Goal: Task Accomplishment & Management: Complete application form

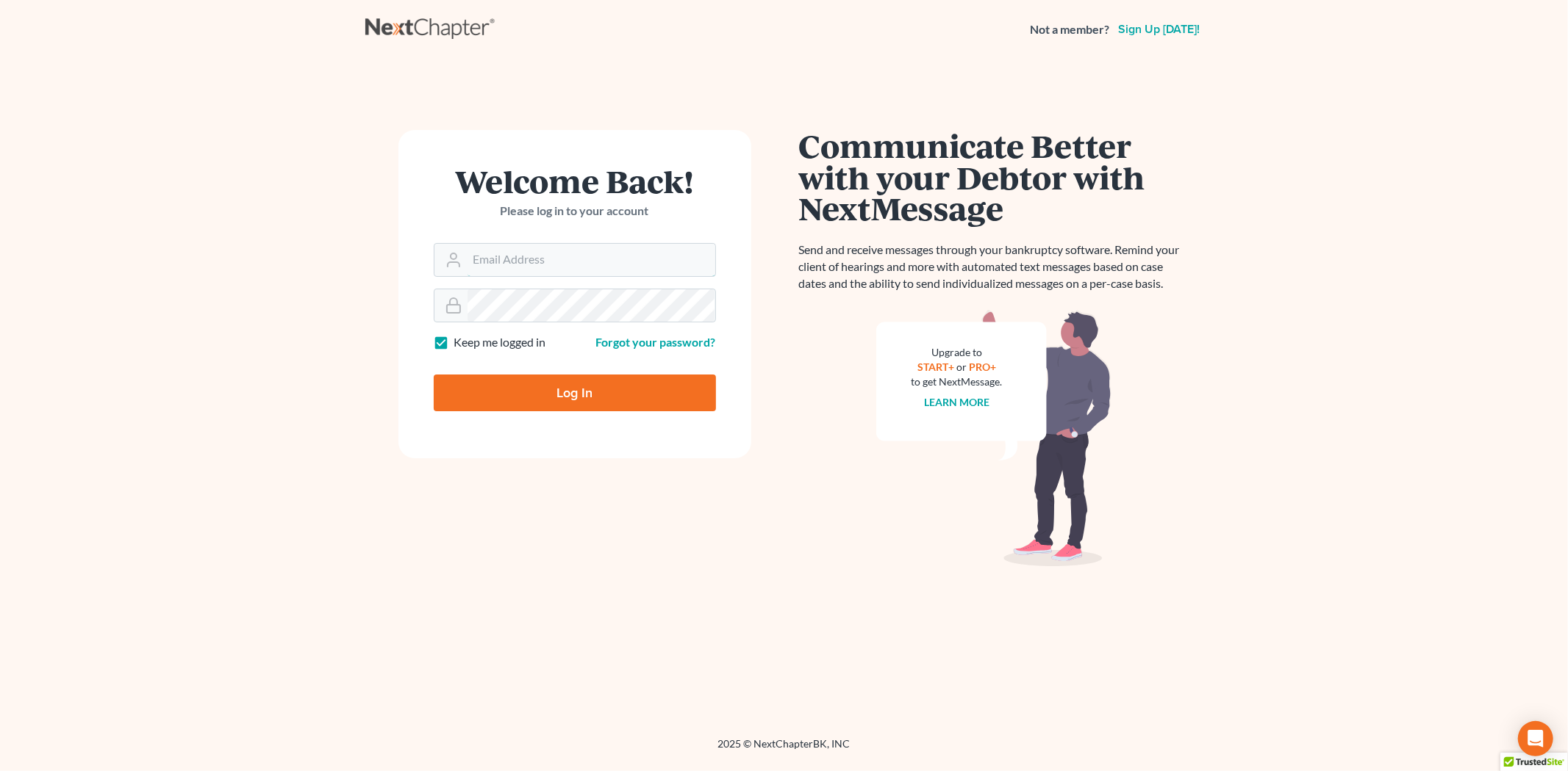
type input "[EMAIL_ADDRESS][DOMAIN_NAME]"
click at [555, 392] on input "Log In" at bounding box center [574, 393] width 282 height 37
type input "Thinking..."
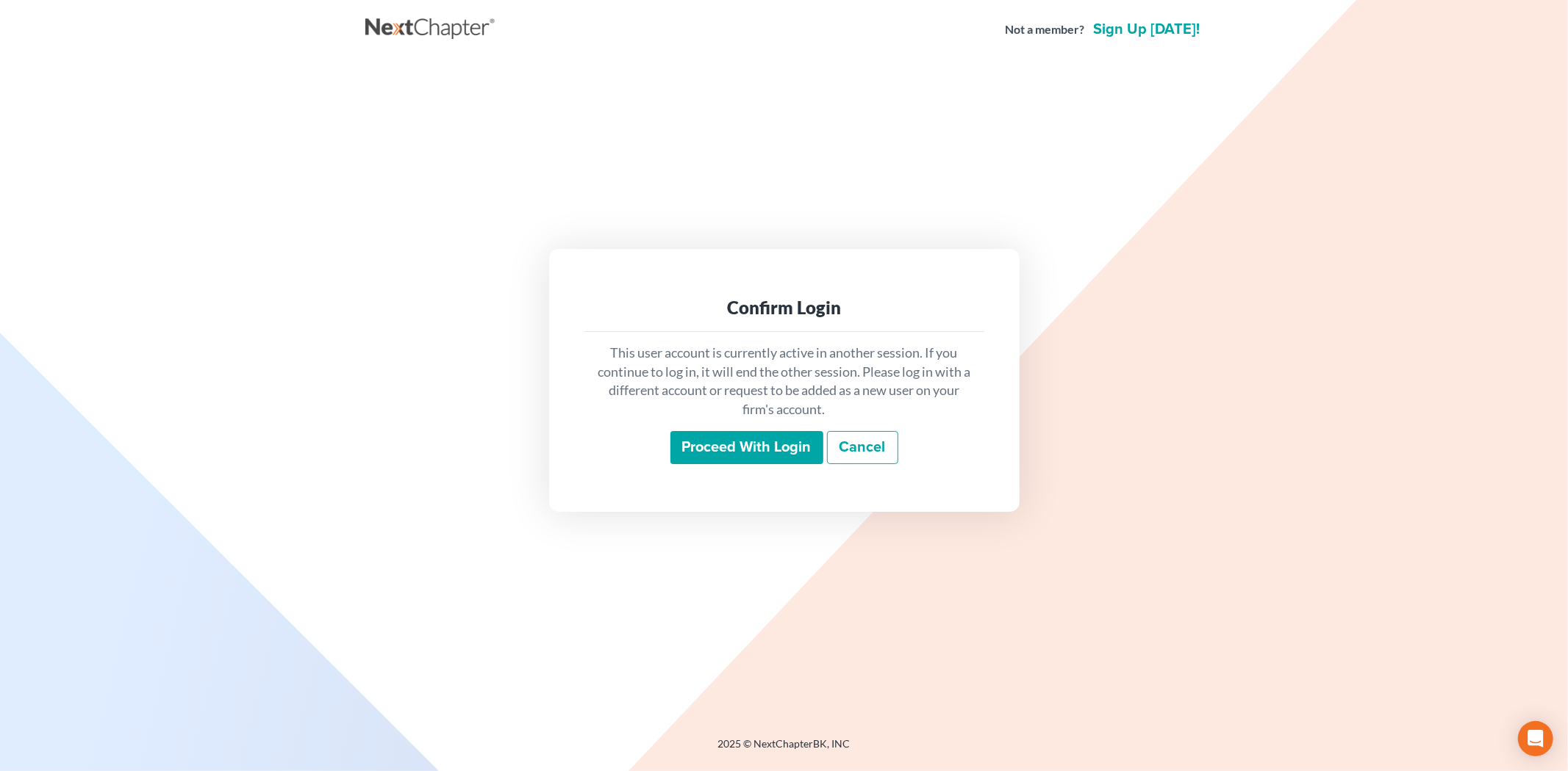
click at [736, 440] on input "Proceed with login" at bounding box center [746, 448] width 153 height 34
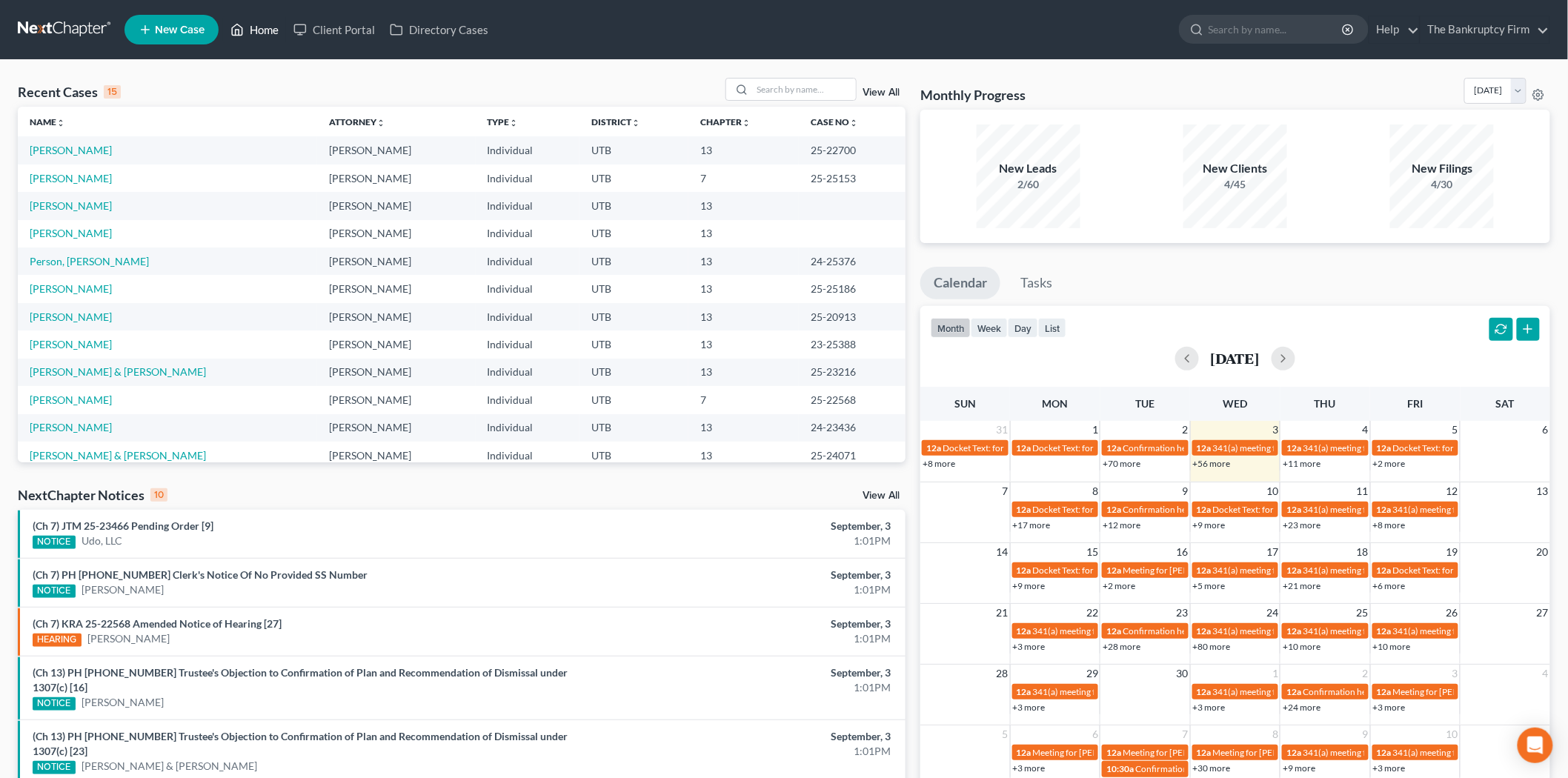
click at [250, 31] on link "Home" at bounding box center [254, 29] width 63 height 27
click at [257, 34] on link "Home" at bounding box center [254, 29] width 63 height 27
click at [871, 93] on link "View All" at bounding box center [882, 92] width 37 height 10
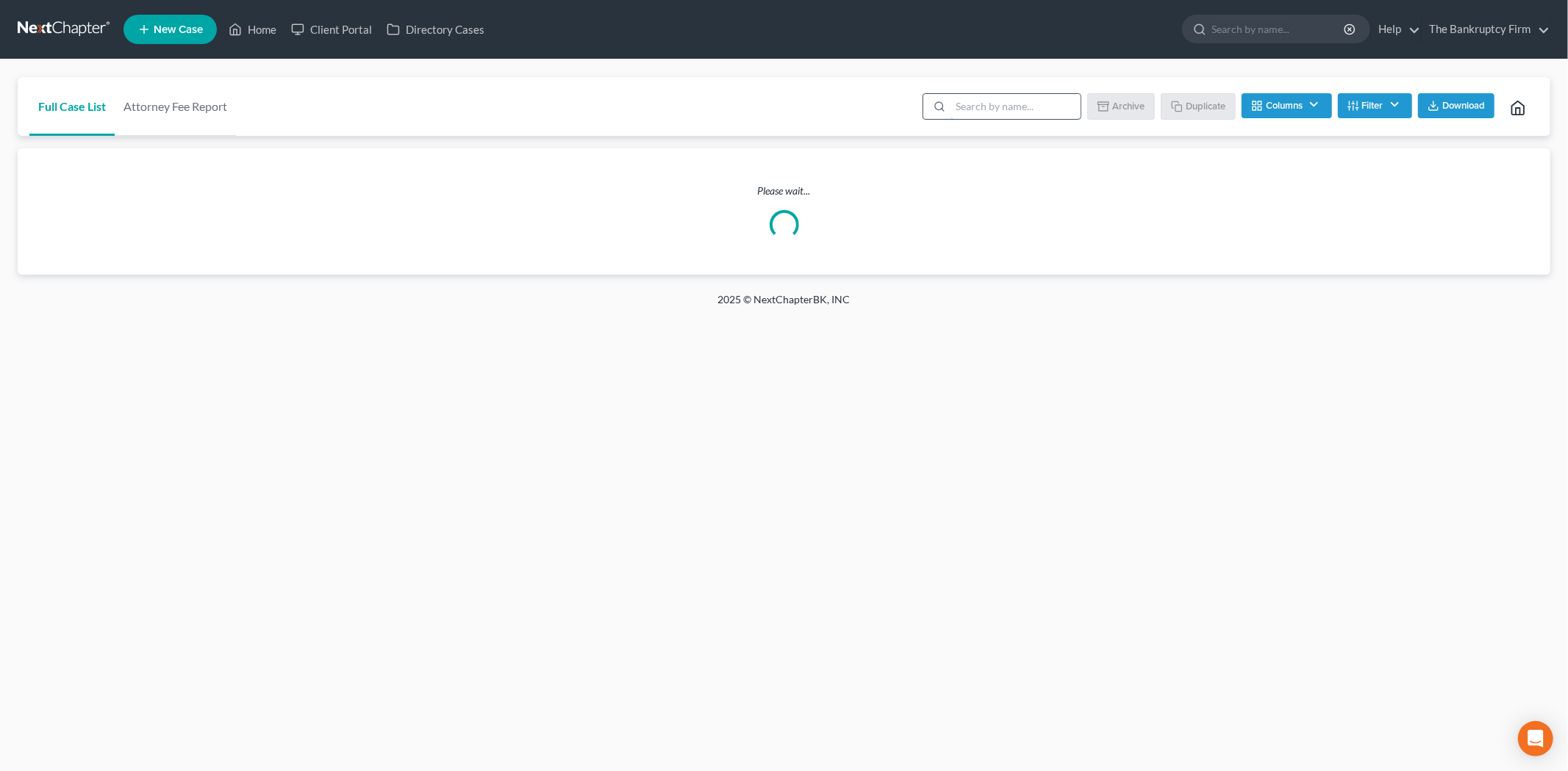
click at [1003, 115] on input "search" at bounding box center [1015, 106] width 130 height 25
type input "aaa"
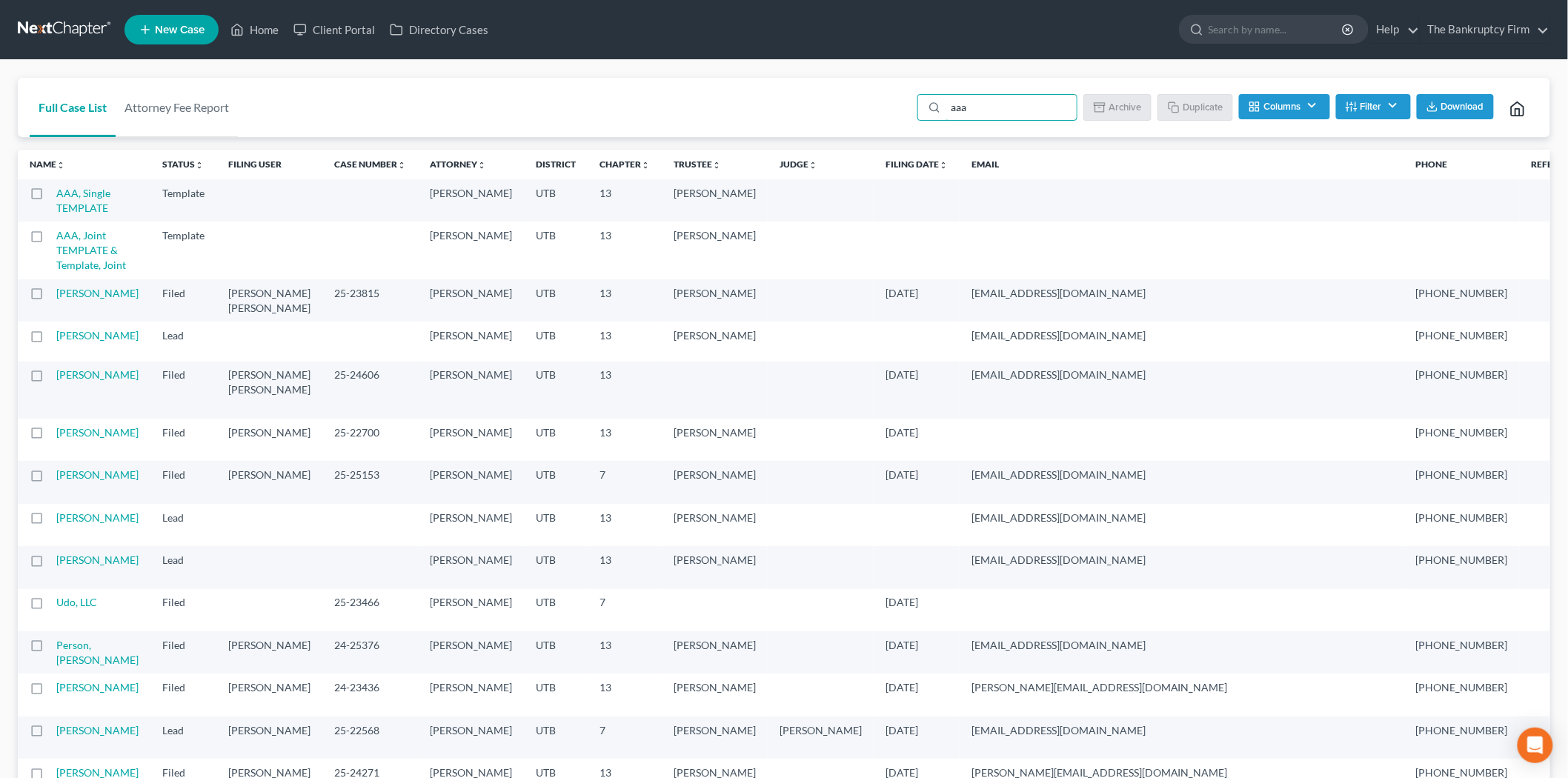
click at [50, 197] on label at bounding box center [50, 197] width 0 height 0
click at [56, 196] on input "checkbox" at bounding box center [61, 191] width 9 height 9
click at [1194, 106] on button "Duplicate" at bounding box center [1195, 106] width 74 height 25
checkbox input "false"
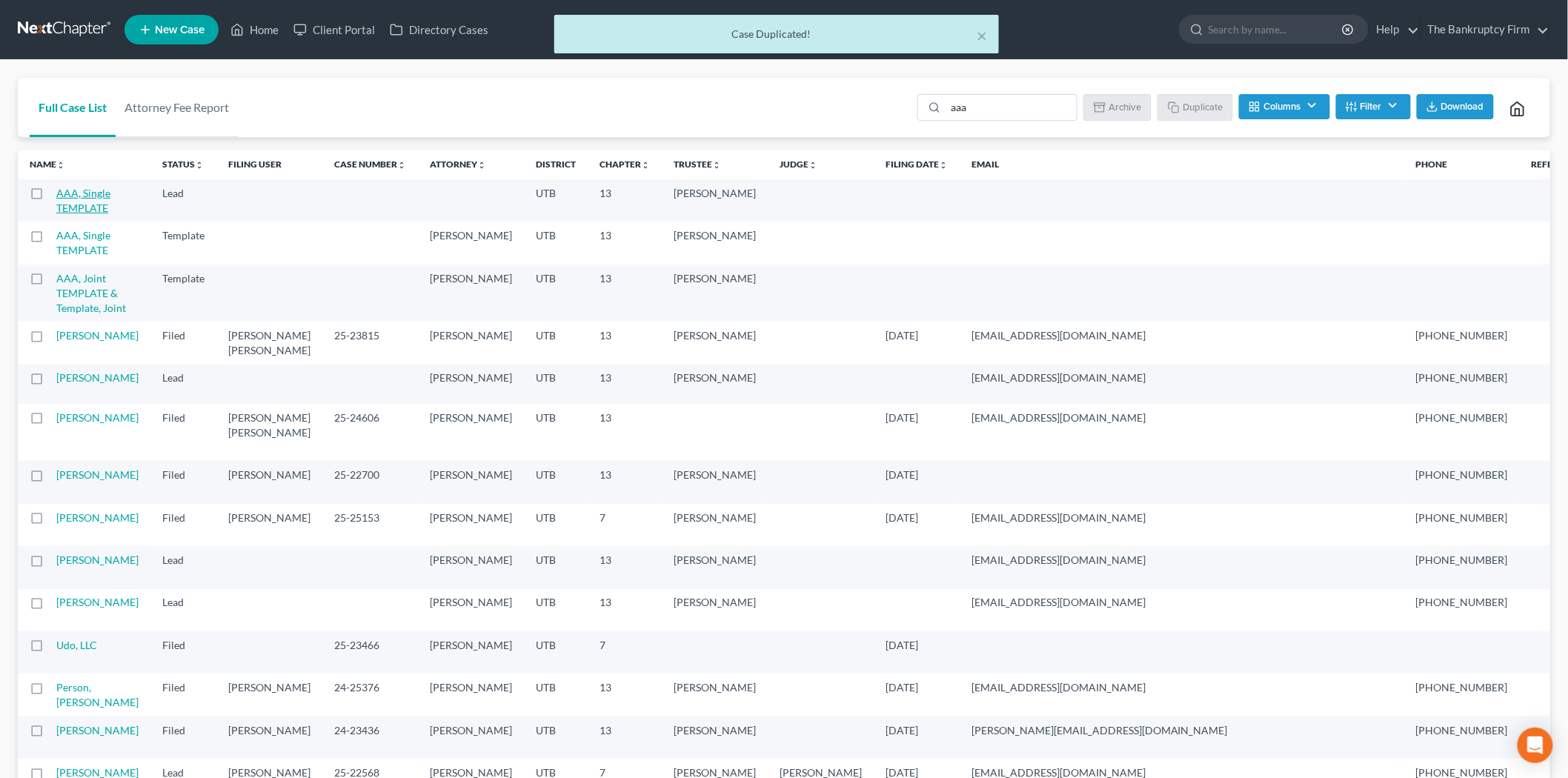
click at [78, 193] on link "AAA, Single TEMPLATE" at bounding box center [83, 200] width 54 height 27
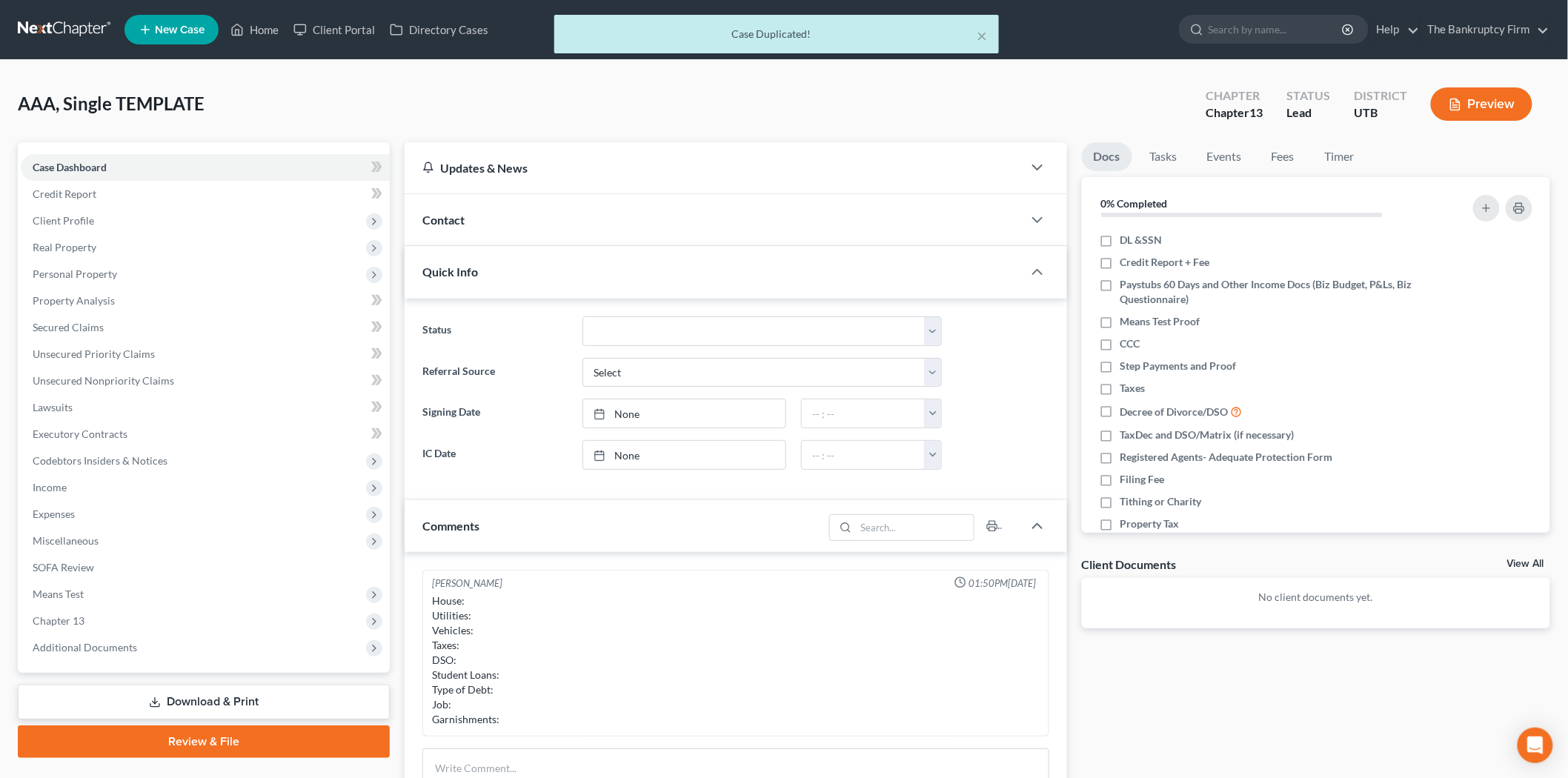
click at [557, 205] on div "Contact" at bounding box center [713, 219] width 618 height 51
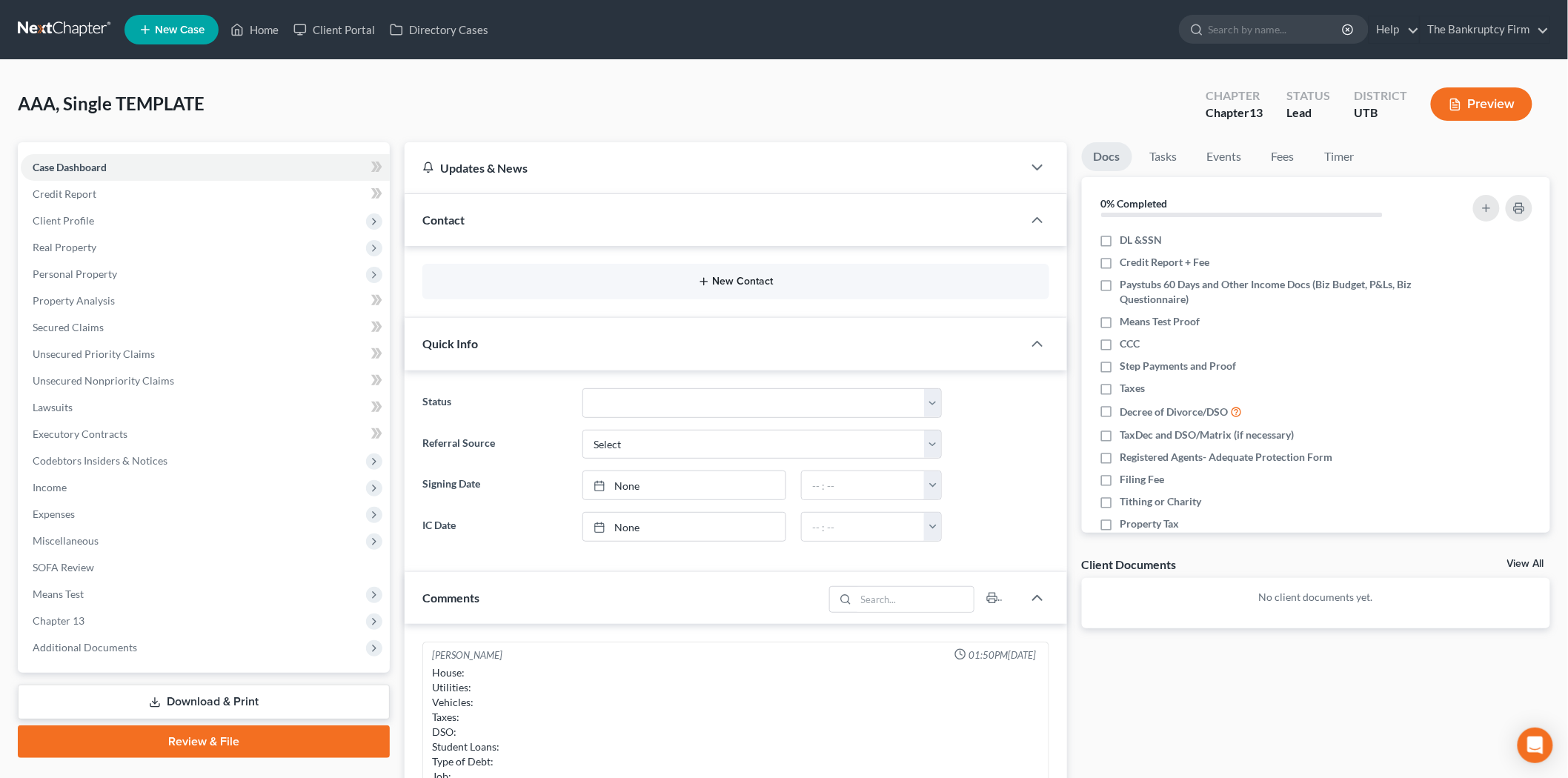
click at [734, 282] on button "New Contact" at bounding box center [736, 281] width 603 height 12
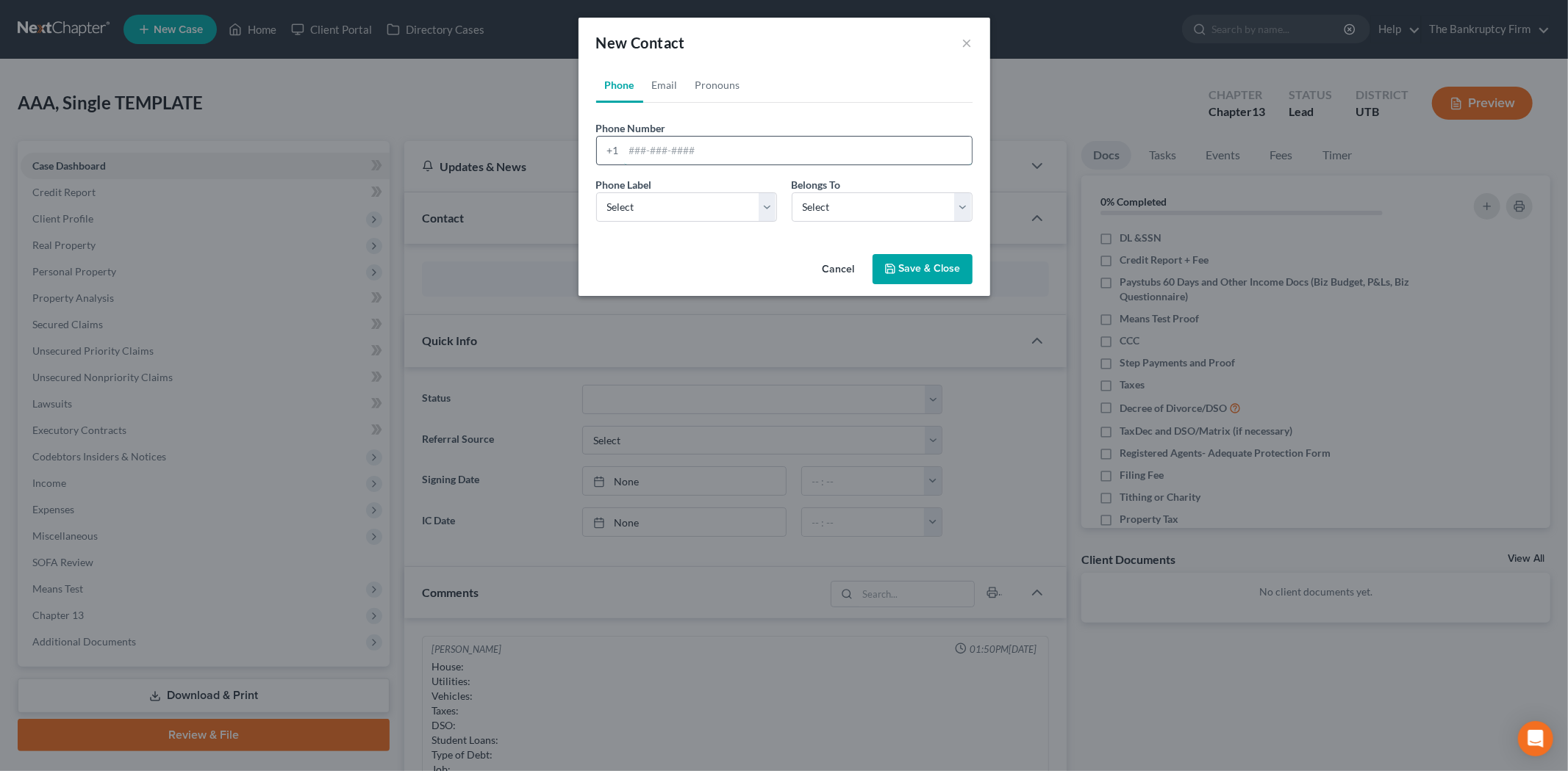
click at [675, 147] on input "tel" at bounding box center [797, 151] width 347 height 28
type input "[PHONE_NUMBER]"
drag, startPoint x: 716, startPoint y: 208, endPoint x: 725, endPoint y: 219, distance: 14.2
click at [716, 208] on select "Select Mobile Home Work Other" at bounding box center [686, 207] width 181 height 30
select select "0"
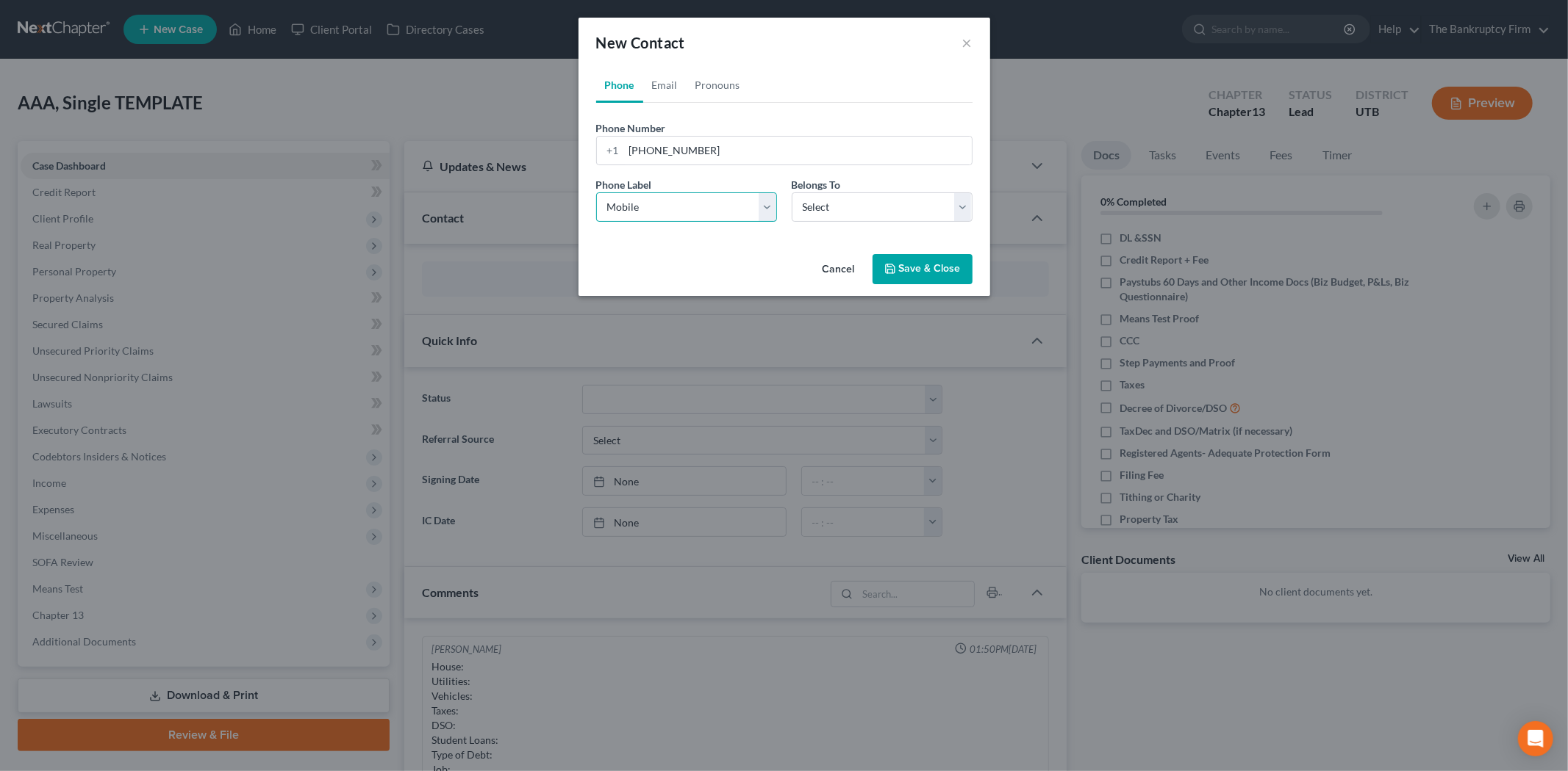
click at [596, 193] on select "Select Mobile Home Work Other" at bounding box center [686, 207] width 181 height 30
drag, startPoint x: 838, startPoint y: 198, endPoint x: 823, endPoint y: 221, distance: 27.5
click at [838, 198] on select "Select Client Other" at bounding box center [882, 207] width 181 height 30
select select "0"
click at [792, 193] on select "Select Client Other" at bounding box center [882, 207] width 181 height 30
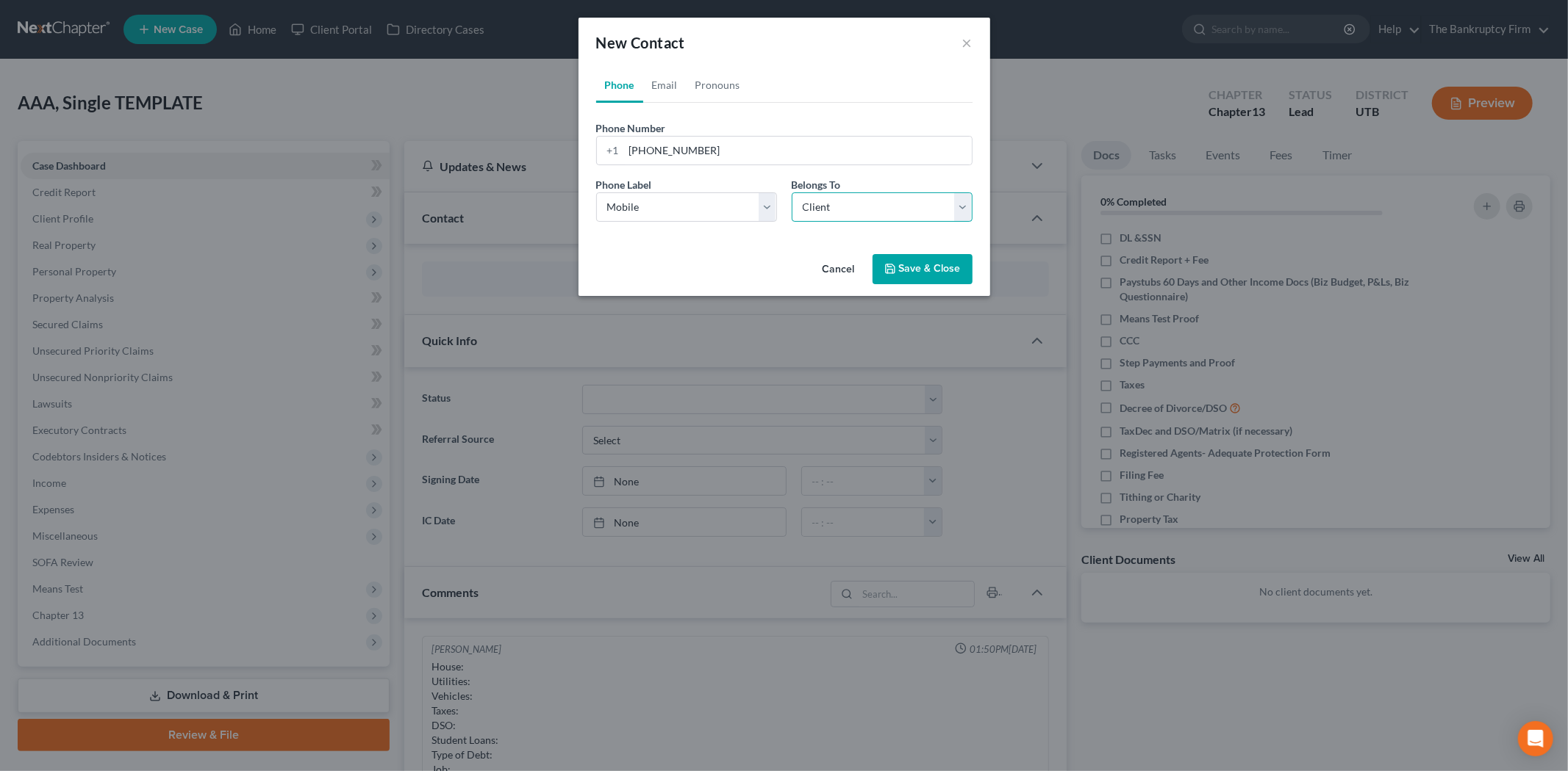
select select "0"
click at [654, 80] on link "Email" at bounding box center [664, 85] width 44 height 35
click at [646, 155] on input "email" at bounding box center [797, 151] width 347 height 28
click at [648, 151] on input "cookhope" at bounding box center [797, 151] width 347 height 28
click at [707, 155] on input "cookehope" at bounding box center [797, 151] width 347 height 28
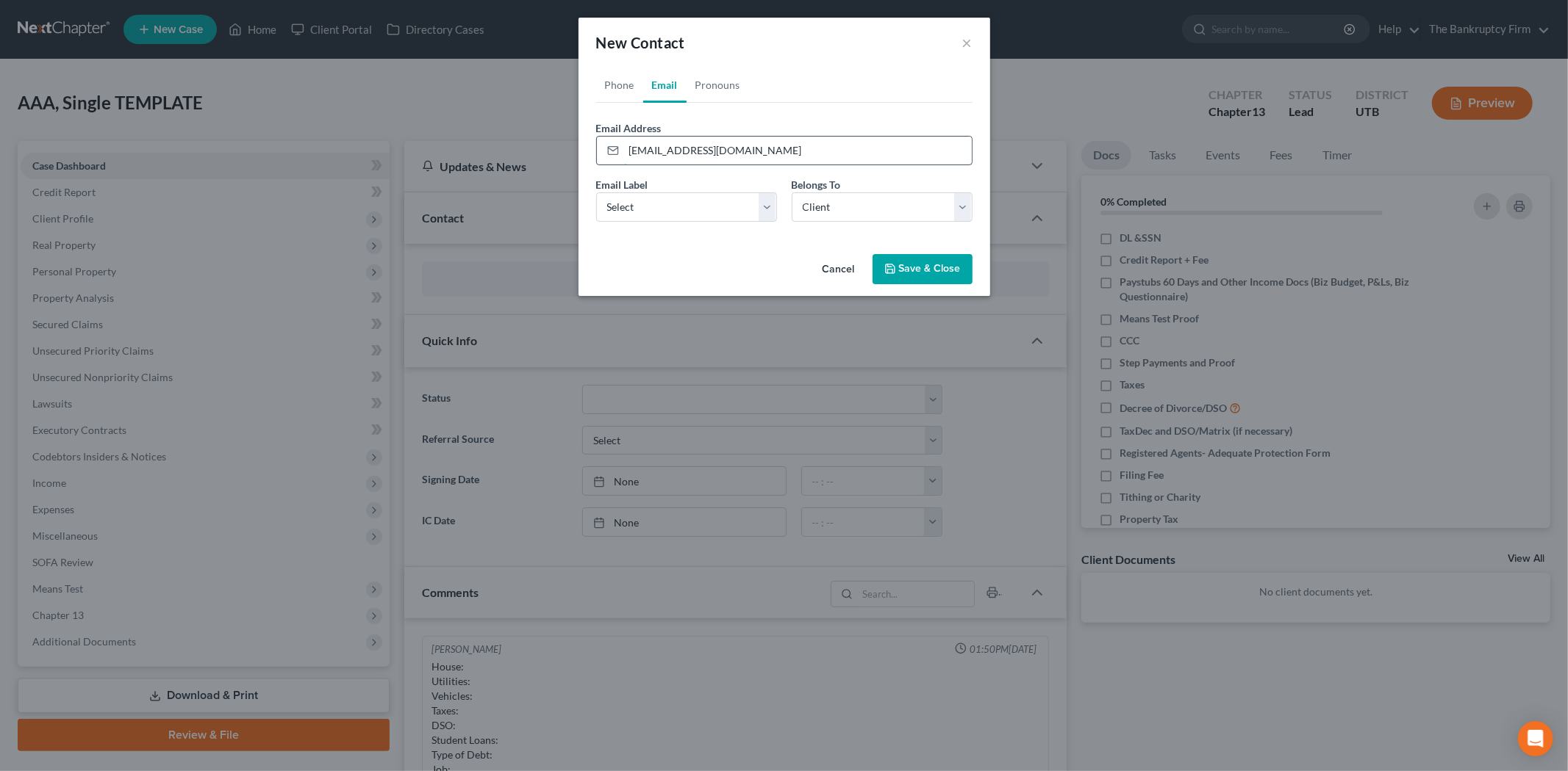
click at [680, 149] on input "[EMAIL_ADDRESS][DOMAIN_NAME]" at bounding box center [797, 151] width 347 height 28
click at [677, 150] on input "[EMAIL_ADDRESS][DOMAIN_NAME]" at bounding box center [797, 151] width 347 height 28
type input "[EMAIL_ADDRESS][DOMAIN_NAME]"
click at [675, 193] on select "Select Home Work Other" at bounding box center [686, 207] width 181 height 30
select select "0"
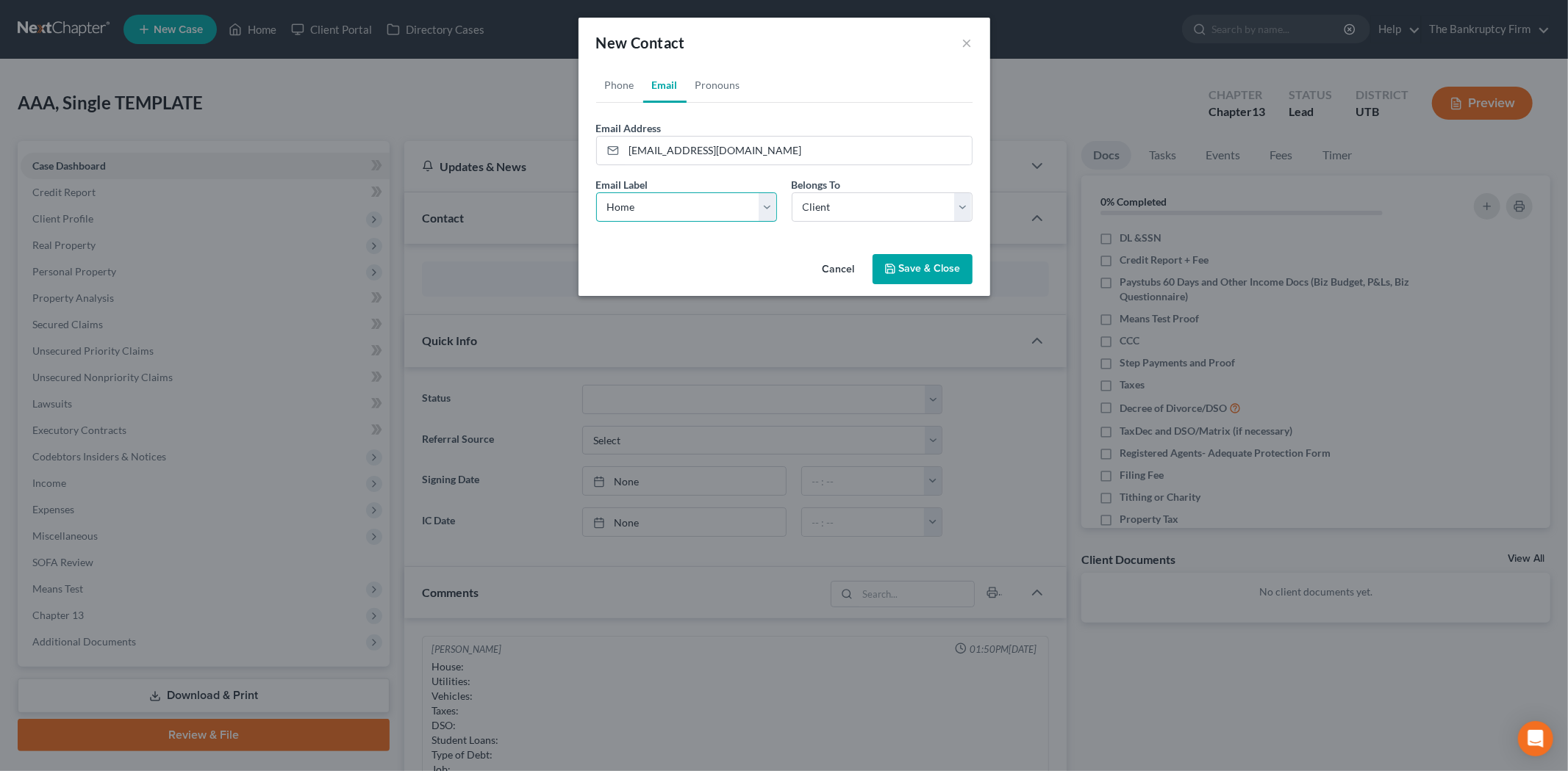
click at [596, 193] on select "Select Home Work Other" at bounding box center [686, 207] width 181 height 30
click at [810, 217] on select "Select Client Other" at bounding box center [882, 207] width 181 height 30
click at [792, 193] on select "Select Client Other" at bounding box center [882, 207] width 181 height 30
click at [896, 275] on icon "button" at bounding box center [890, 268] width 12 height 12
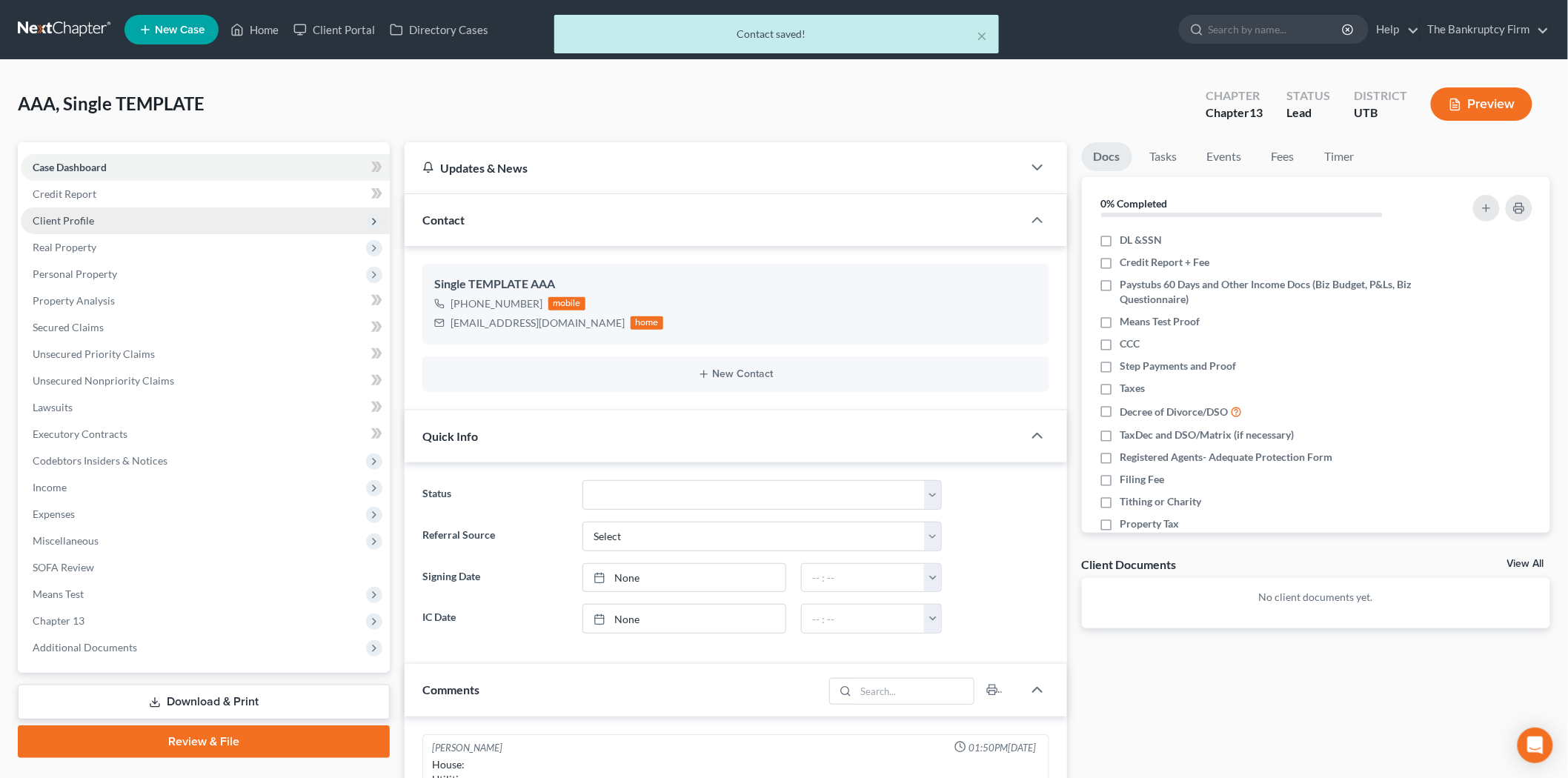
click at [131, 215] on span "Client Profile" at bounding box center [205, 220] width 369 height 27
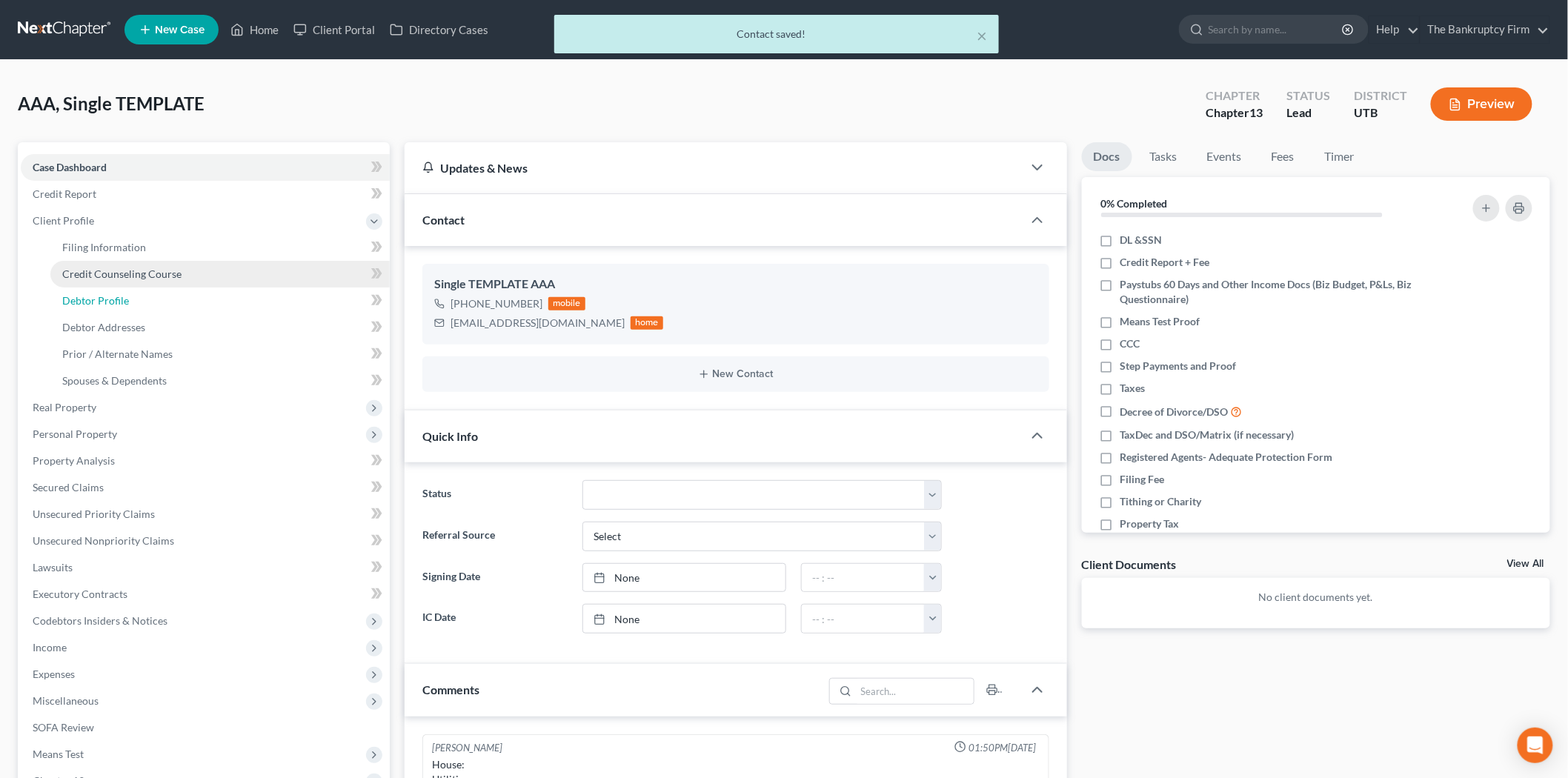
drag, startPoint x: 162, startPoint y: 294, endPoint x: 234, endPoint y: 282, distance: 73.0
click at [162, 294] on link "Debtor Profile" at bounding box center [219, 301] width 339 height 27
select select "1"
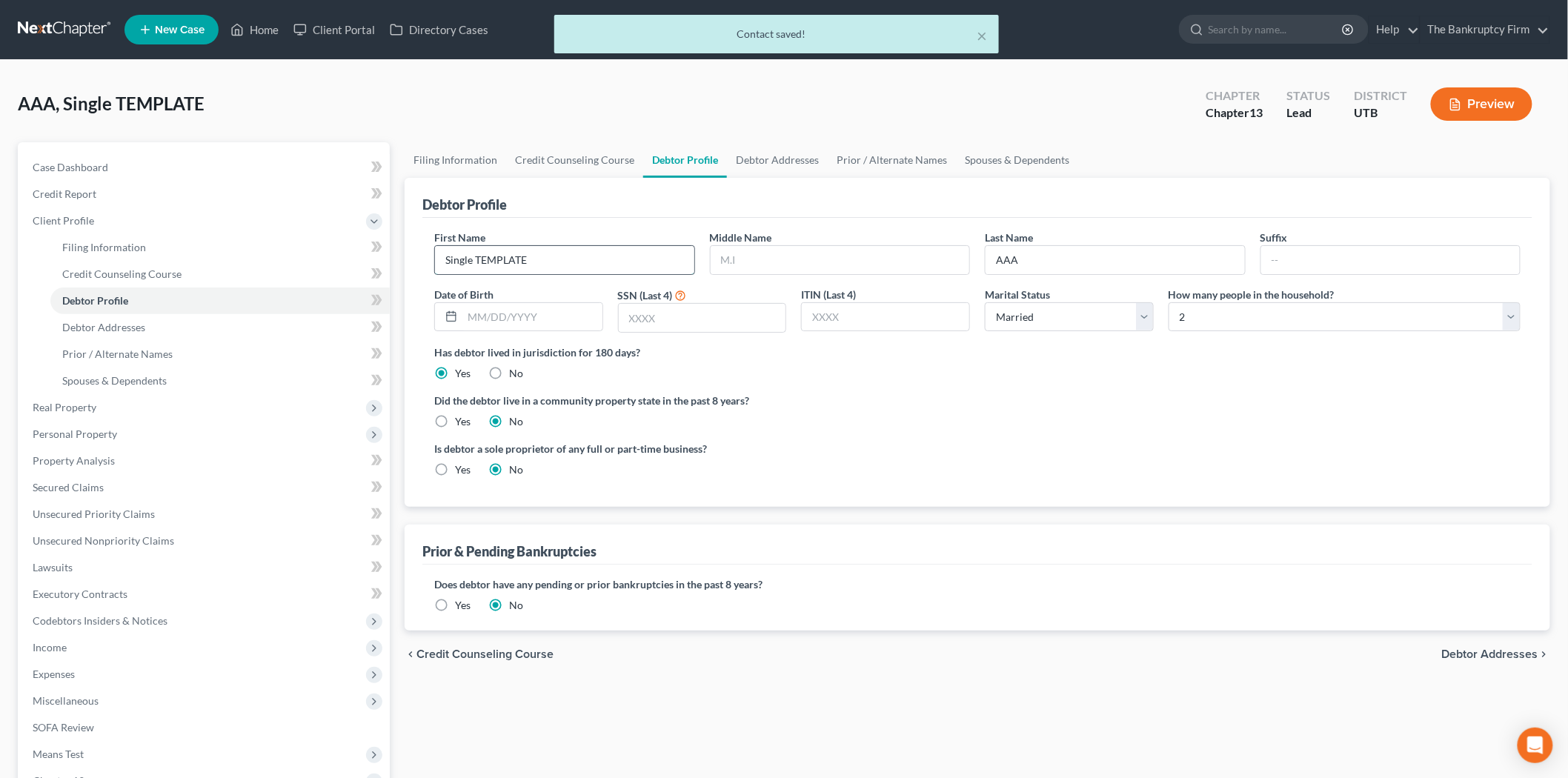
click at [564, 248] on input "Single TEMPLATE" at bounding box center [565, 260] width 260 height 28
type input "Hope"
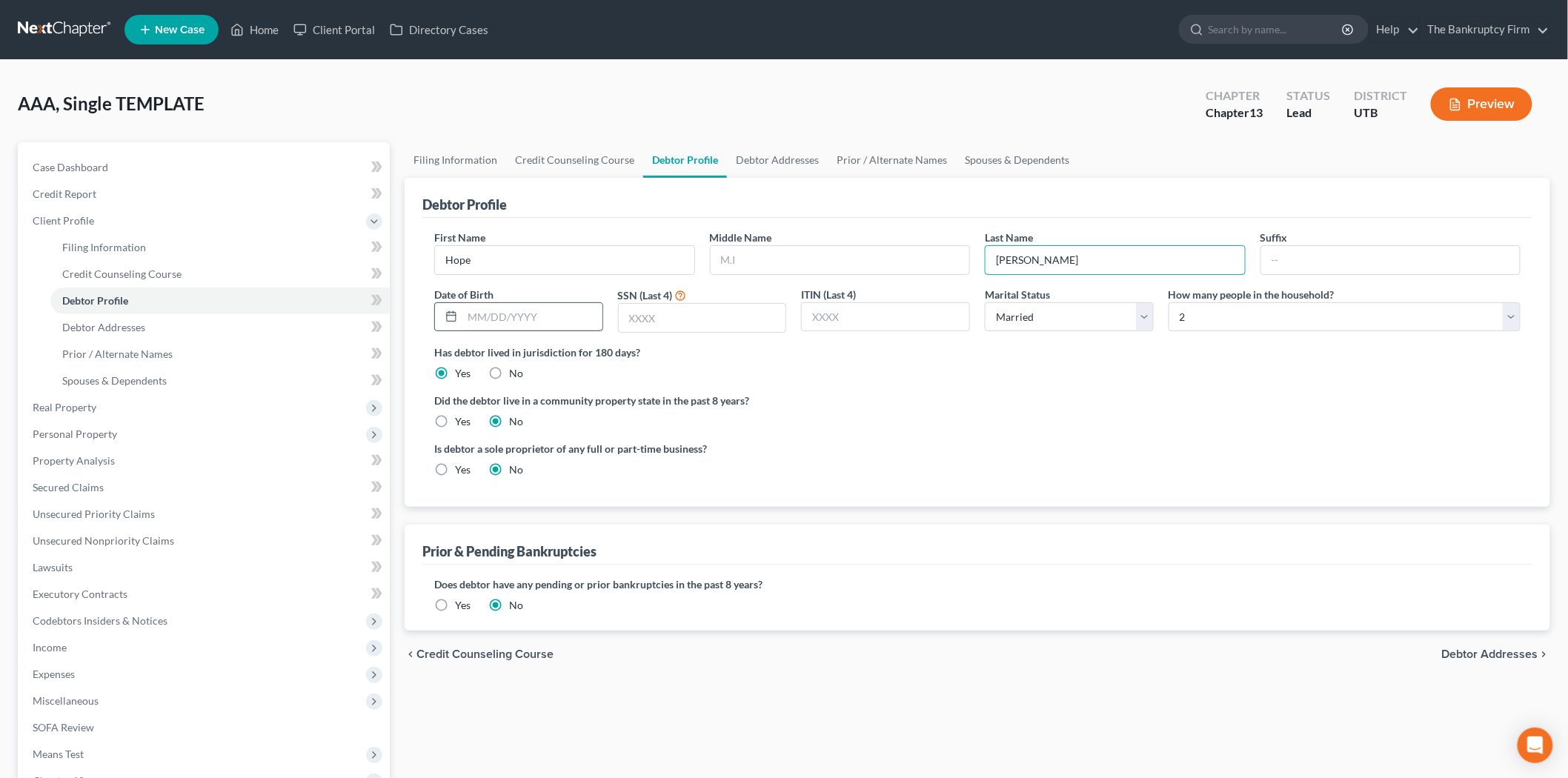
type input "[PERSON_NAME]"
click at [505, 329] on input "text" at bounding box center [532, 318] width 140 height 28
type input "[DATE]"
drag, startPoint x: 752, startPoint y: 366, endPoint x: 742, endPoint y: 356, distance: 14.1
click at [752, 365] on div "Has debtor lived in jurisdiction for 180 days? Yes No Debtor must reside in jur…" at bounding box center [977, 362] width 1086 height 36
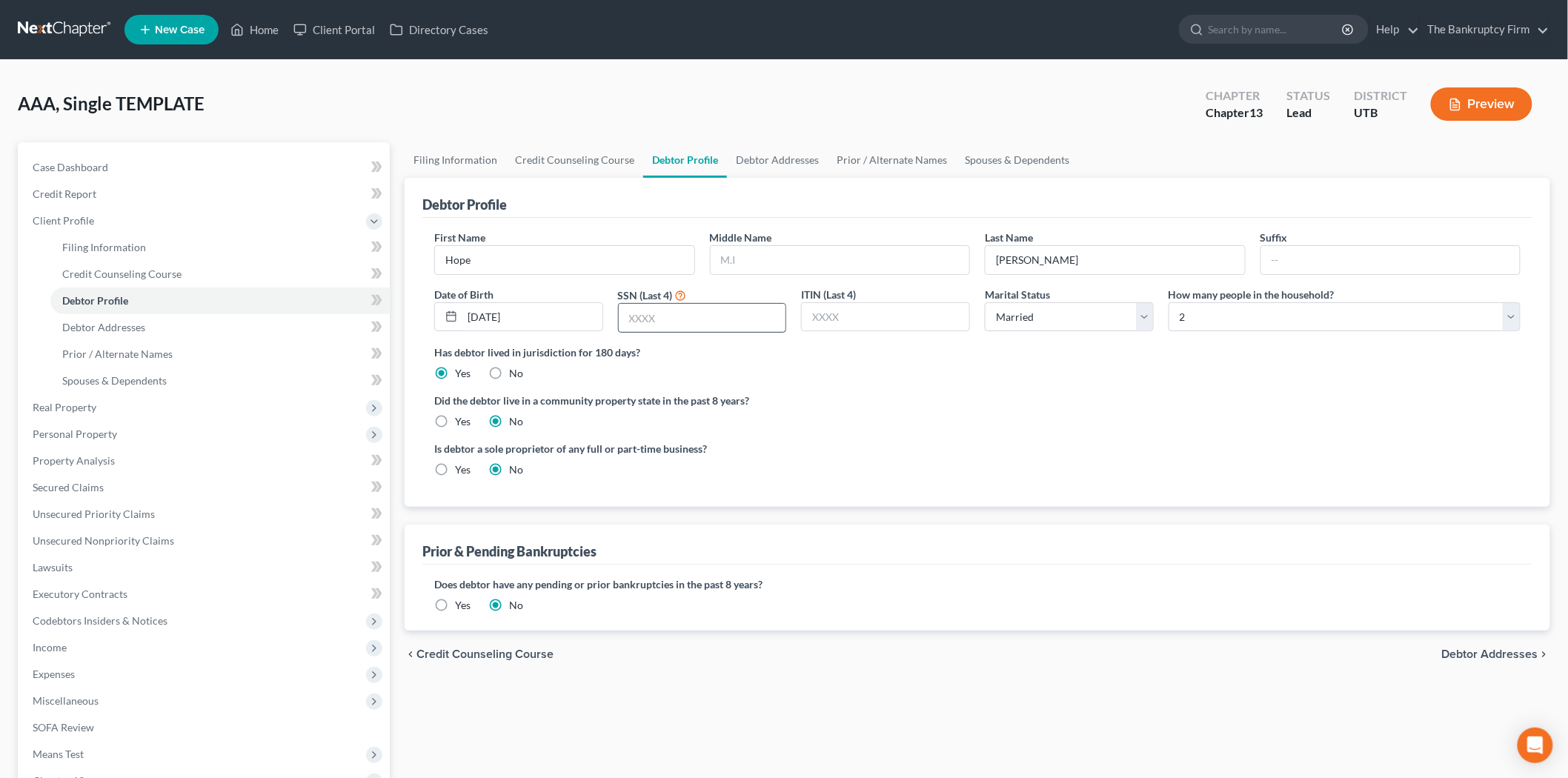
click at [699, 315] on input "text" at bounding box center [702, 318] width 167 height 28
type input "2241"
click at [897, 426] on ng-include "First Name Hope Middle Name Last Name [PERSON_NAME] Suffix Date of Birth [DEMOG…" at bounding box center [977, 360] width 1086 height 260
click at [1065, 315] on select "Select Single Married Separated Divorced Widowed" at bounding box center [1069, 318] width 169 height 30
select select "0"
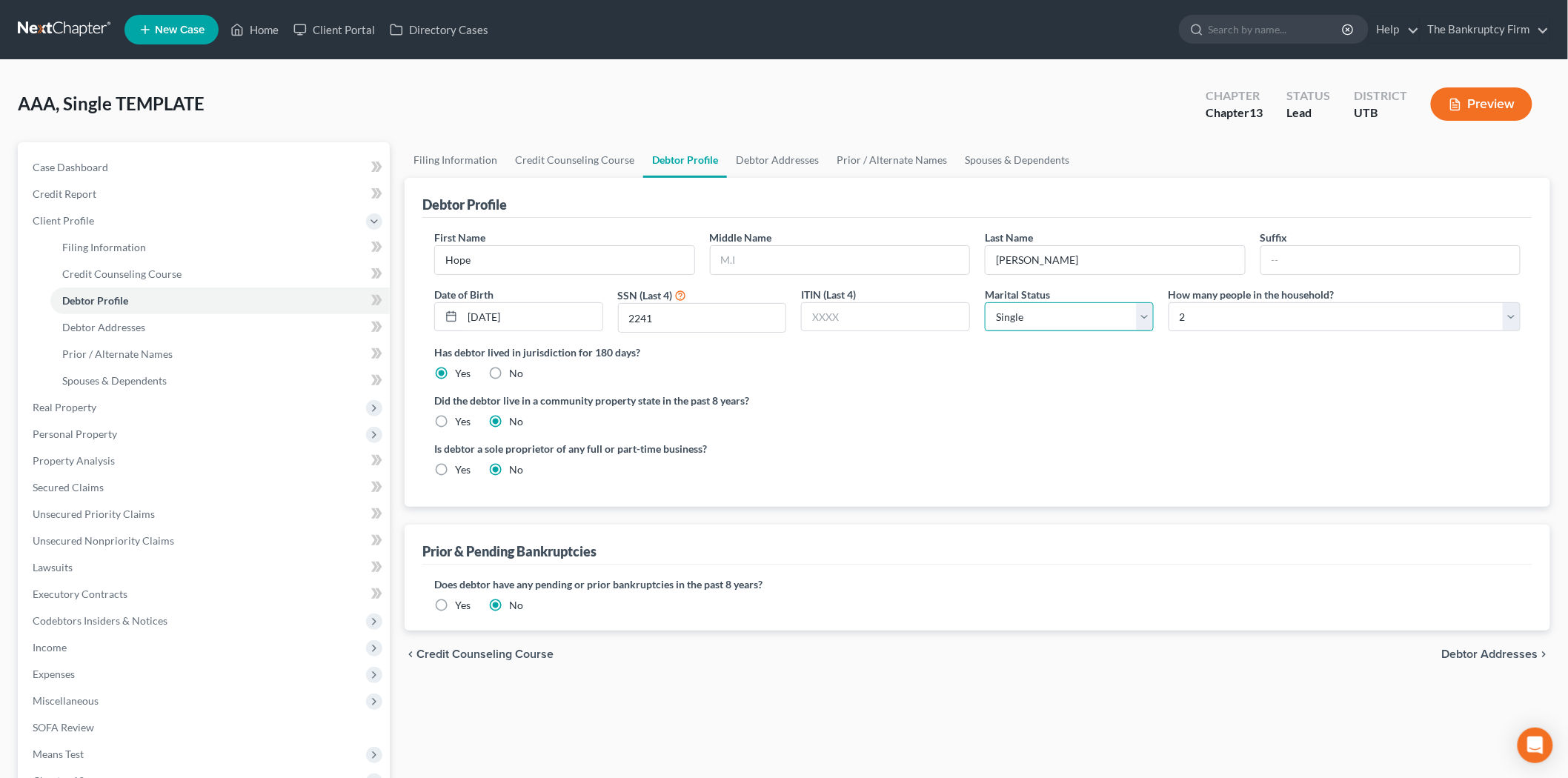
click at [985, 303] on select "Select Single Married Separated Divorced Widowed" at bounding box center [1069, 318] width 169 height 30
click at [1179, 356] on label "Has debtor lived in jurisdiction for 180 days?" at bounding box center [977, 352] width 1086 height 16
click at [1208, 327] on select "Select 1 2 3 4 5 6 7 8 9 10 11 12 13 14 15 16 17 18 19 20" at bounding box center [1345, 318] width 352 height 30
drag, startPoint x: 1070, startPoint y: 388, endPoint x: 1109, endPoint y: 381, distance: 39.6
click at [1070, 388] on ng-include "First Name Hope Middle Name Last Name [PERSON_NAME] Suffix Date of Birth [DEMOG…" at bounding box center [977, 360] width 1086 height 260
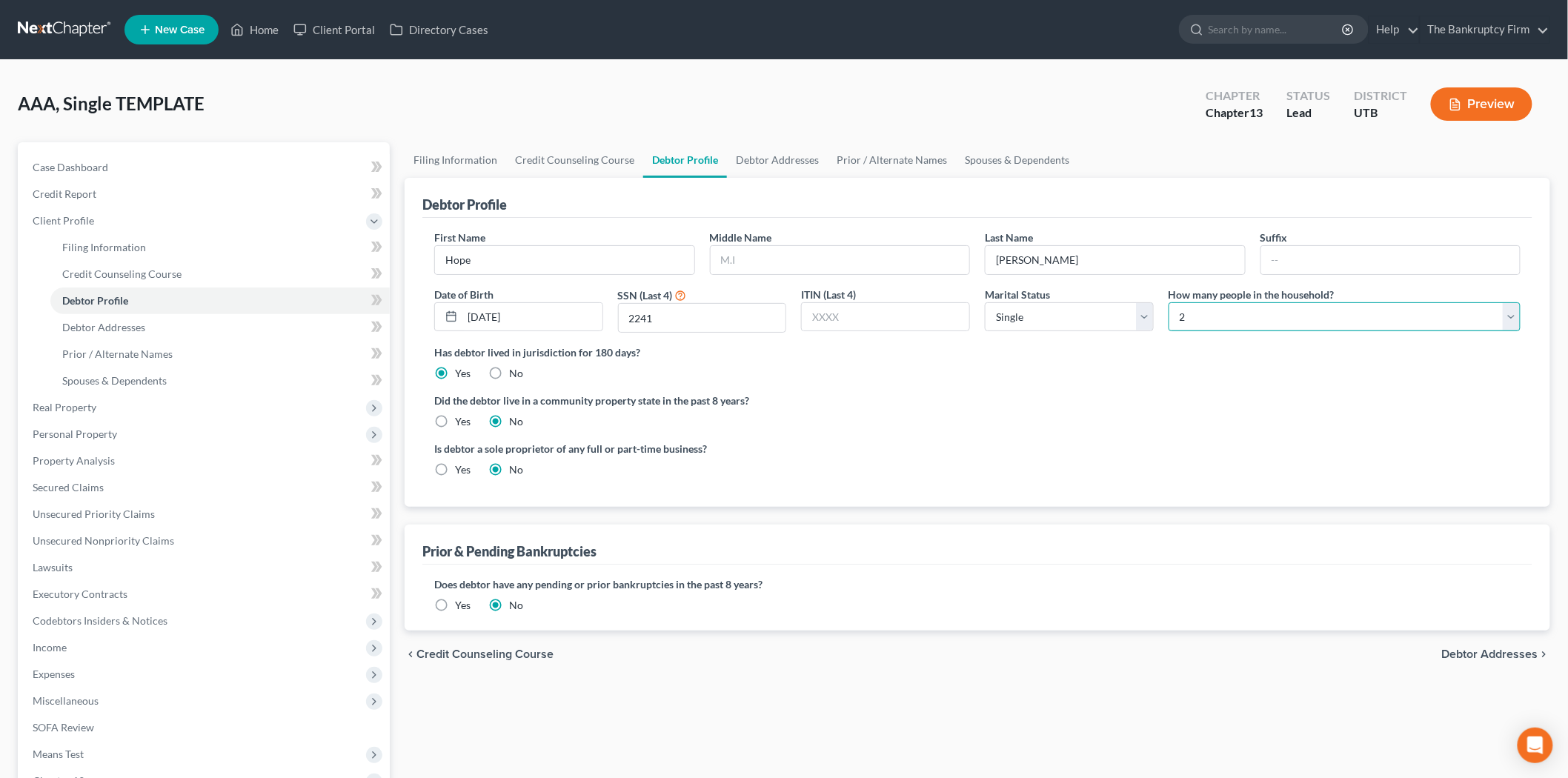
click at [1231, 326] on select "Select 1 2 3 4 5 6 7 8 9 10 11 12 13 14 15 16 17 18 19 20" at bounding box center [1345, 318] width 352 height 30
click at [1083, 360] on label "Has debtor lived in jurisdiction for 180 days?" at bounding box center [977, 352] width 1086 height 16
click at [1224, 312] on select "Select 1 2 3 4 5 6 7 8 9 10 11 12 13 14 15 16 17 18 19 20" at bounding box center [1345, 318] width 352 height 30
select select "0"
click at [1169, 303] on select "Select 1 2 3 4 5 6 7 8 9 10 11 12 13 14 15 16 17 18 19 20" at bounding box center [1345, 318] width 352 height 30
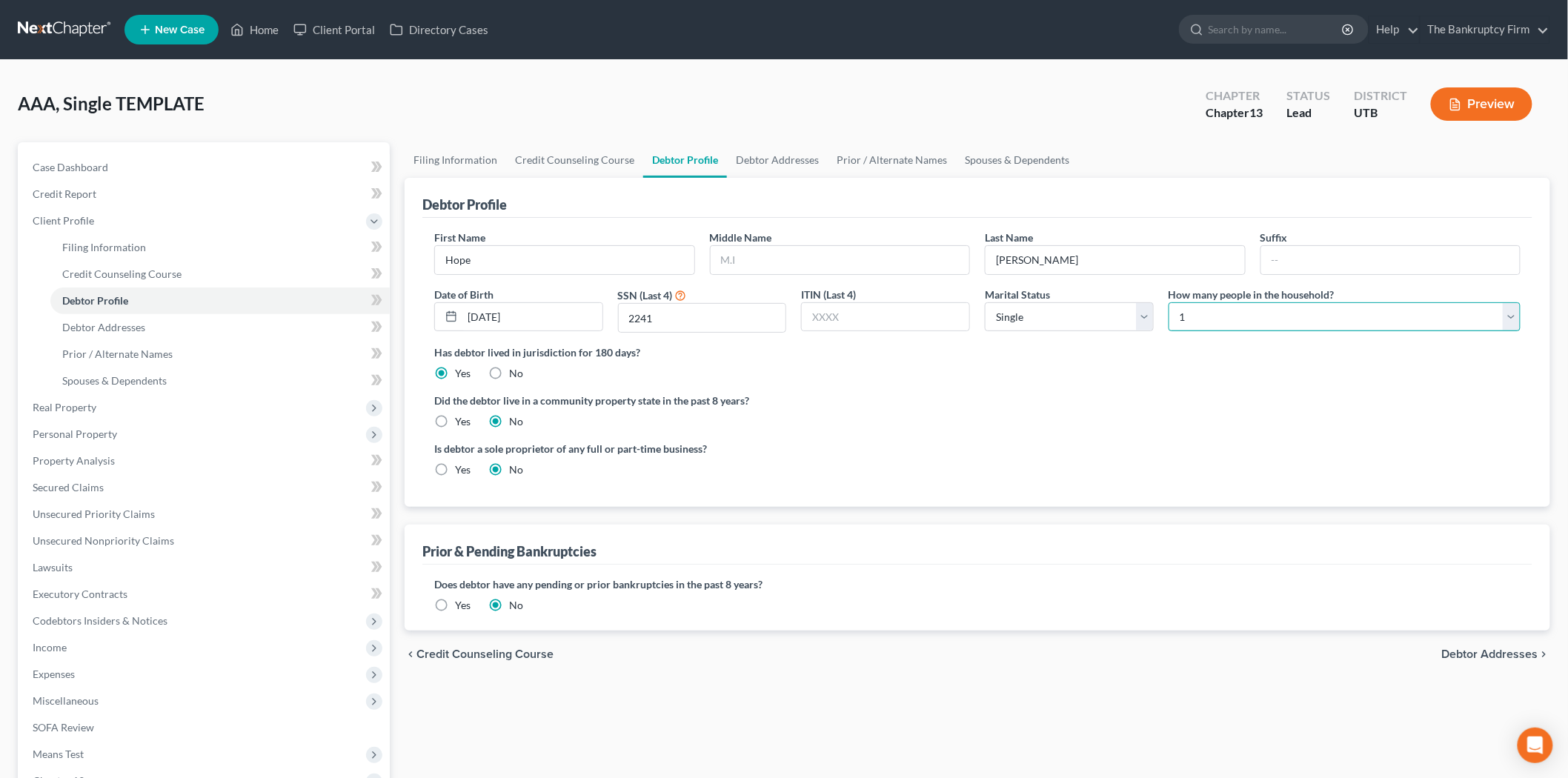
click at [1226, 325] on select "Select 1 2 3 4 5 6 7 8 9 10 11 12 13 14 15 16 17 18 19 20" at bounding box center [1345, 318] width 352 height 30
click at [1169, 303] on select "Select 1 2 3 4 5 6 7 8 9 10 11 12 13 14 15 16 17 18 19 20" at bounding box center [1345, 318] width 352 height 30
click at [928, 361] on div "Has debtor lived in jurisdiction for 180 days? Yes No Debtor must reside in jur…" at bounding box center [977, 362] width 1086 height 36
drag, startPoint x: 776, startPoint y: 163, endPoint x: 769, endPoint y: 167, distance: 8.1
click at [776, 163] on link "Debtor Addresses" at bounding box center [778, 160] width 101 height 35
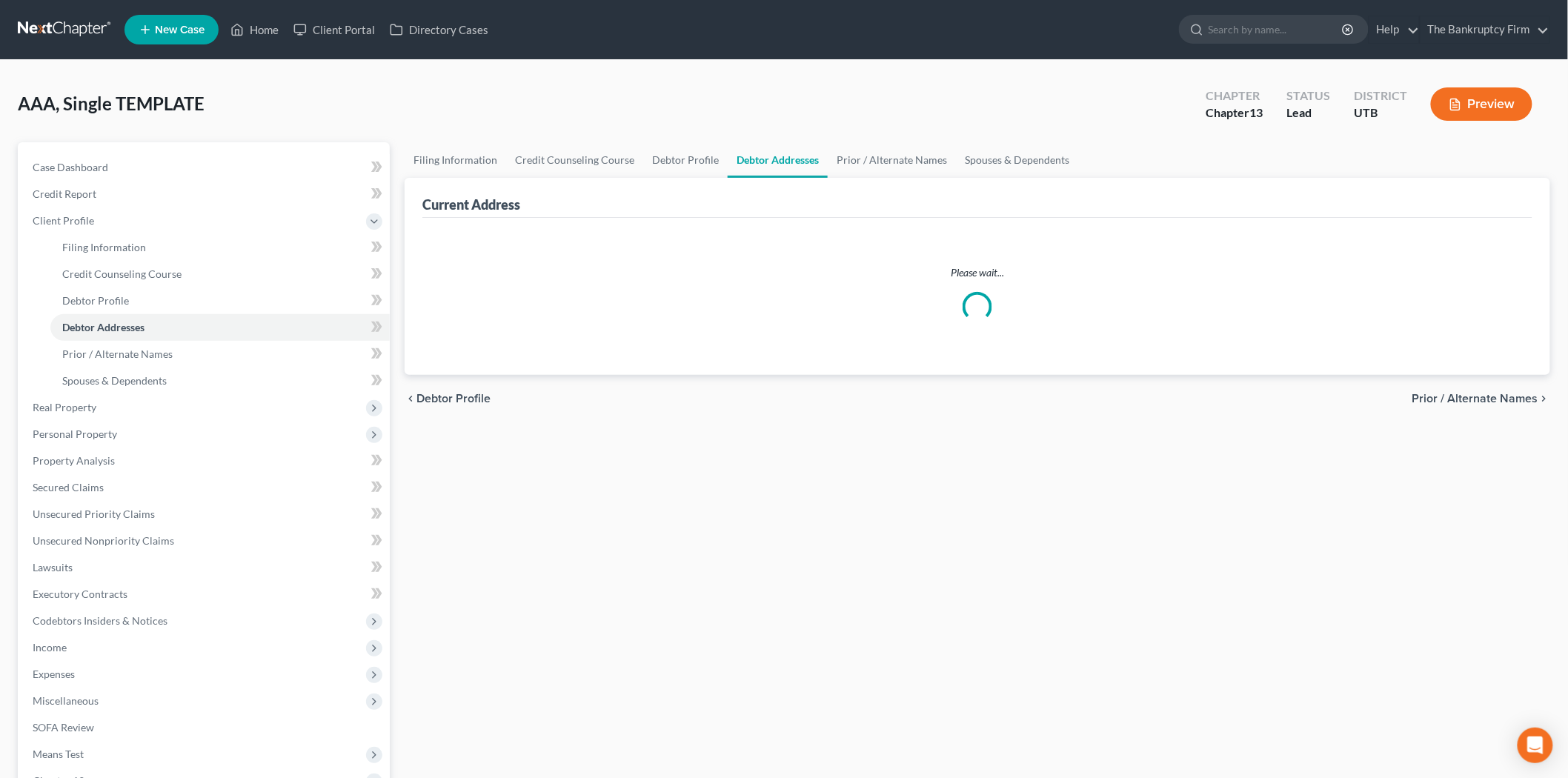
select select "0"
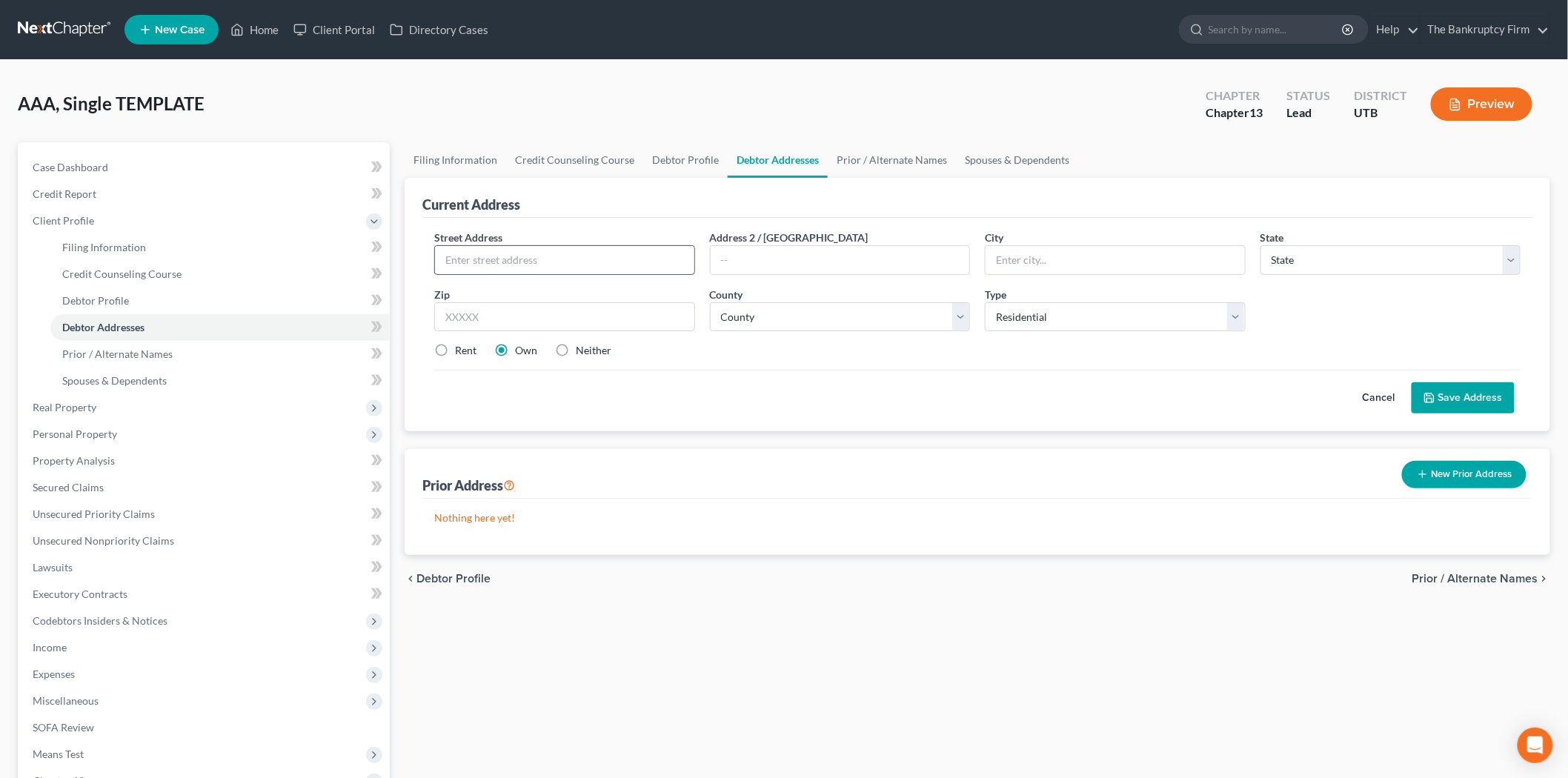
click at [530, 250] on input "text" at bounding box center [565, 260] width 260 height 28
type input "1838 E 5725 S"
type input "84403"
drag, startPoint x: 616, startPoint y: 390, endPoint x: 640, endPoint y: 379, distance: 26.4
click at [616, 389] on div "Cancel Save Address" at bounding box center [977, 391] width 1086 height 44
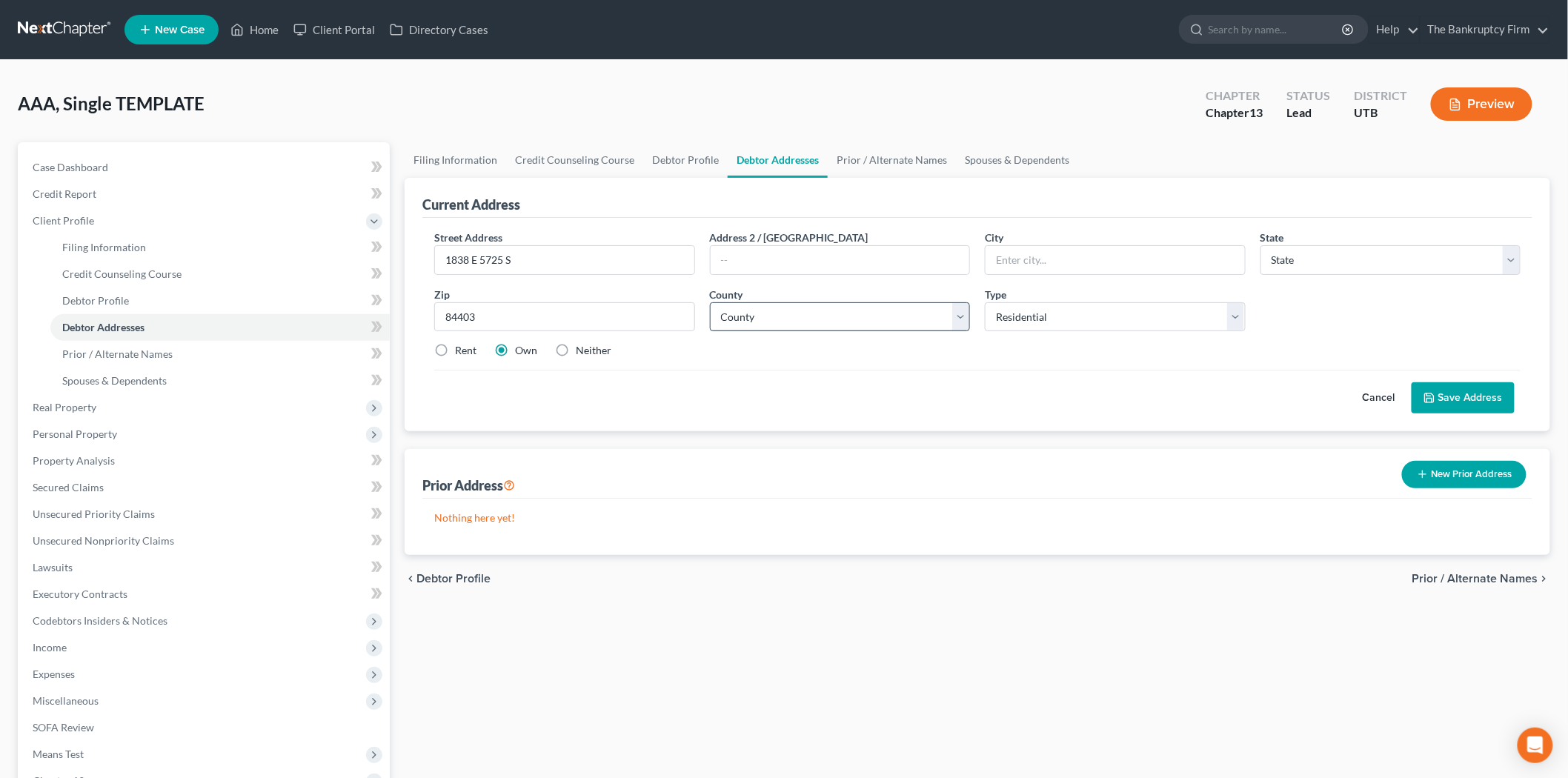
type input "[PERSON_NAME]"
select select "46"
click at [760, 323] on select "County" at bounding box center [840, 318] width 261 height 30
click at [883, 405] on div "Cancel Save Address" at bounding box center [977, 391] width 1086 height 44
click at [952, 327] on select "County [GEOGRAPHIC_DATA] [GEOGRAPHIC_DATA] [GEOGRAPHIC_DATA] [GEOGRAPHIC_DATA] …" at bounding box center [840, 318] width 261 height 30
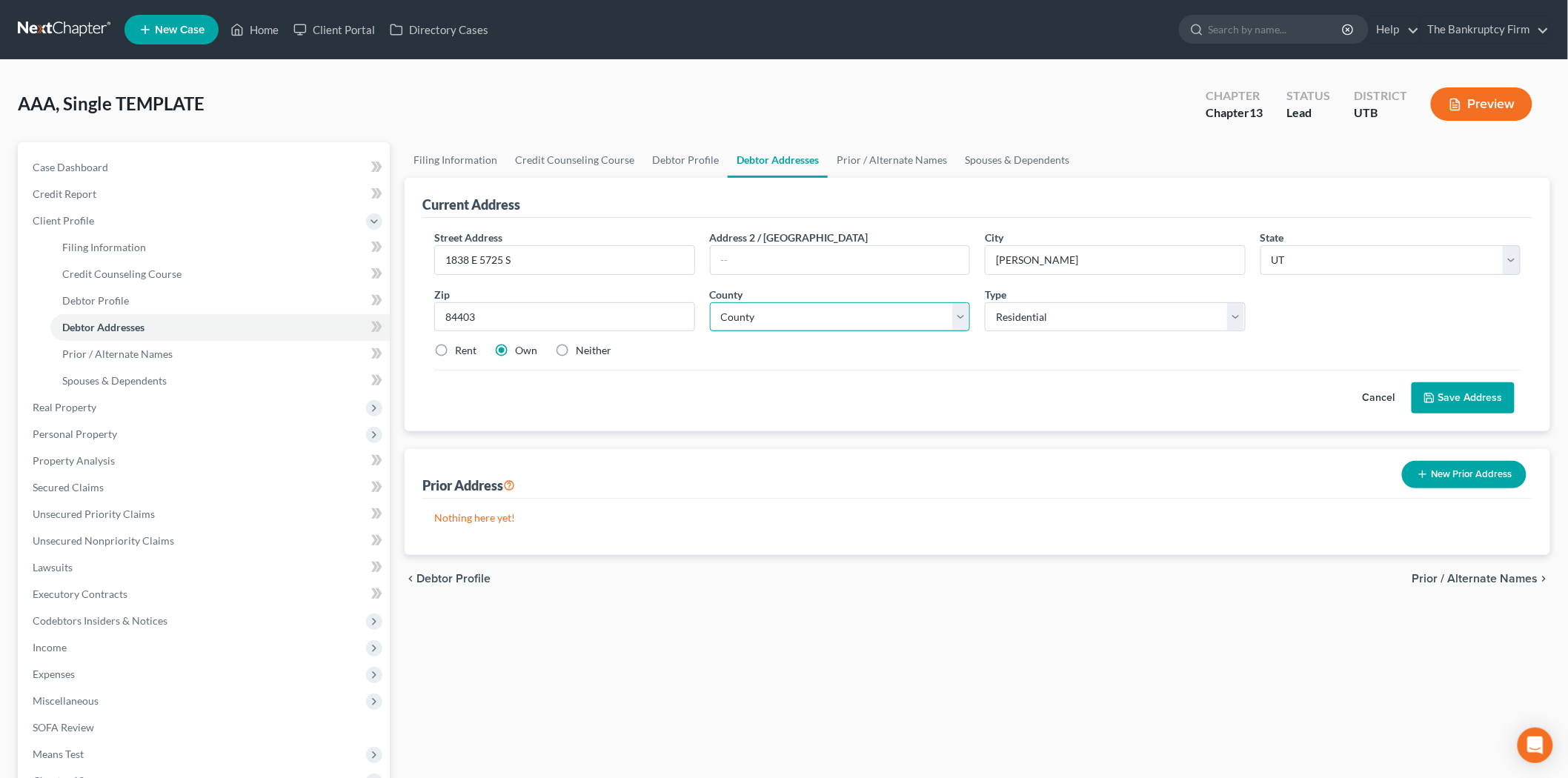
select select "28"
click at [710, 303] on select "County [GEOGRAPHIC_DATA] [GEOGRAPHIC_DATA] [GEOGRAPHIC_DATA] [GEOGRAPHIC_DATA] …" at bounding box center [840, 318] width 261 height 30
click at [922, 621] on div "Filing Information Credit Counseling Course Debtor Profile Debtor Addresses Pri…" at bounding box center [977, 530] width 1161 height 776
click at [455, 351] on label "Rent" at bounding box center [465, 350] width 21 height 15
click at [461, 351] on input "Rent" at bounding box center [466, 347] width 9 height 9
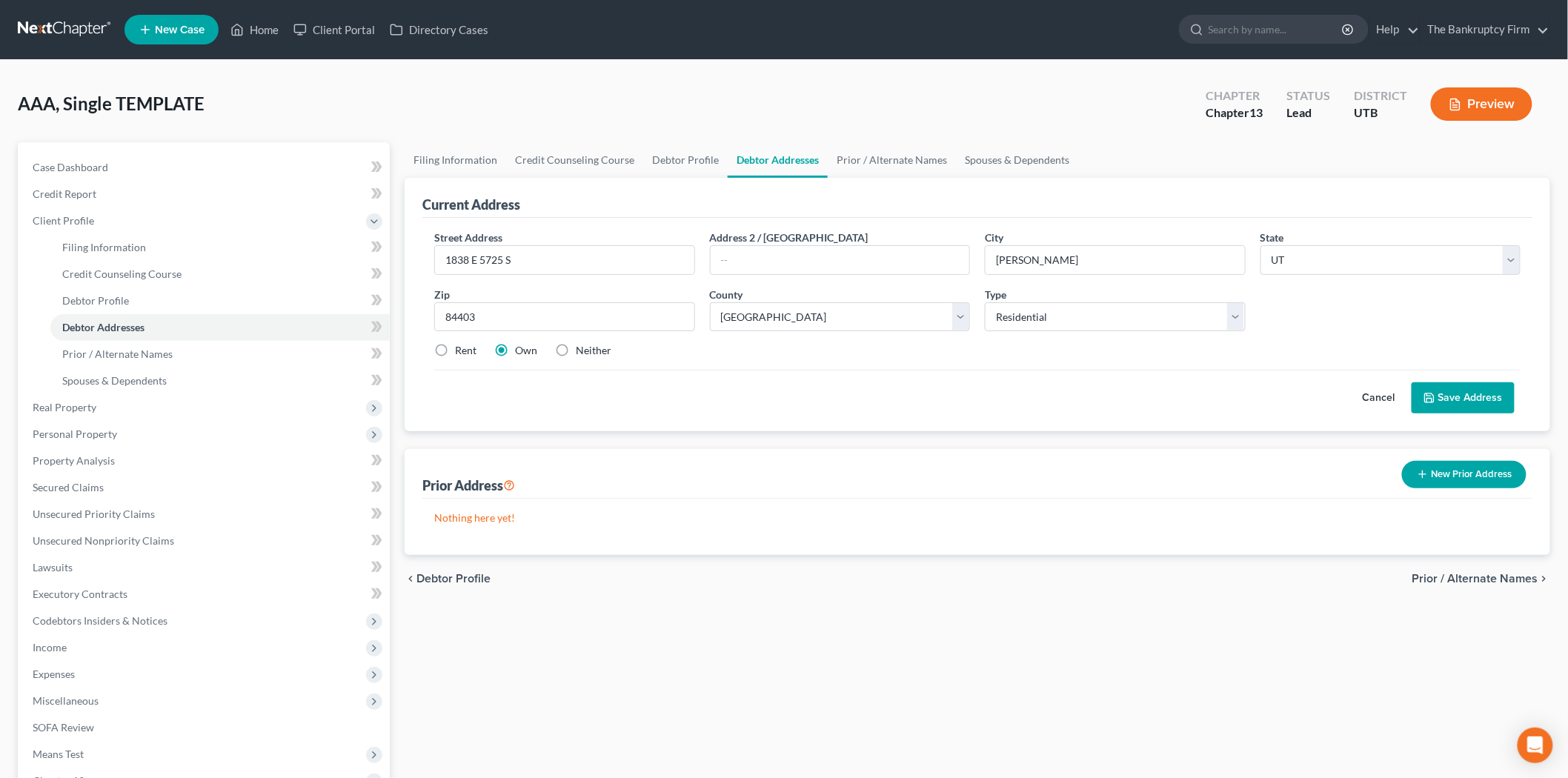
radio input "true"
click at [562, 366] on div "Street Address * 1838 E 5725 S Address 2 / [GEOGRAPHIC_DATA] * [PERSON_NAME][GE…" at bounding box center [977, 300] width 1101 height 141
click at [516, 353] on label "Own" at bounding box center [527, 350] width 22 height 15
click at [521, 353] on input "Own" at bounding box center [526, 347] width 9 height 9
radio input "true"
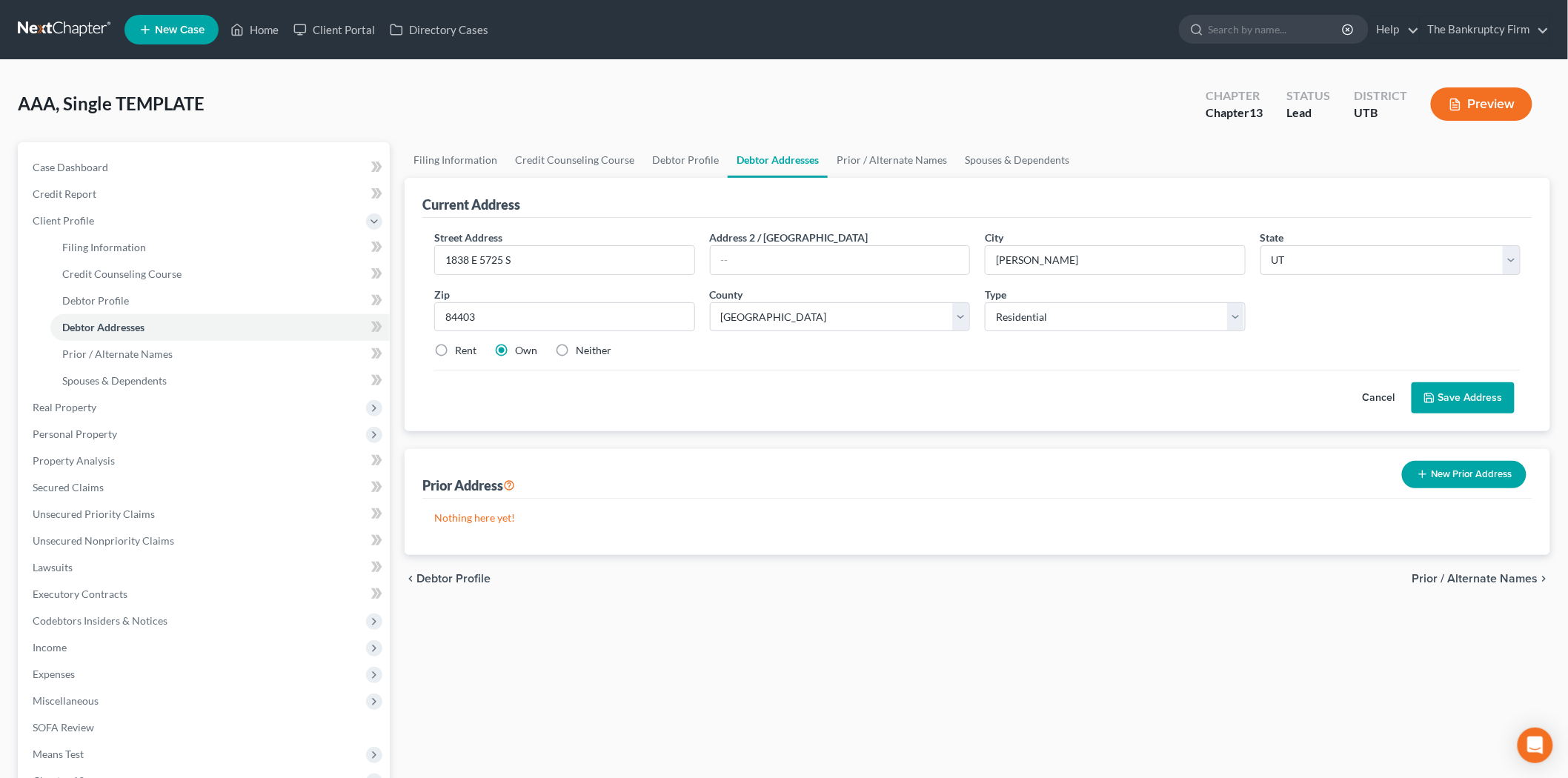
click at [455, 352] on label "Rent" at bounding box center [465, 350] width 21 height 15
click at [461, 352] on input "Rent" at bounding box center [466, 347] width 9 height 9
radio input "true"
click at [516, 351] on label "Own" at bounding box center [527, 350] width 22 height 15
click at [521, 351] on input "Own" at bounding box center [526, 347] width 9 height 9
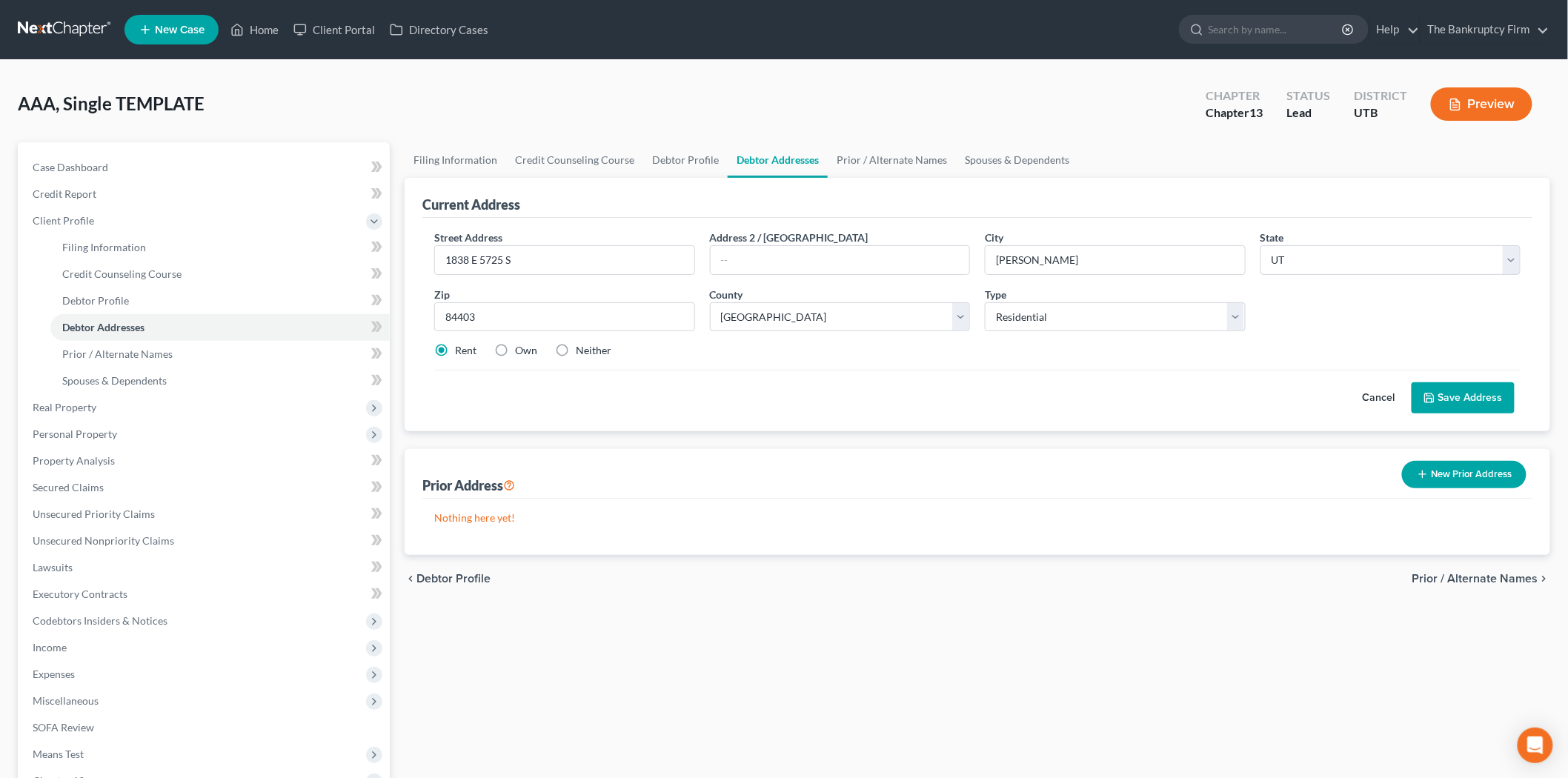
radio input "true"
click at [455, 356] on label "Rent" at bounding box center [465, 350] width 21 height 15
click at [461, 353] on input "Rent" at bounding box center [466, 347] width 9 height 9
radio input "true"
click at [1446, 403] on button "Save Address" at bounding box center [1463, 398] width 103 height 31
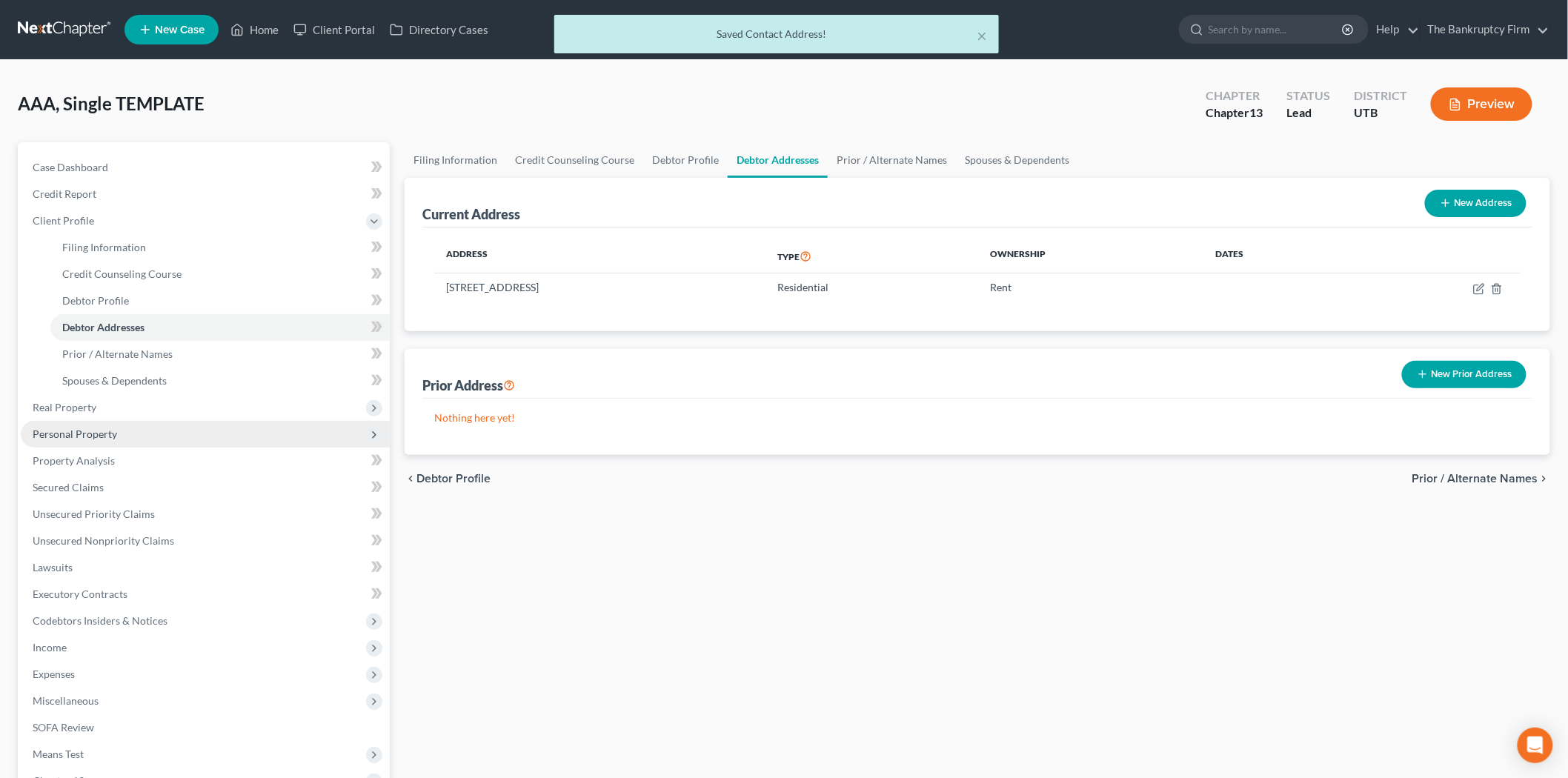
click at [149, 443] on span "Personal Property" at bounding box center [205, 434] width 369 height 27
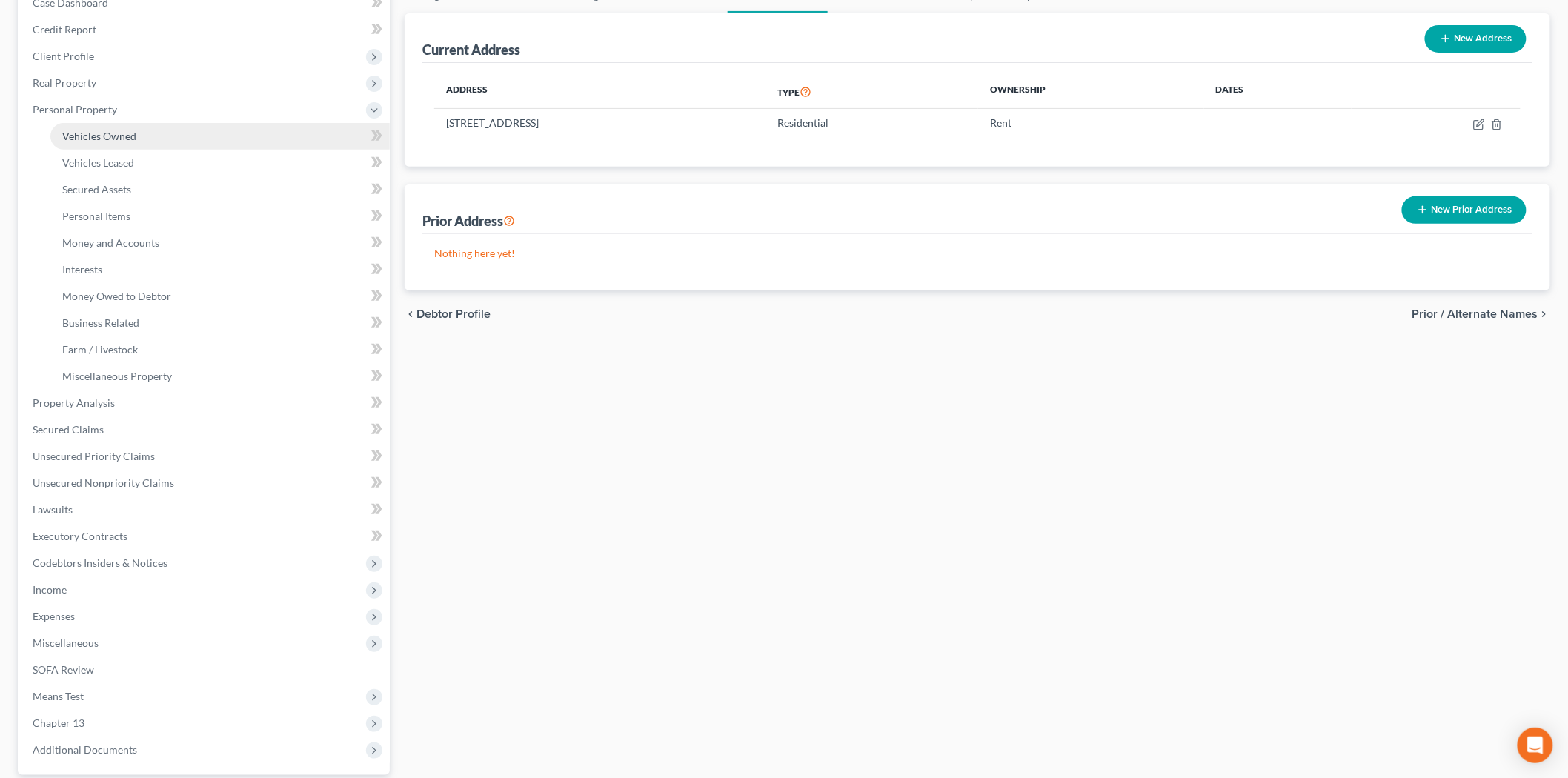
click at [141, 137] on link "Vehicles Owned" at bounding box center [219, 136] width 339 height 27
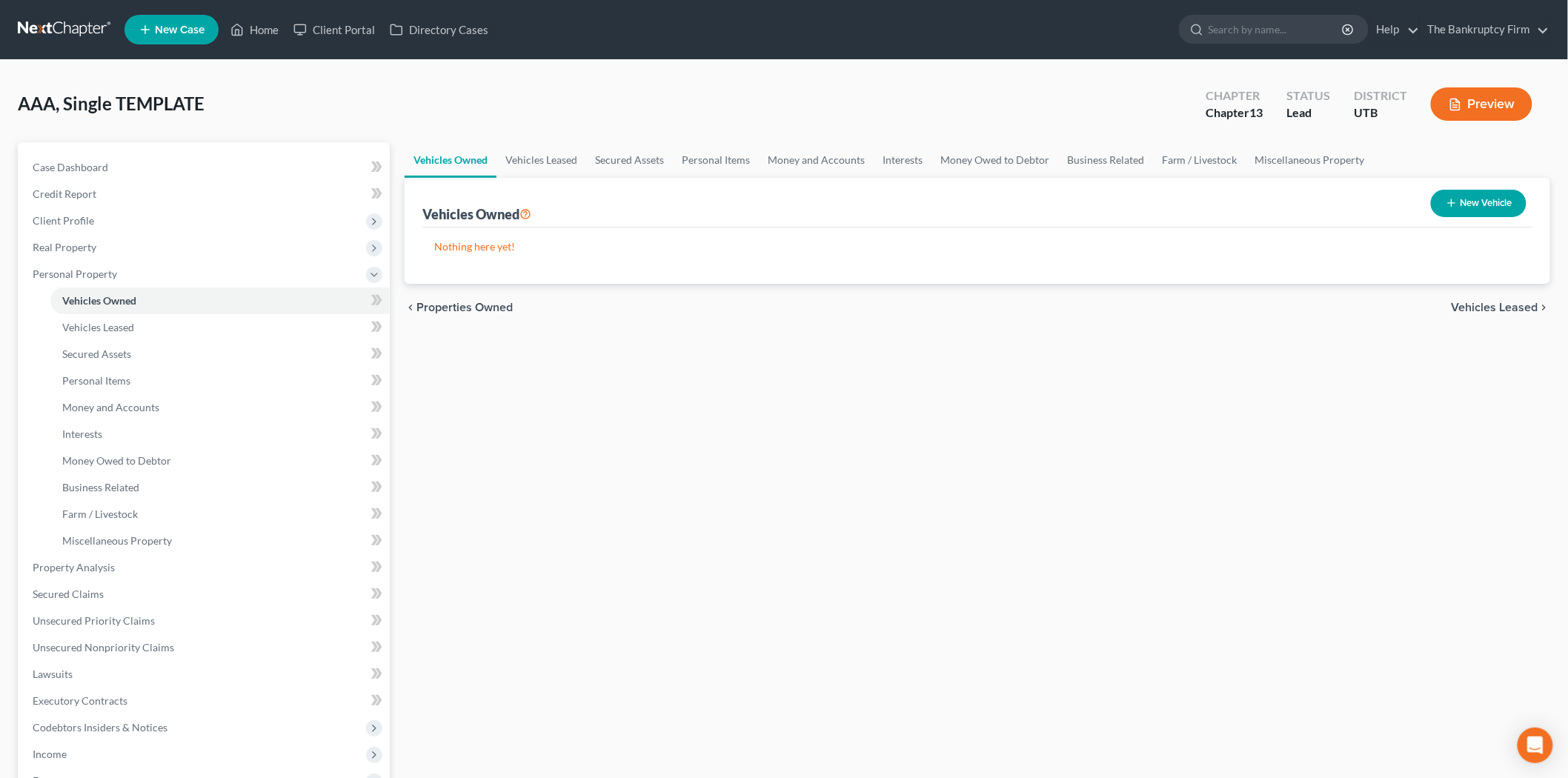
click at [1465, 203] on button "New Vehicle" at bounding box center [1479, 203] width 95 height 27
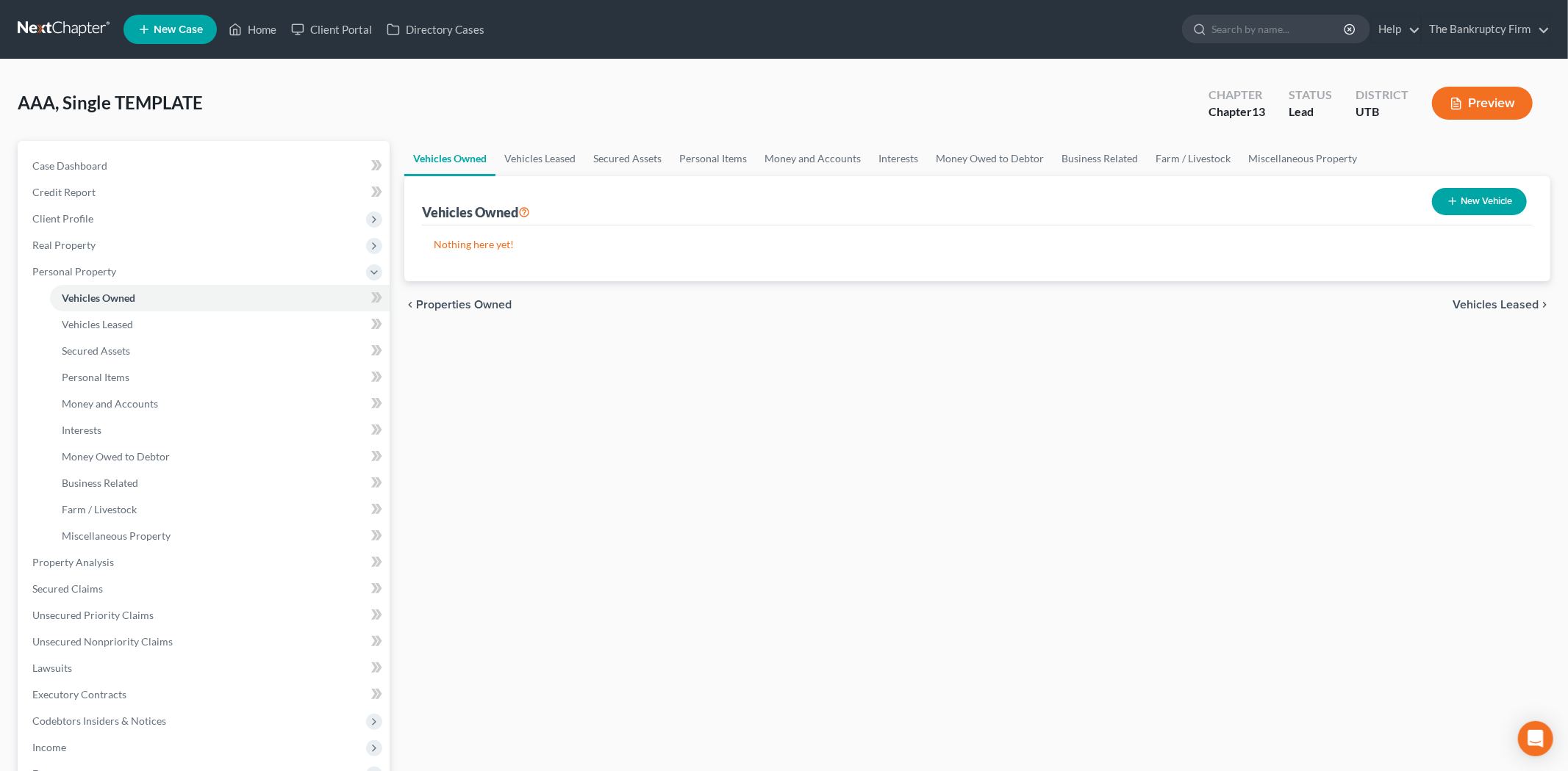
select select "0"
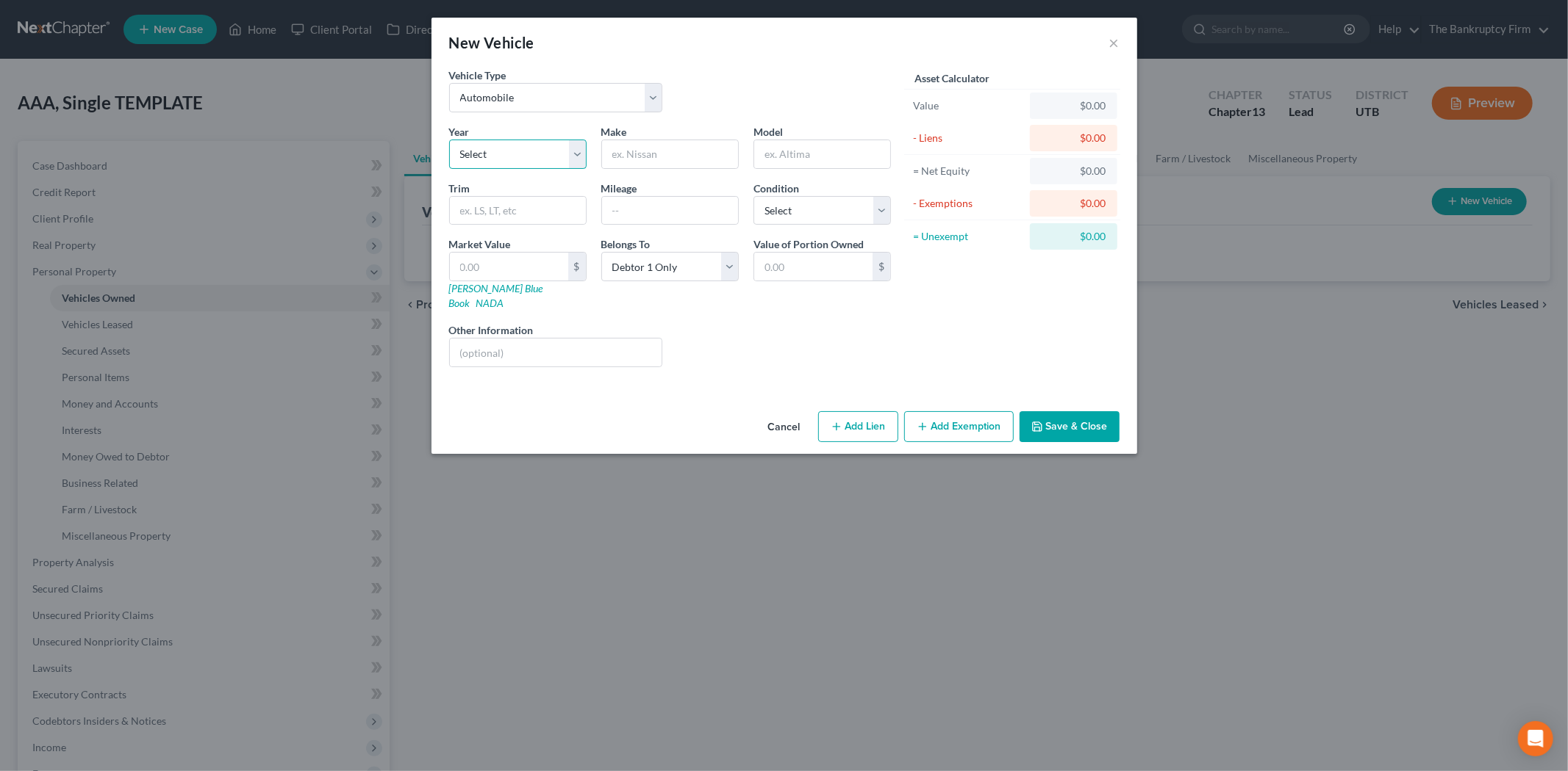
click at [542, 147] on select "Select 2026 2025 2024 2023 2022 2021 2020 2019 2018 2017 2016 2015 2014 2013 20…" at bounding box center [518, 155] width 137 height 30
click at [709, 377] on div "Vehicle Type Select Automobile Truck Trailer Watercraft Aircraft Motor Home Atv…" at bounding box center [784, 236] width 706 height 338
click at [540, 163] on select "Select 2026 2025 2024 2023 2022 2021 2020 2019 2018 2017 2016 2015 2014 2013 20…" at bounding box center [518, 155] width 137 height 30
click at [655, 141] on div at bounding box center [670, 155] width 137 height 30
click at [659, 149] on input "text" at bounding box center [670, 155] width 136 height 28
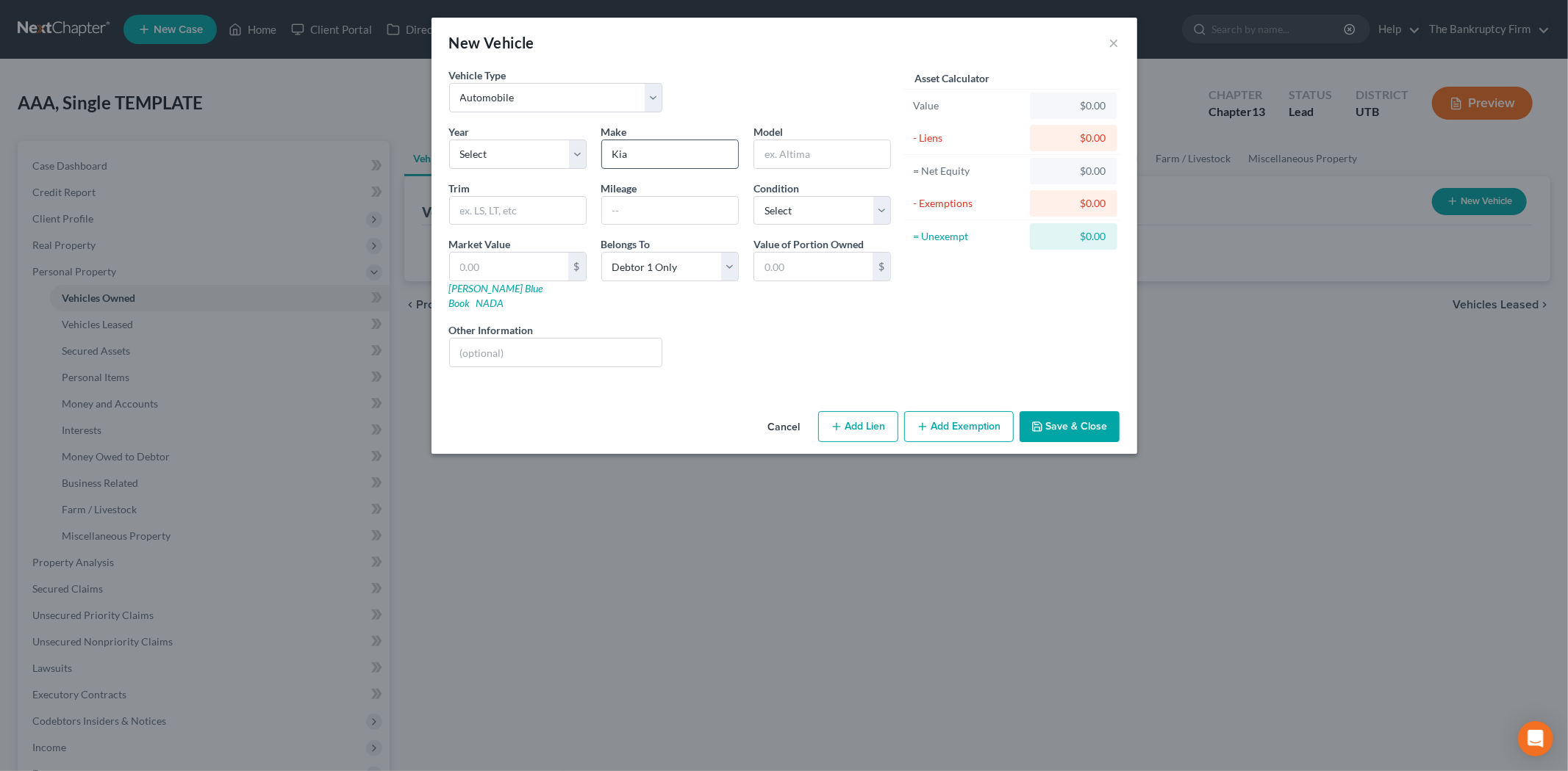
type input "Kia"
type input "Sorento"
click at [583, 163] on select "Select 2026 2025 2024 2023 2022 2021 2020 2019 2018 2017 2016 2015 2014 2013 20…" at bounding box center [518, 155] width 137 height 30
select select "14"
click at [449, 140] on select "Select 2026 2025 2024 2023 2022 2021 2020 2019 2018 2017 2016 2015 2014 2013 20…" at bounding box center [518, 155] width 137 height 30
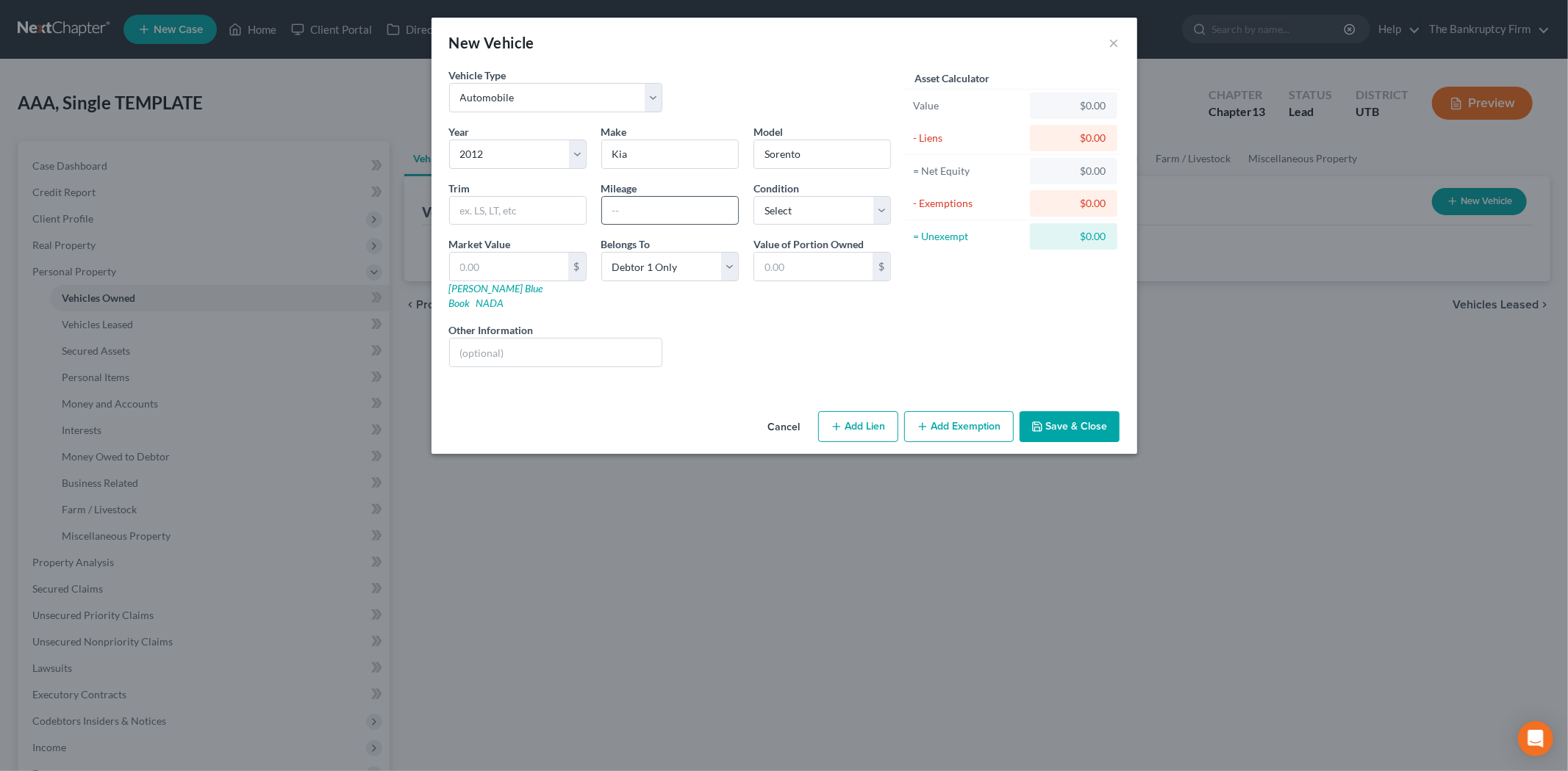
click at [631, 216] on input "text" at bounding box center [670, 211] width 136 height 28
type input "170000"
click at [816, 342] on div "Liens Select" at bounding box center [784, 344] width 229 height 44
click at [557, 260] on input "text" at bounding box center [509, 267] width 119 height 28
type input "6"
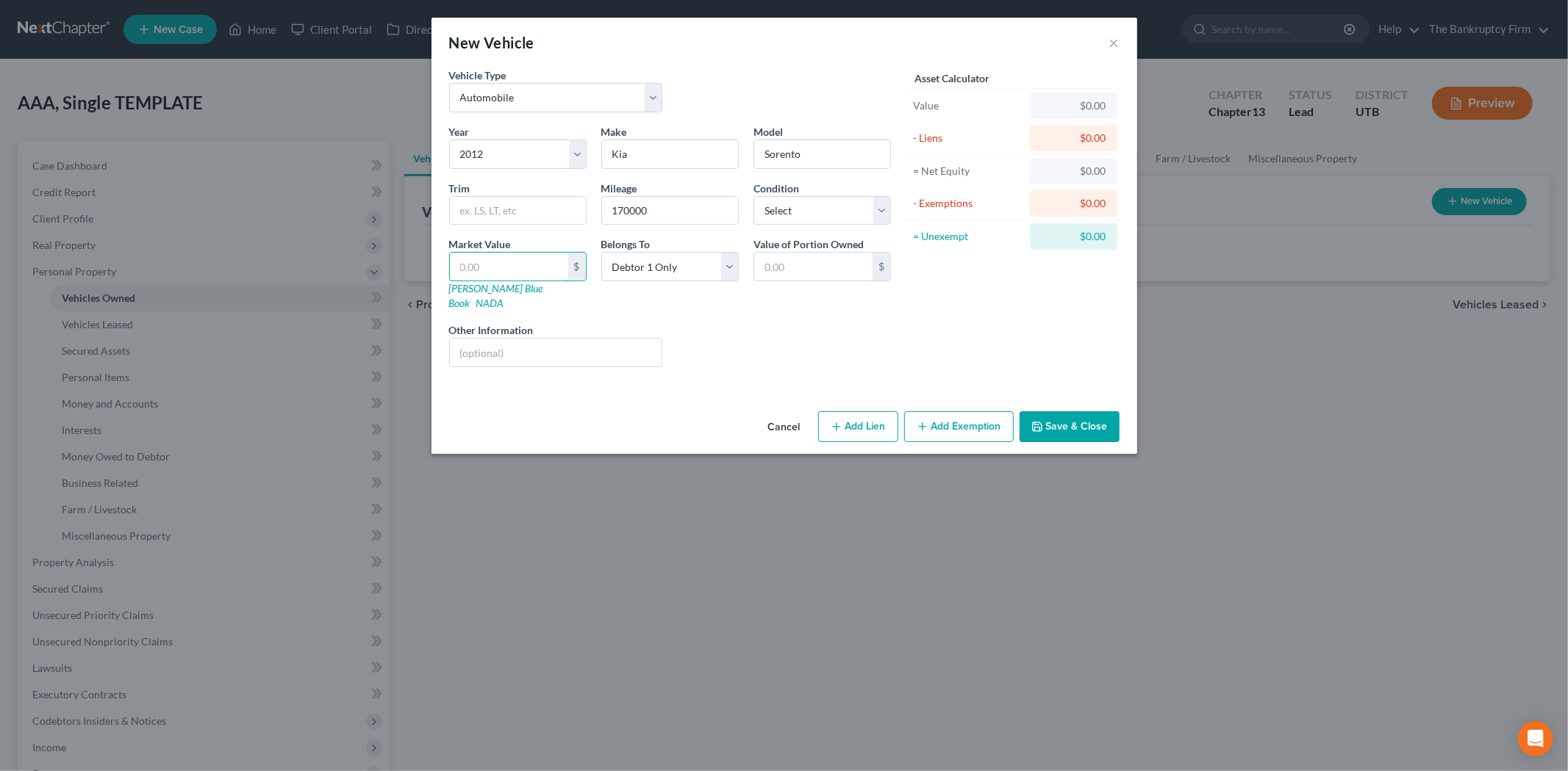
type input "6.00"
type input "65"
type input "65.00"
type input "650"
type input "650.00"
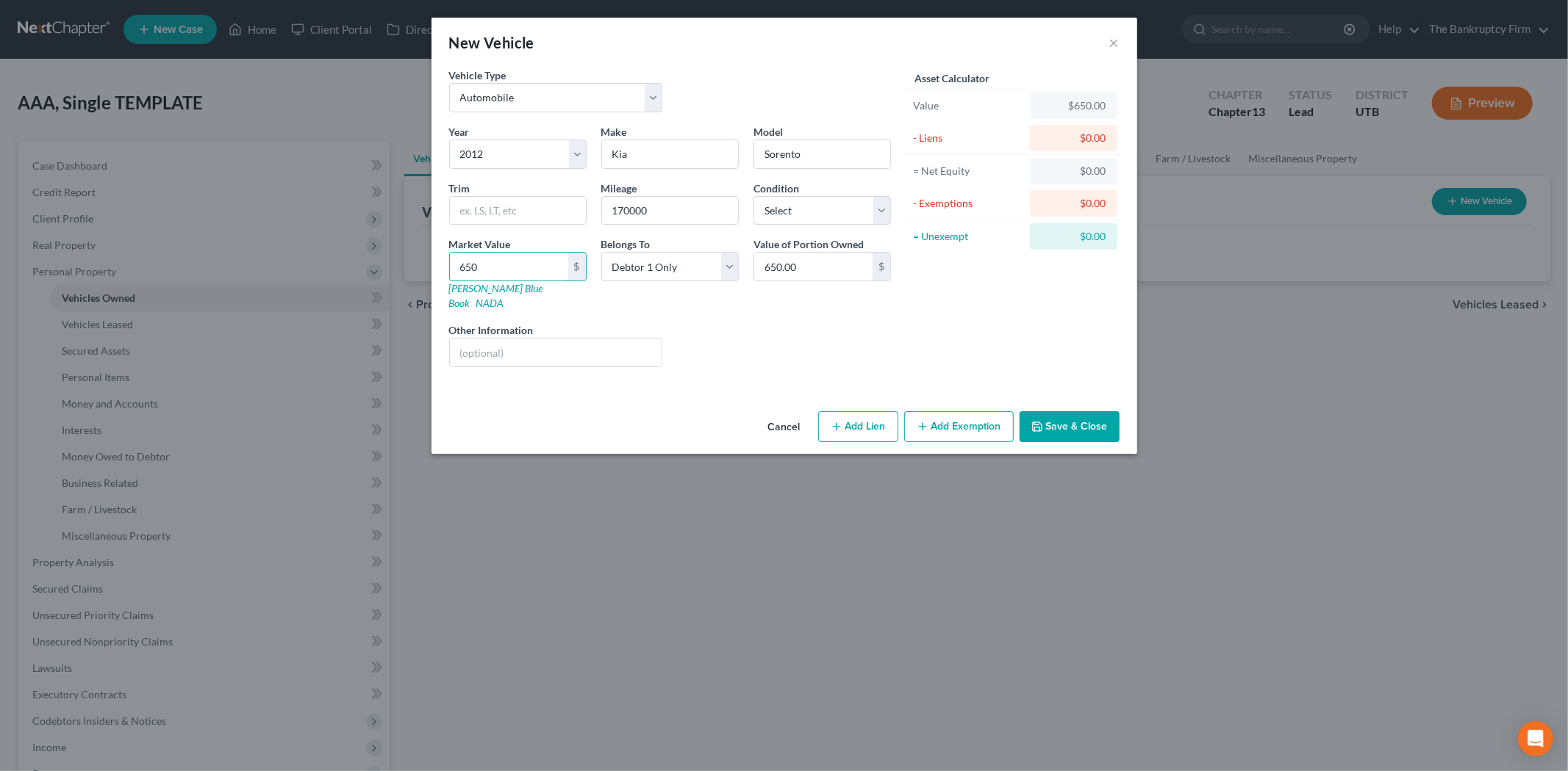
type input "650"
click at [856, 347] on div "Liens Select" at bounding box center [784, 344] width 229 height 44
click at [883, 411] on button "Add Lien" at bounding box center [858, 426] width 81 height 31
select select "0"
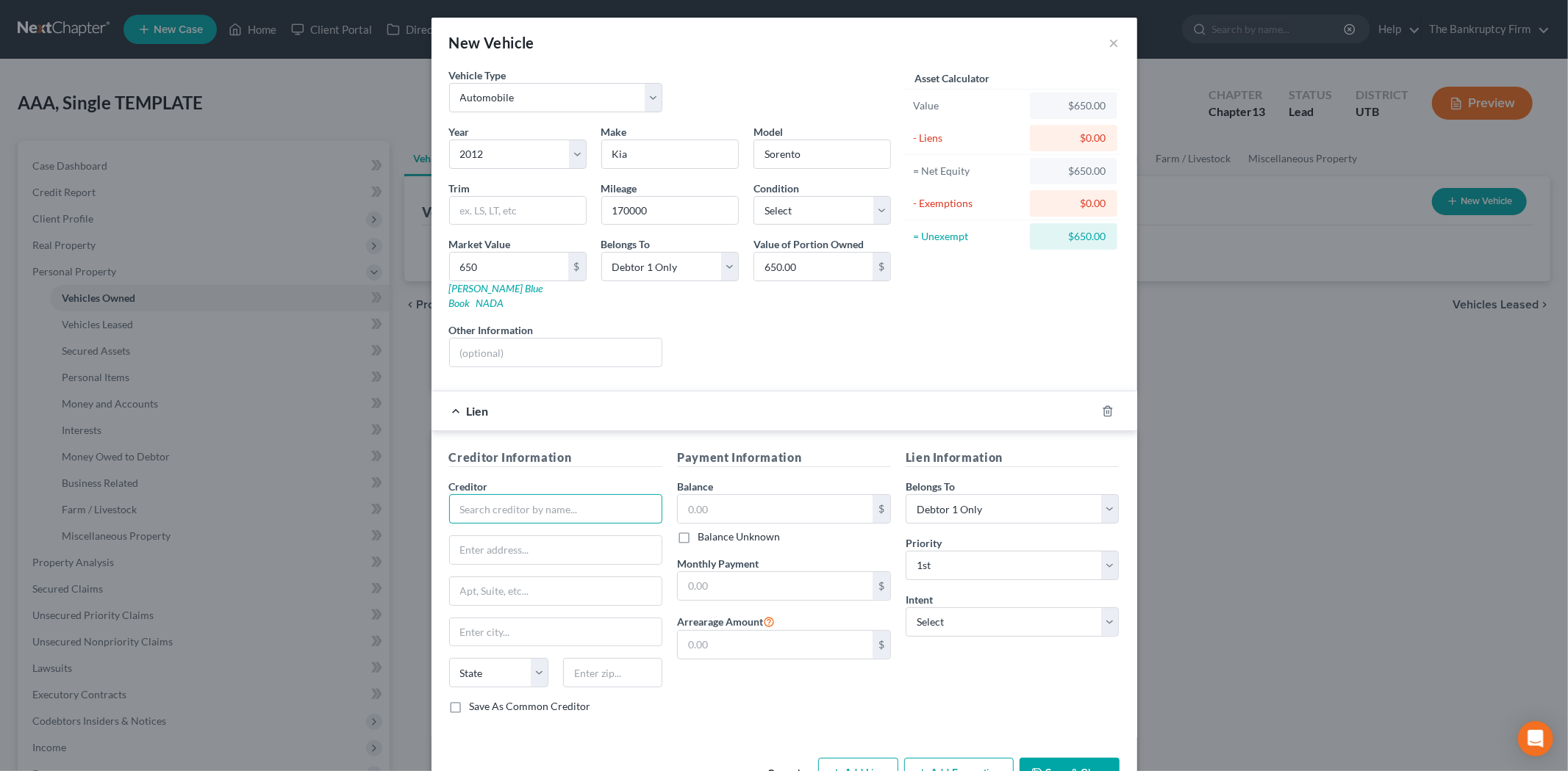
click at [588, 504] on input "text" at bounding box center [556, 509] width 214 height 30
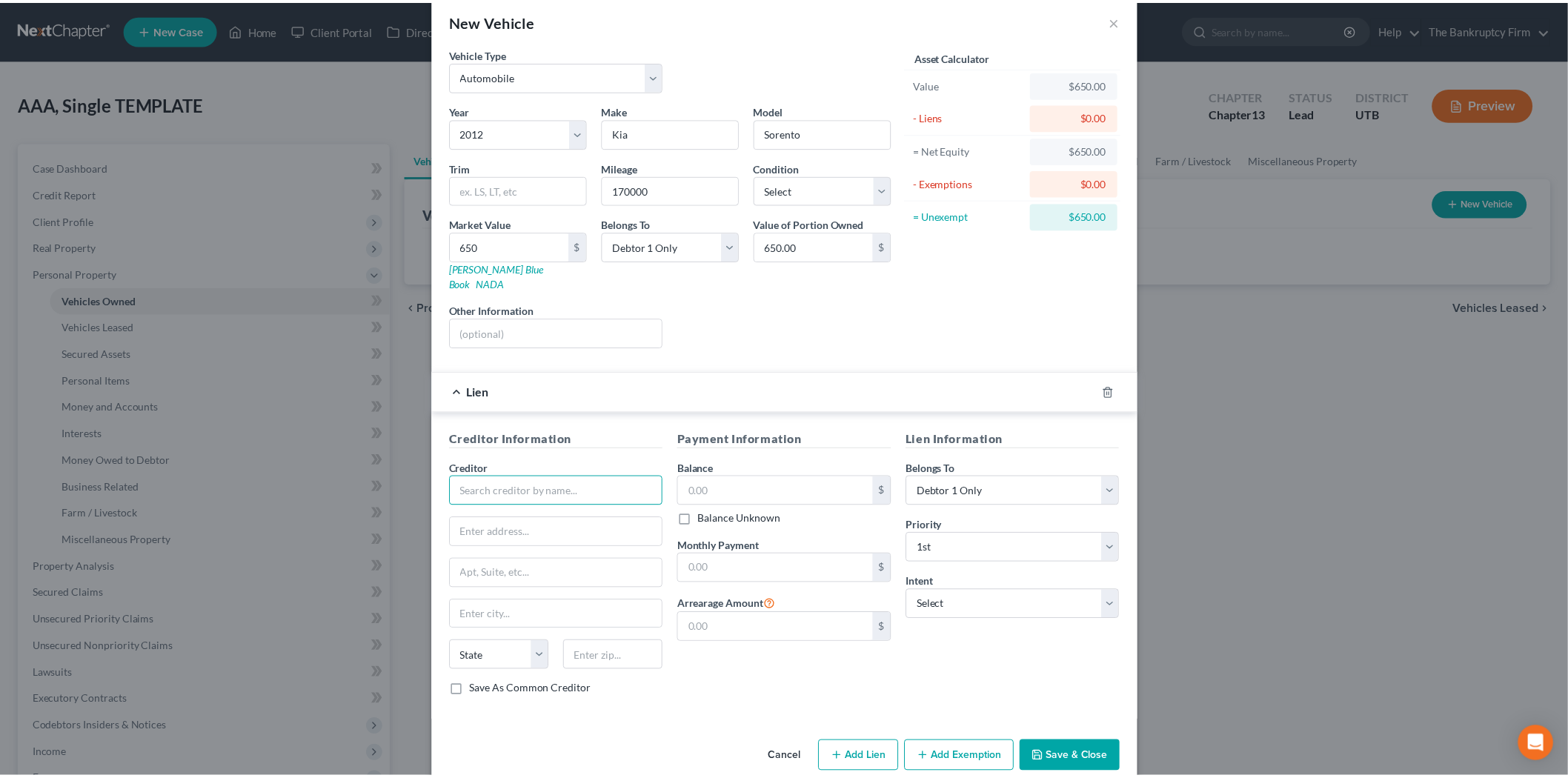
scroll to position [34, 0]
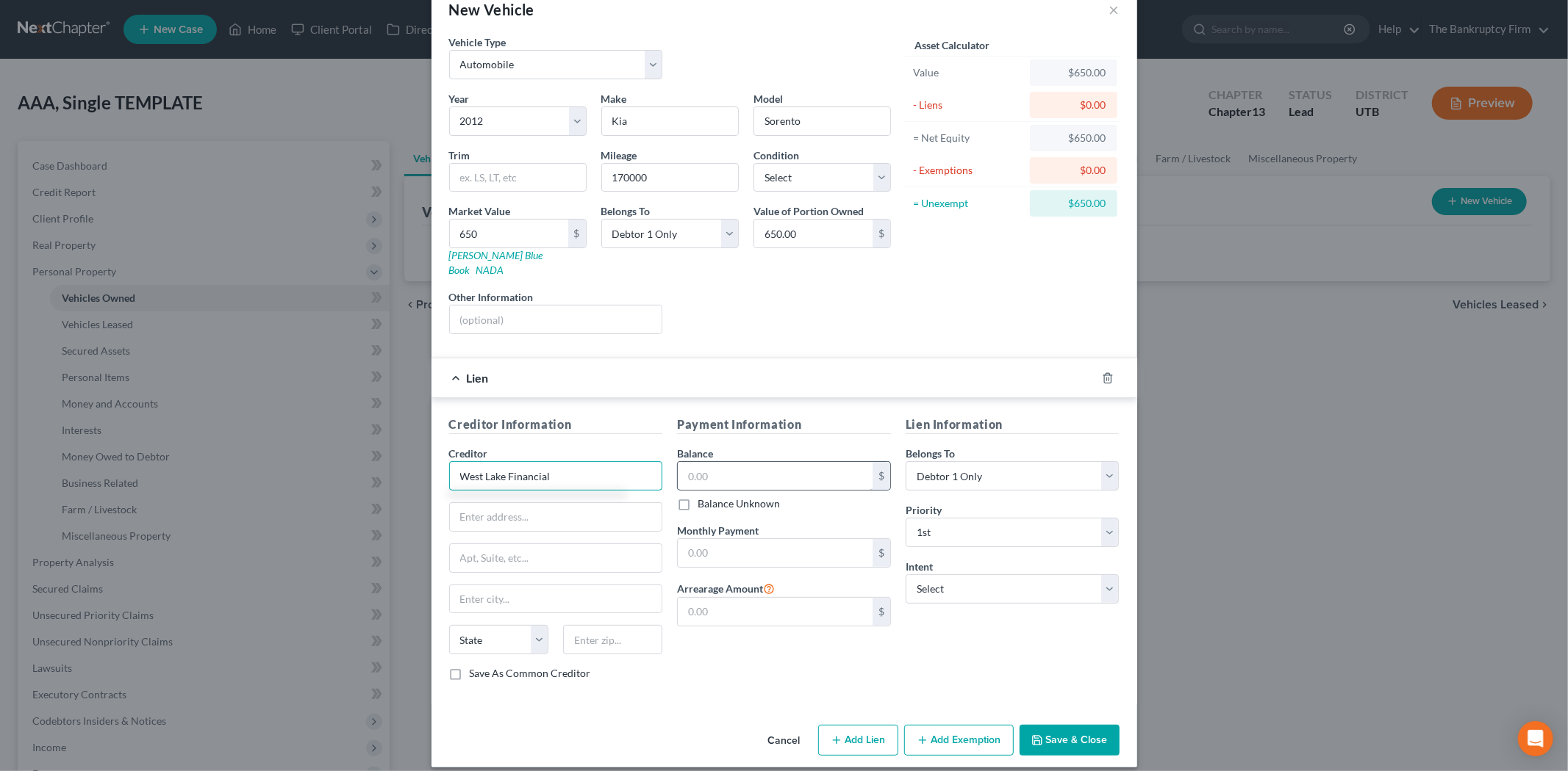
type input "West Lake Financial"
click at [793, 466] on input "text" at bounding box center [775, 476] width 194 height 28
click at [1046, 727] on button "Save & Close" at bounding box center [1070, 740] width 100 height 31
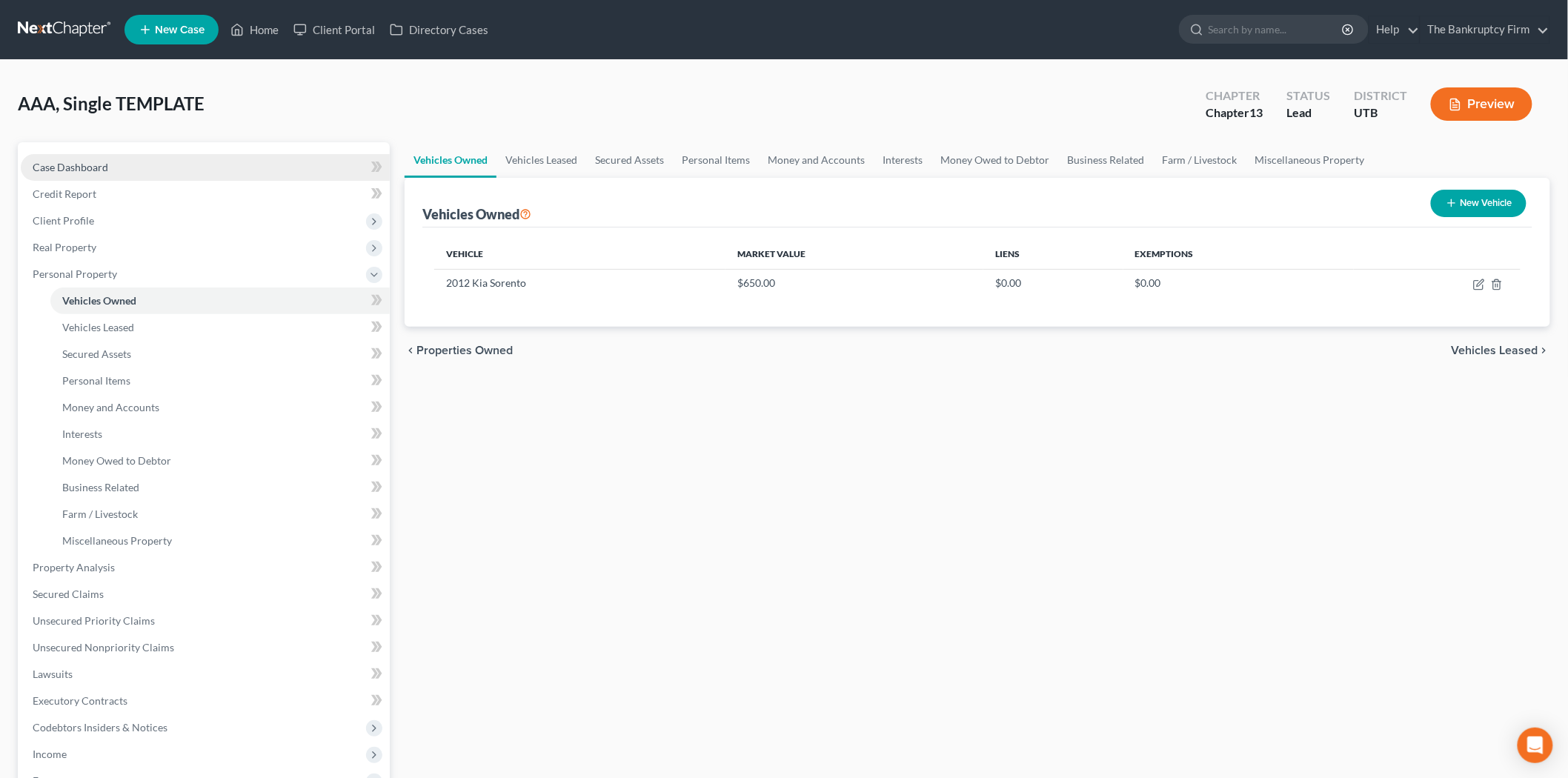
click at [82, 176] on link "Case Dashboard" at bounding box center [205, 167] width 369 height 27
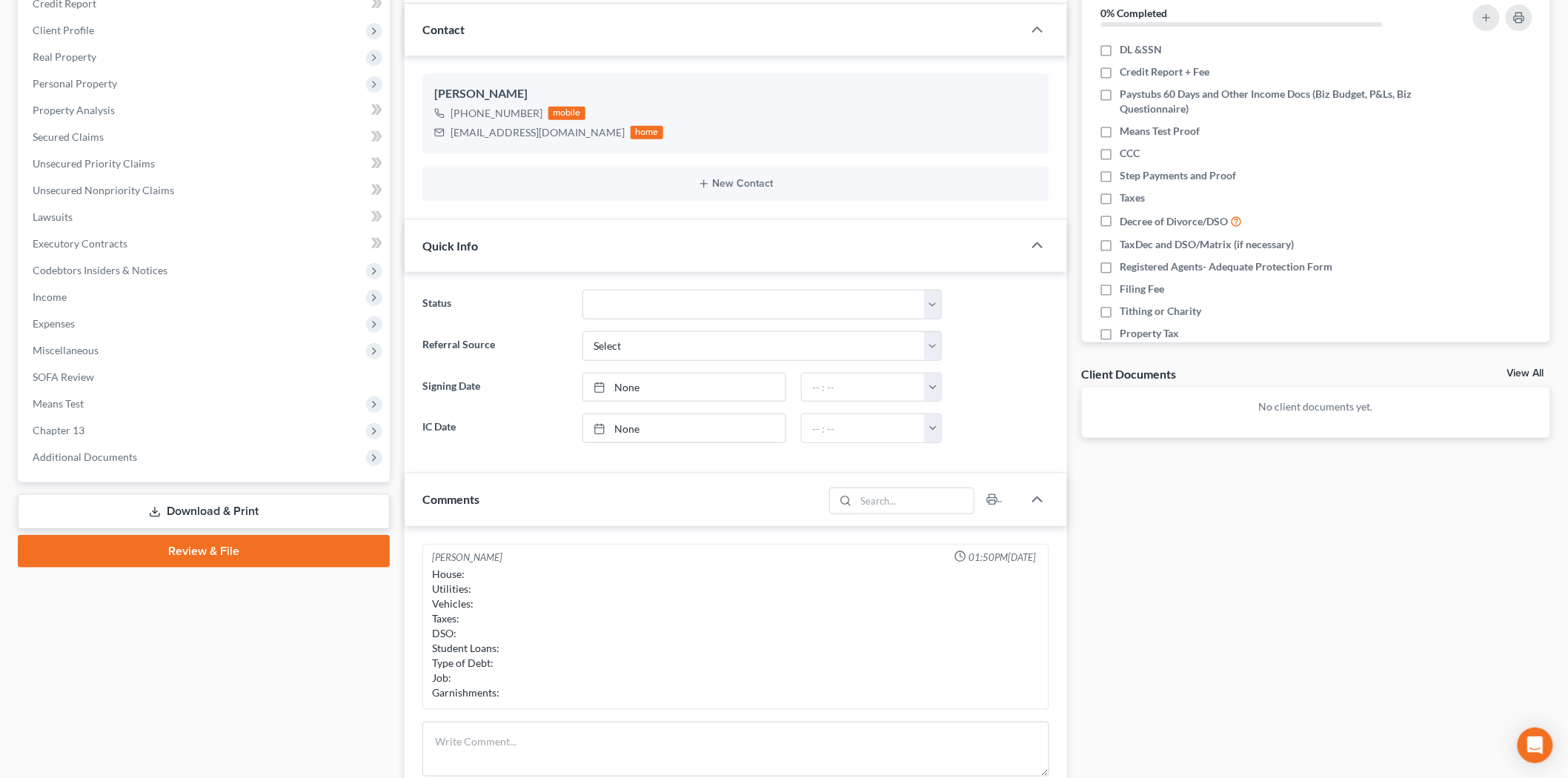
scroll to position [329, 0]
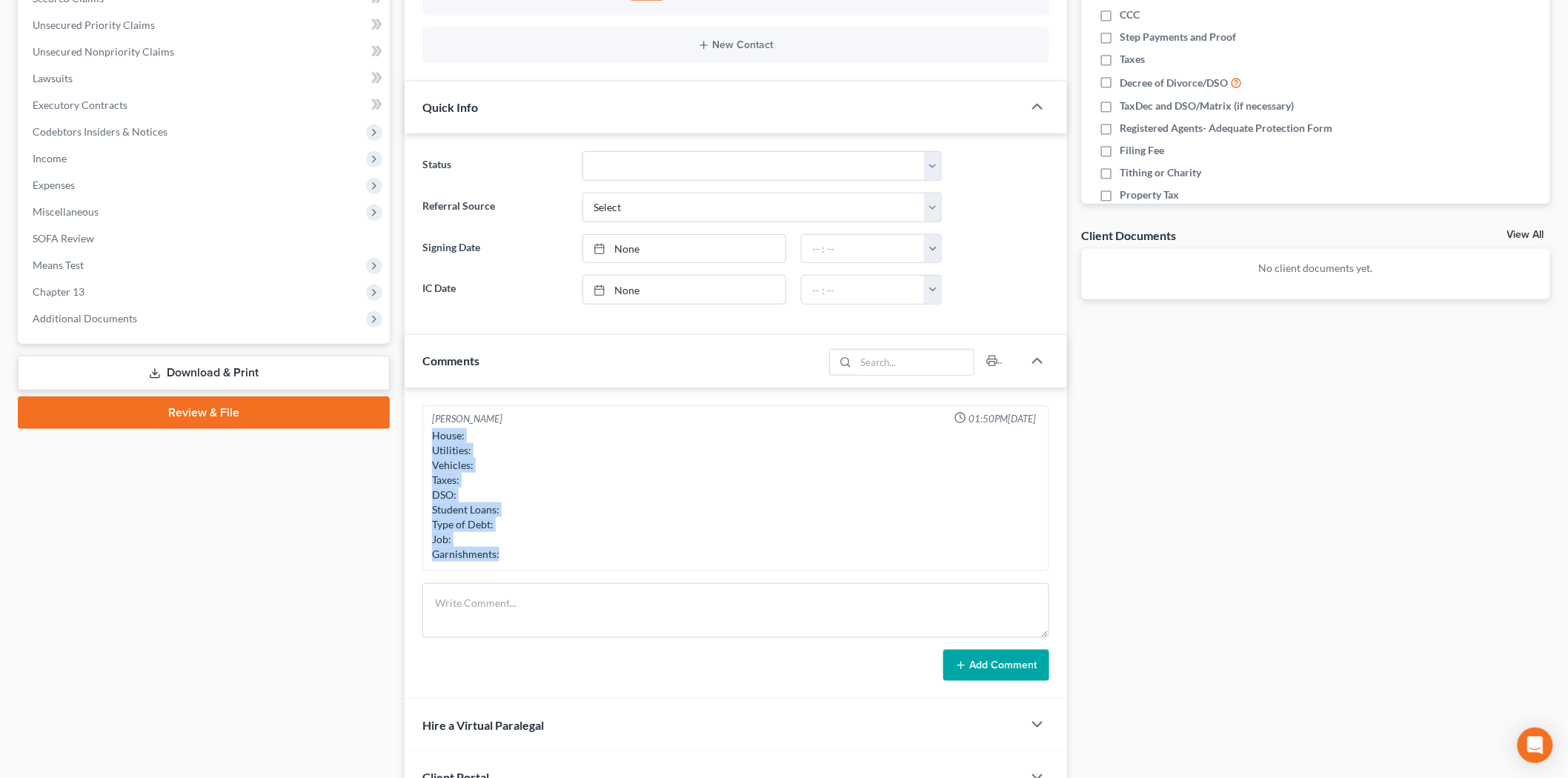
drag, startPoint x: 426, startPoint y: 432, endPoint x: 507, endPoint y: 559, distance: 150.6
click at [507, 559] on div "[PERSON_NAME] 01:50PM[DATE] House: Utilities: Vehicles: Taxes: DSO: Student Loa…" at bounding box center [735, 488] width 627 height 167
copy div "House: Utilities: Vehicles: Taxes: DSO: Student Loans: Type of Debt: Job: Garni…"
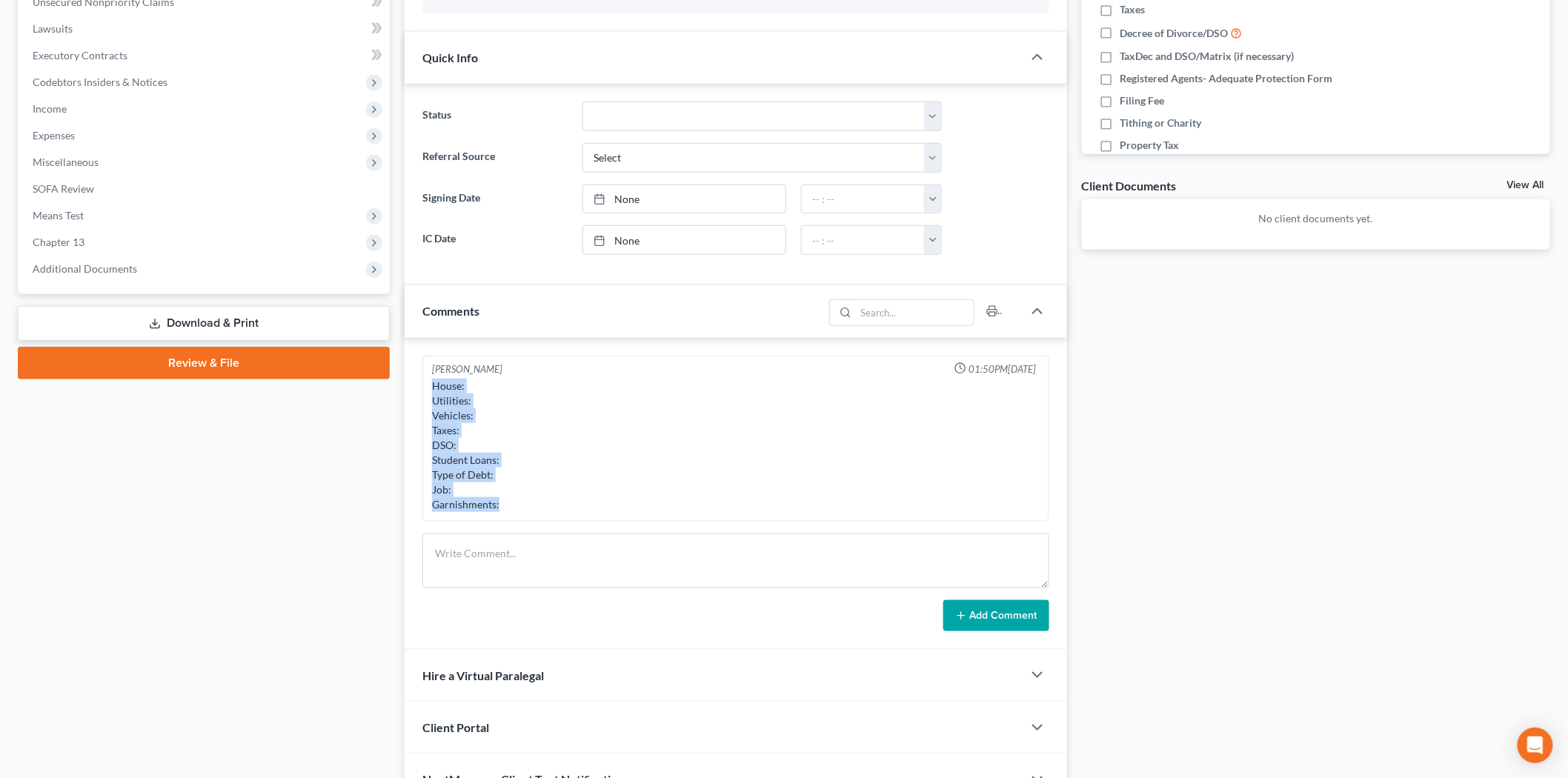
scroll to position [463, 0]
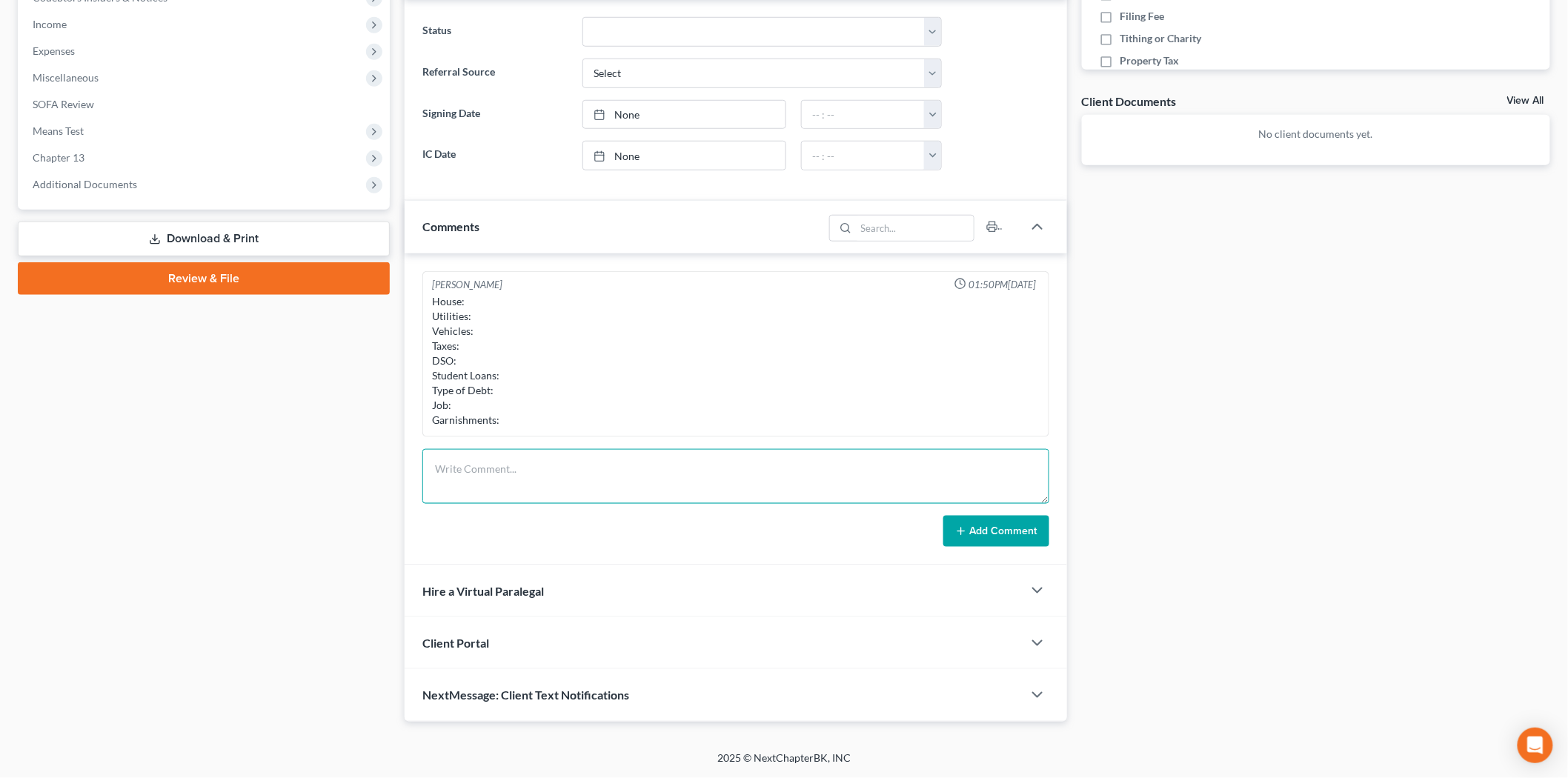
click at [603, 492] on textarea at bounding box center [735, 476] width 627 height 55
paste textarea "House: Utilities: Vehicles: Taxes: DSO: Student Loans: Type of Debt: Job: Garni…"
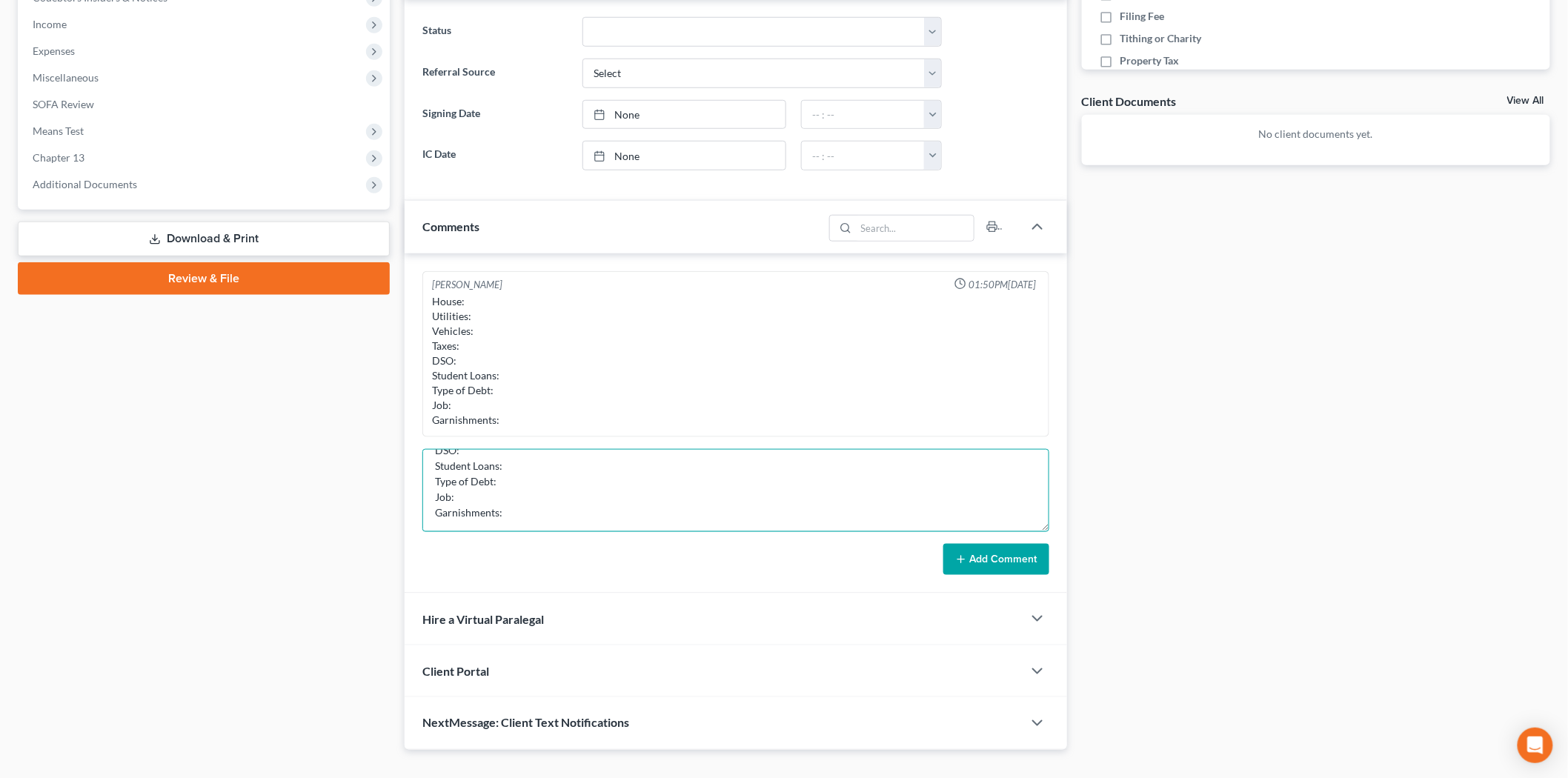
scroll to position [12, 0]
drag, startPoint x: 1043, startPoint y: 499, endPoint x: 1047, endPoint y: 595, distance: 96.1
click at [1047, 532] on textarea "House: Utilities: Vehicles: Taxes: DSO: Student Loans: Type of Debt: Job: Garni…" at bounding box center [735, 490] width 627 height 83
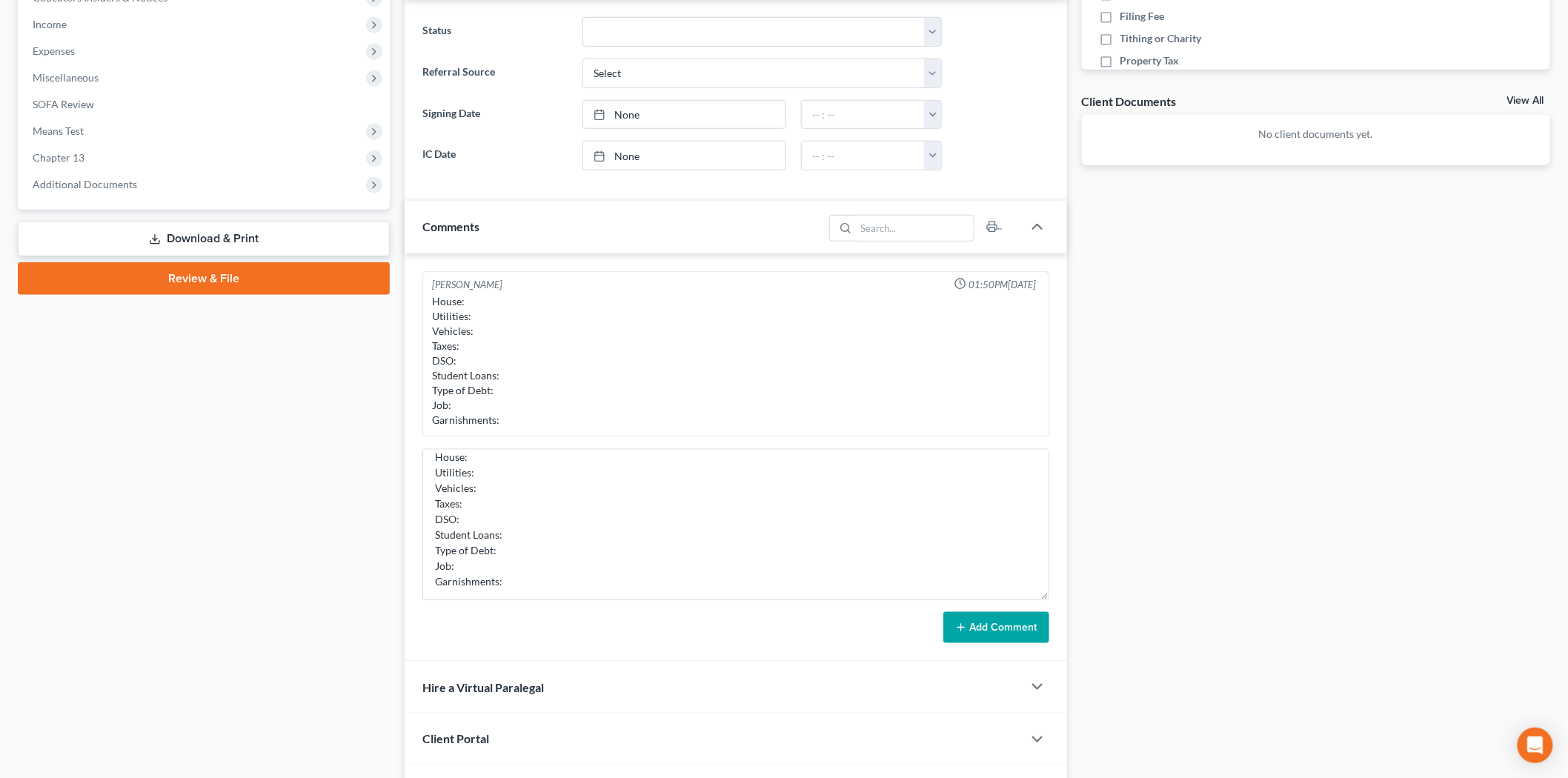
click at [1105, 517] on div "Docs Tasks Events Fees Timer 0% Completed Nothing here yet! DL &SSN Credit Repo…" at bounding box center [1317, 248] width 484 height 1139
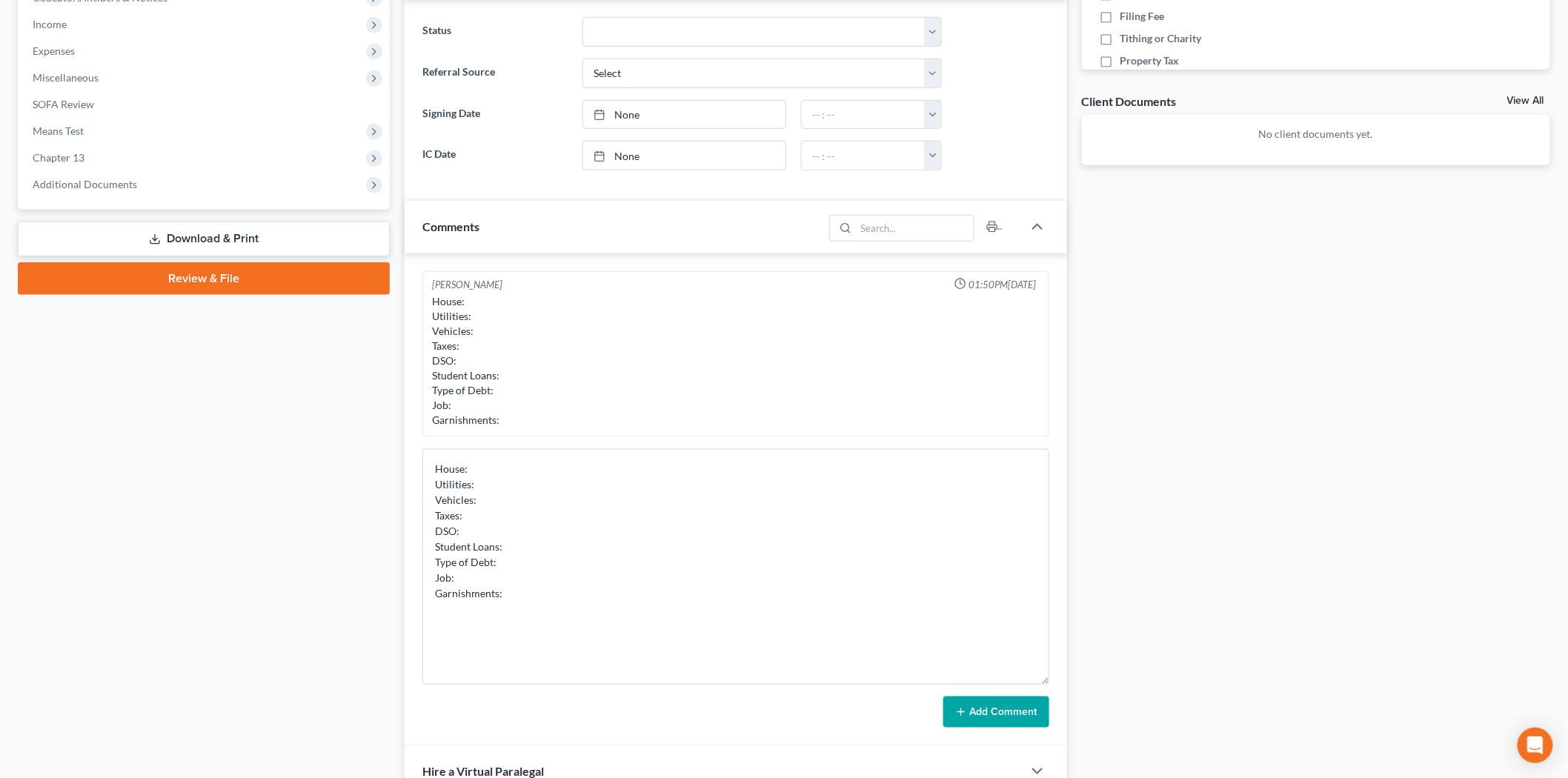
scroll to position [0, 0]
drag, startPoint x: 1043, startPoint y: 598, endPoint x: 1043, endPoint y: 712, distance: 114.0
click at [1043, 685] on textarea "House: Utilities: Vehicles: Taxes: DSO: Student Loans: Type of Debt: Job: Garni…" at bounding box center [735, 567] width 627 height 235
click at [732, 484] on textarea "House: Utilities: Vehicles: Taxes: DSO: Student Loans: Type of Debt: Job: Garni…" at bounding box center [735, 581] width 627 height 264
click at [725, 472] on textarea "House: Utilities: Vehicles: Taxes: DSO: Student Loans: Type of Debt: Job: Garni…" at bounding box center [735, 581] width 627 height 264
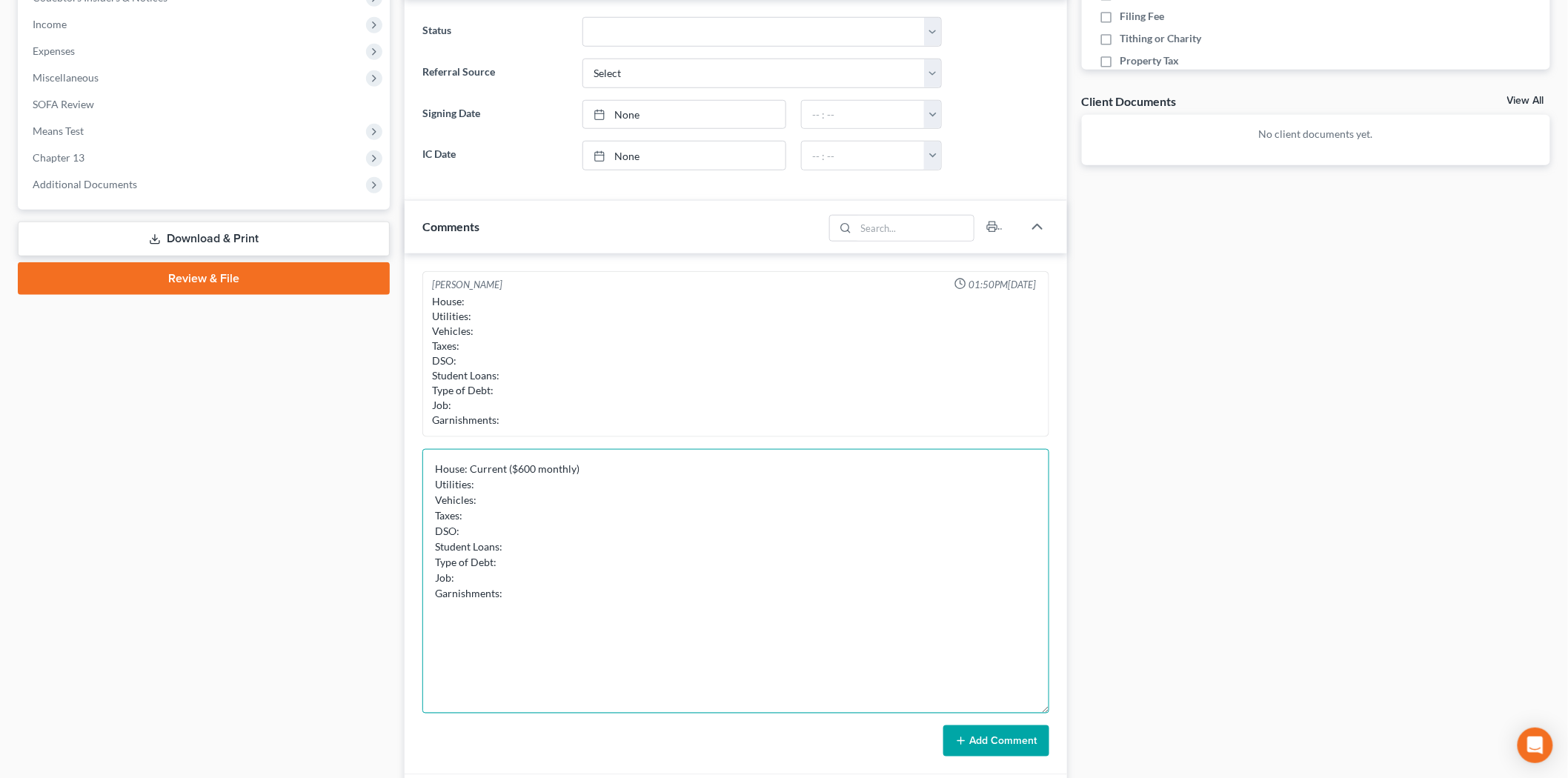
click at [502, 493] on textarea "House: Current ($600 monthly) Utilities: Vehicles: Taxes: DSO: Student Loans: T…" at bounding box center [735, 581] width 627 height 264
click at [506, 479] on textarea "House: Current ($600 monthly) Utilities: Vehicles: Taxes: DSO: Student Loans: T…" at bounding box center [735, 581] width 627 height 264
click at [501, 498] on textarea "House: Current ($600 monthly) Utilities: Current Vehicles: Taxes: DSO: Student …" at bounding box center [735, 581] width 627 height 264
click at [516, 517] on textarea "House: Current ($600 monthly) Utilities: Current Vehicles: 1 payment past due (…" at bounding box center [735, 581] width 627 height 264
click at [522, 516] on textarea "House: Current ($600 monthly) Utilities: Current Vehicles: 1 payment past due (…" at bounding box center [735, 581] width 627 height 264
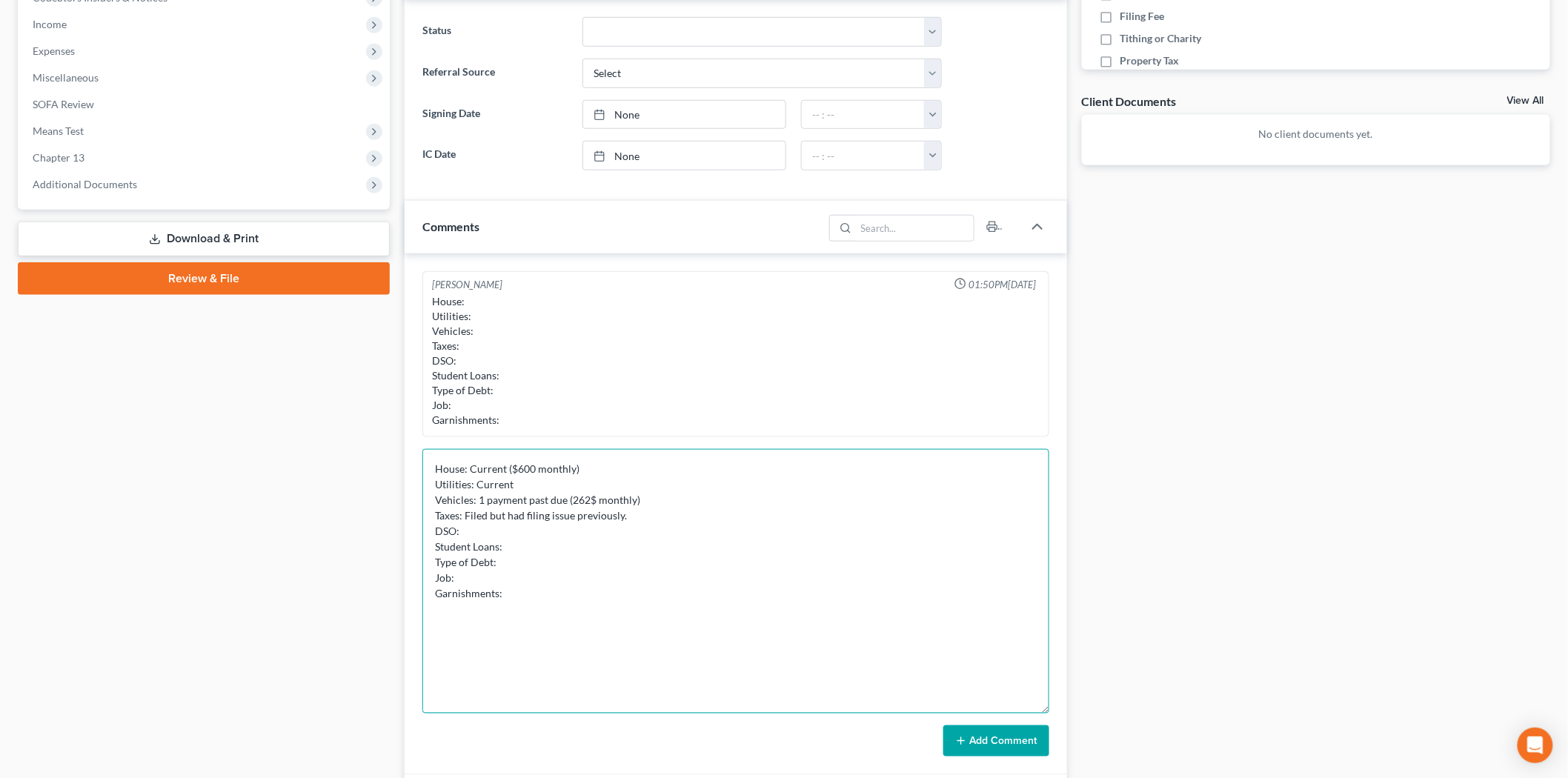
click at [691, 522] on textarea "House: Current ($600 monthly) Utilities: Current Vehicles: 1 payment past due (…" at bounding box center [735, 581] width 627 height 264
click at [604, 527] on textarea "House: Current ($600 monthly) Utilities: Current Vehicles: 1 payment past due (…" at bounding box center [735, 581] width 627 height 264
drag, startPoint x: 702, startPoint y: 520, endPoint x: 628, endPoint y: 519, distance: 74.0
click at [628, 519] on textarea "House: Current ($600 monthly) Utilities: Current Vehicles: 1 payment past due (…" at bounding box center [735, 581] width 627 height 264
click at [562, 540] on textarea "House: Current ($600 monthly) Utilities: Current Vehicles: 1 payment past due (…" at bounding box center [735, 581] width 627 height 264
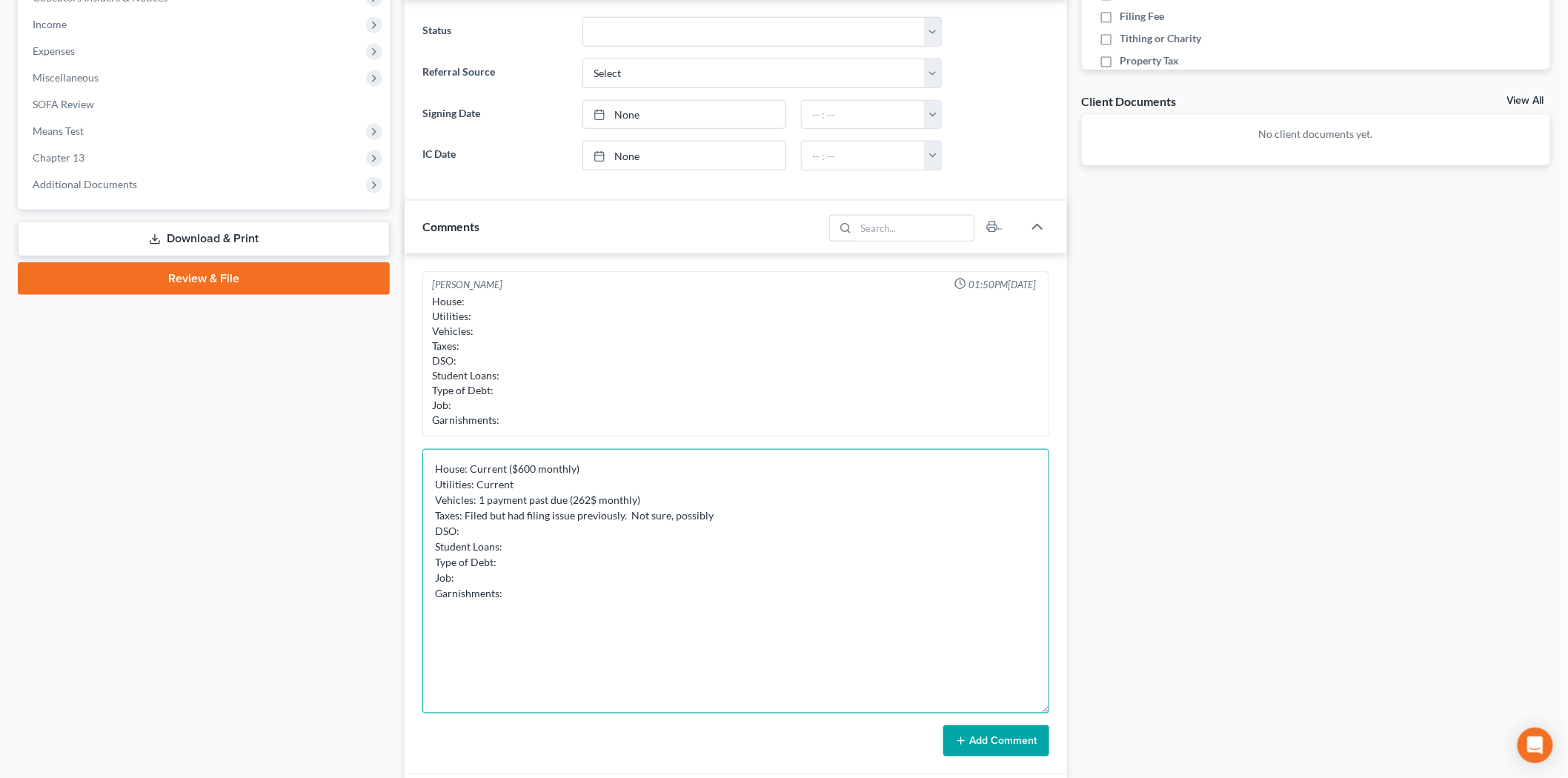
click at [558, 526] on textarea "House: Current ($600 monthly) Utilities: Current Vehicles: 1 payment past due (…" at bounding box center [735, 581] width 627 height 264
click at [537, 541] on textarea "House: Current ($600 monthly) Utilities: Current Vehicles: 1 payment past due (…" at bounding box center [735, 581] width 627 height 264
click at [514, 538] on textarea "House: Current ($600 monthly) Utilities: Current Vehicles: 1 payment past due (…" at bounding box center [735, 581] width 627 height 264
click at [523, 543] on textarea "House: Current ($600 monthly) Utilities: Current Vehicles: 1 payment past due (…" at bounding box center [735, 581] width 627 height 264
click at [546, 527] on textarea "House: Current ($600 monthly) Utilities: Current Vehicles: 1 payment past due (…" at bounding box center [735, 581] width 627 height 264
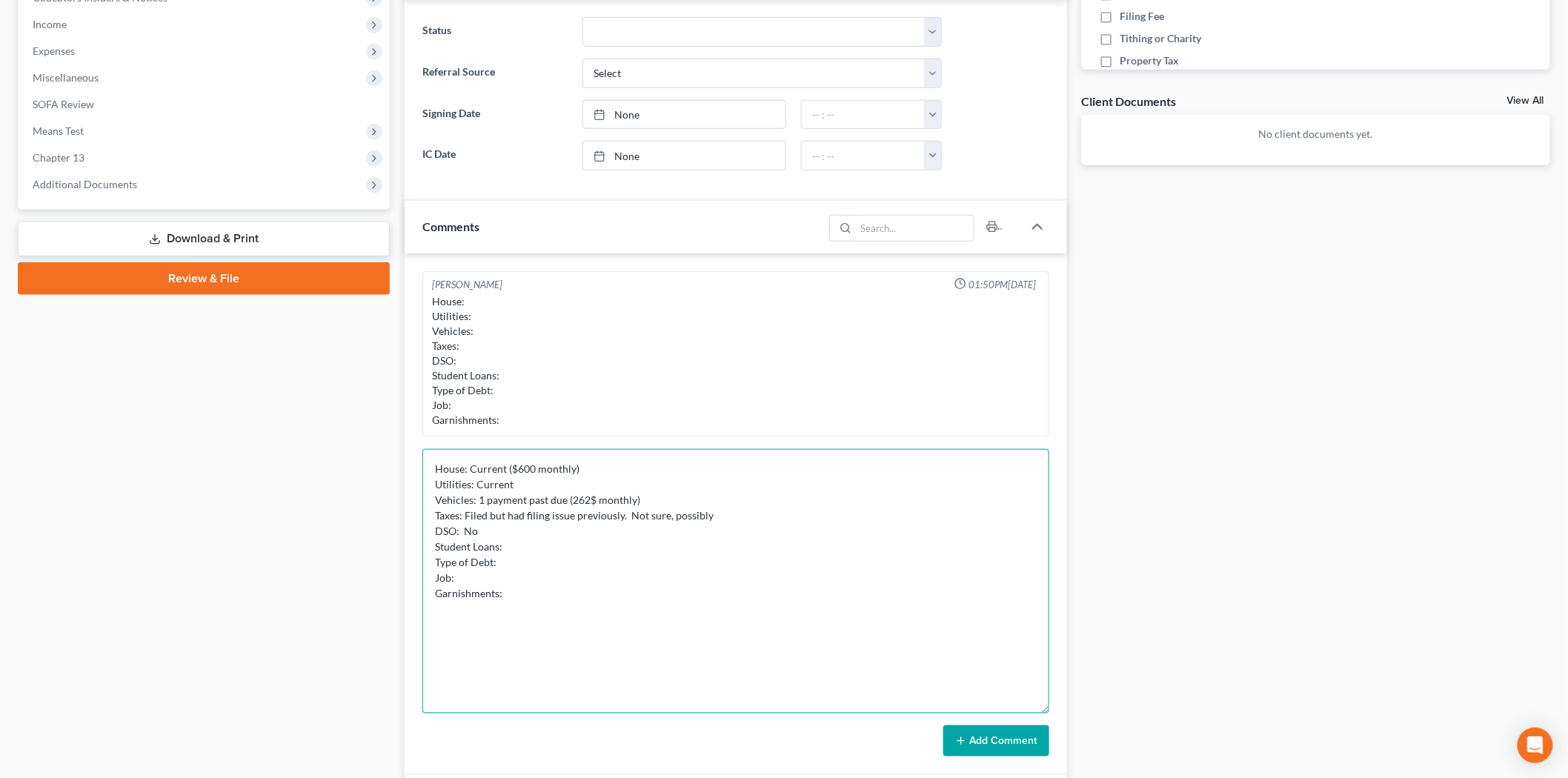
click at [563, 537] on textarea "House: Current ($600 monthly) Utilities: Current Vehicles: 1 payment past due (…" at bounding box center [735, 581] width 627 height 264
click at [551, 542] on textarea "House: Current ($600 monthly) Utilities: Current Vehicles: 1 payment past due (…" at bounding box center [735, 581] width 627 height 264
click at [556, 526] on textarea "House: Current ($600 monthly) Utilities: Current Vehicles: 1 payment past due (…" at bounding box center [735, 581] width 627 height 264
click at [710, 516] on textarea "House: Current ($600 monthly) Utilities: Current Vehicles: 1 payment past due (…" at bounding box center [735, 581] width 627 height 264
click at [566, 532] on textarea "House: Current ($600 monthly) Utilities: Current Vehicles: 1 payment past due (…" at bounding box center [735, 581] width 627 height 264
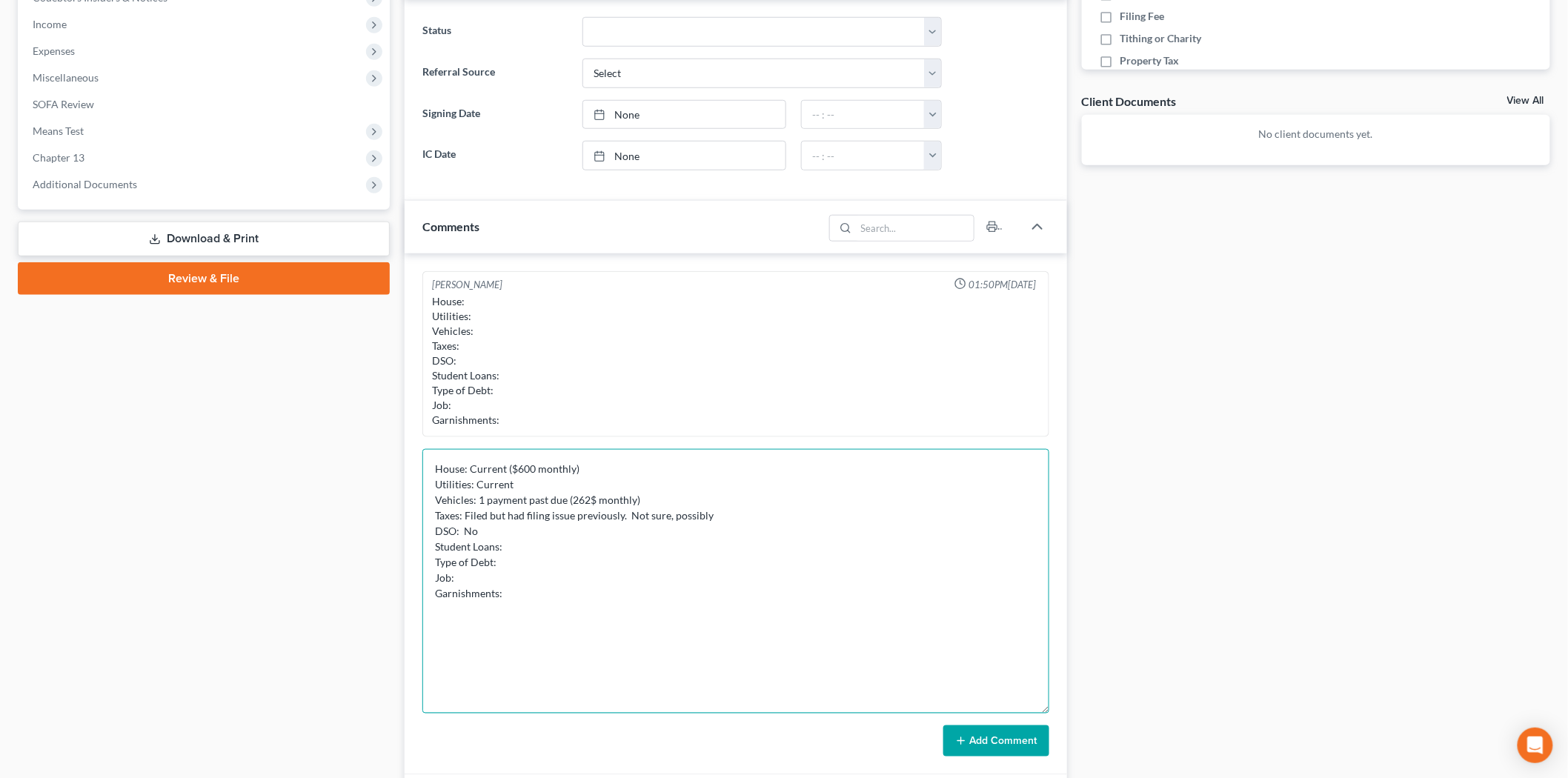
click at [534, 556] on textarea "House: Current ($600 monthly) Utilities: Current Vehicles: 1 payment past due (…" at bounding box center [735, 581] width 627 height 264
click at [532, 530] on textarea "House: Current ($600 monthly) Utilities: Current Vehicles: 1 payment past due (…" at bounding box center [735, 581] width 627 height 264
click at [532, 545] on textarea "House: Current ($600 monthly) Utilities: Current Vehicles: 1 payment past due (…" at bounding box center [735, 581] width 627 height 264
click at [549, 566] on textarea "House: Current ($600 monthly) Utilities: Current Vehicles: 1 payment past due (…" at bounding box center [735, 581] width 627 height 264
click at [530, 573] on textarea "House: Current ($600 monthly) Utilities: Current Vehicles: 1 payment past due (…" at bounding box center [735, 581] width 627 height 264
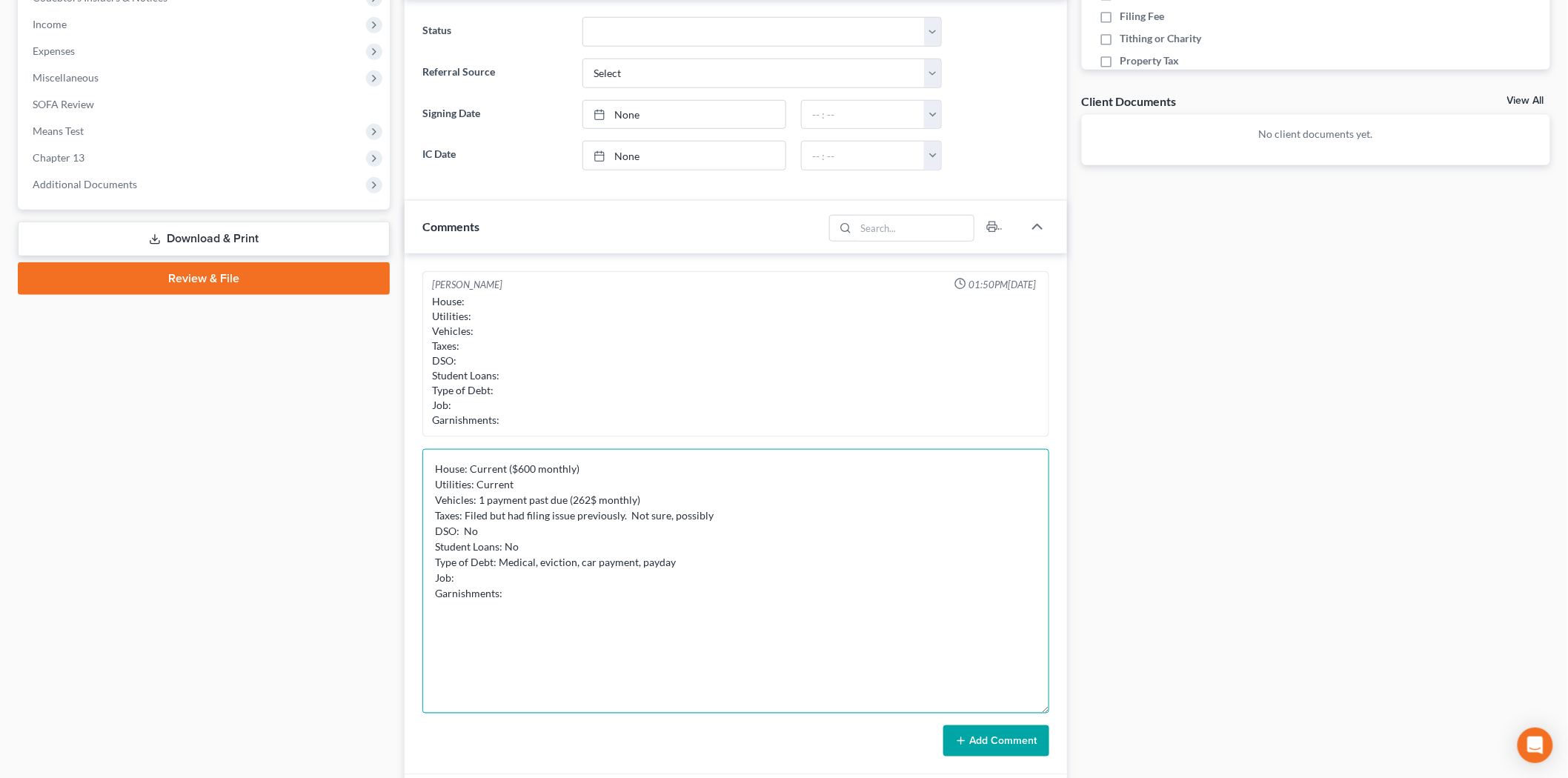
drag, startPoint x: 633, startPoint y: 563, endPoint x: 582, endPoint y: 566, distance: 51.1
click at [582, 566] on textarea "House: Current ($600 monthly) Utilities: Current Vehicles: 1 payment past due (…" at bounding box center [735, 581] width 627 height 264
click at [656, 560] on textarea "House: Current ($600 monthly) Utilities: Current Vehicles: 1 payment past due (…" at bounding box center [735, 581] width 627 height 264
drag, startPoint x: 516, startPoint y: 486, endPoint x: 479, endPoint y: 485, distance: 37.0
click at [479, 485] on textarea "House: Current ($600 monthly) Utilities: Current Vehicles: 1 payment past due (…" at bounding box center [735, 581] width 627 height 264
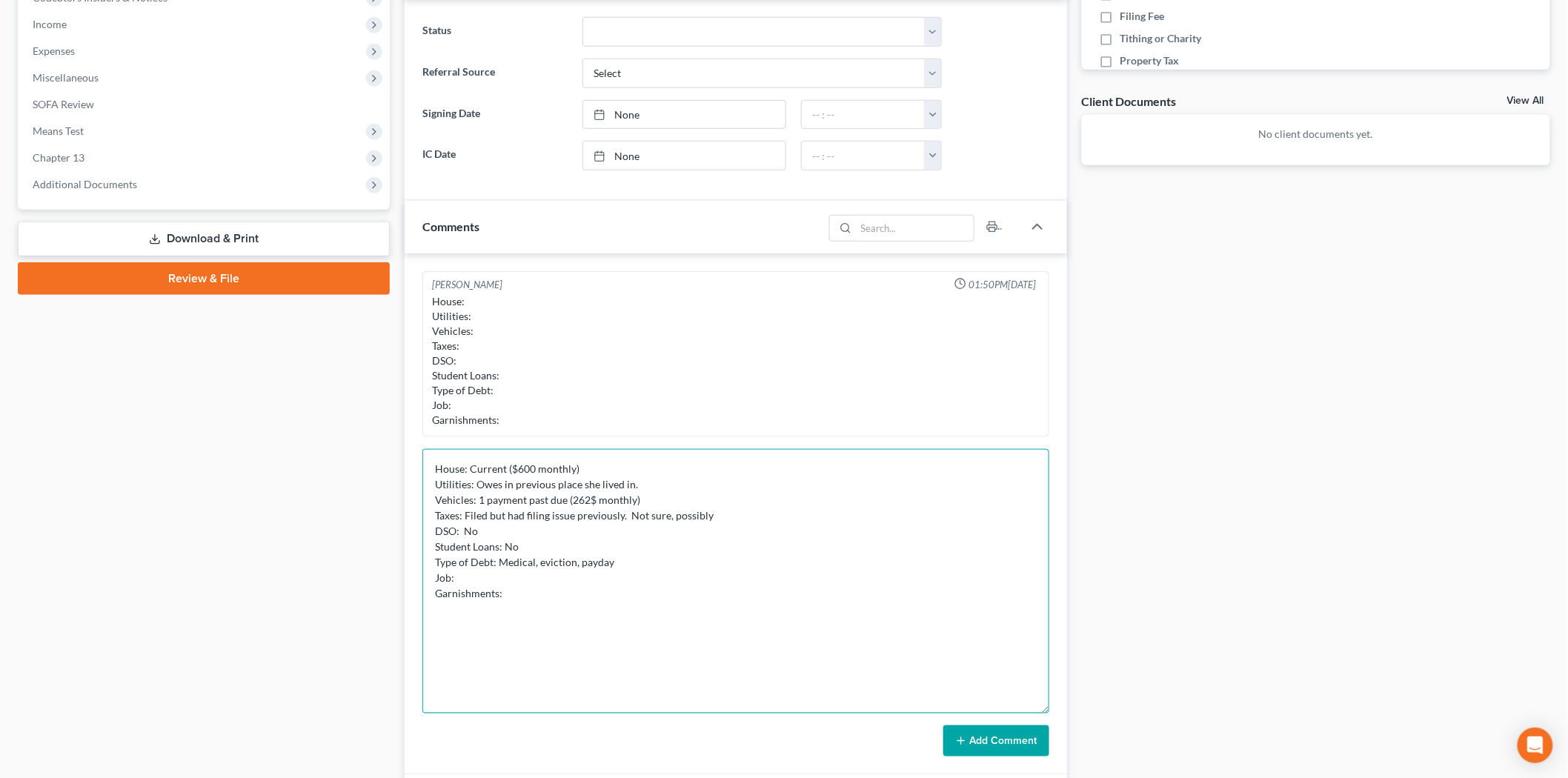
click at [634, 573] on textarea "House: Current ($600 monthly) Utilities: Owes in previous place she lived in. V…" at bounding box center [735, 581] width 627 height 264
click at [652, 563] on textarea "House: Current ($600 monthly) Utilities: Owes in previous place she lived in. V…" at bounding box center [735, 581] width 627 height 264
click at [505, 574] on textarea "House: Current ($600 monthly) Utilities: Owes in previous place she lived in. V…" at bounding box center [735, 581] width 627 height 264
click at [623, 559] on textarea "House: Current ($600 monthly) Utilities: Owes in previous place she lived in. V…" at bounding box center [735, 581] width 627 height 264
click at [618, 583] on textarea "House: Current ($600 monthly) Utilities: Owes in previous place she lived in. V…" at bounding box center [735, 581] width 627 height 264
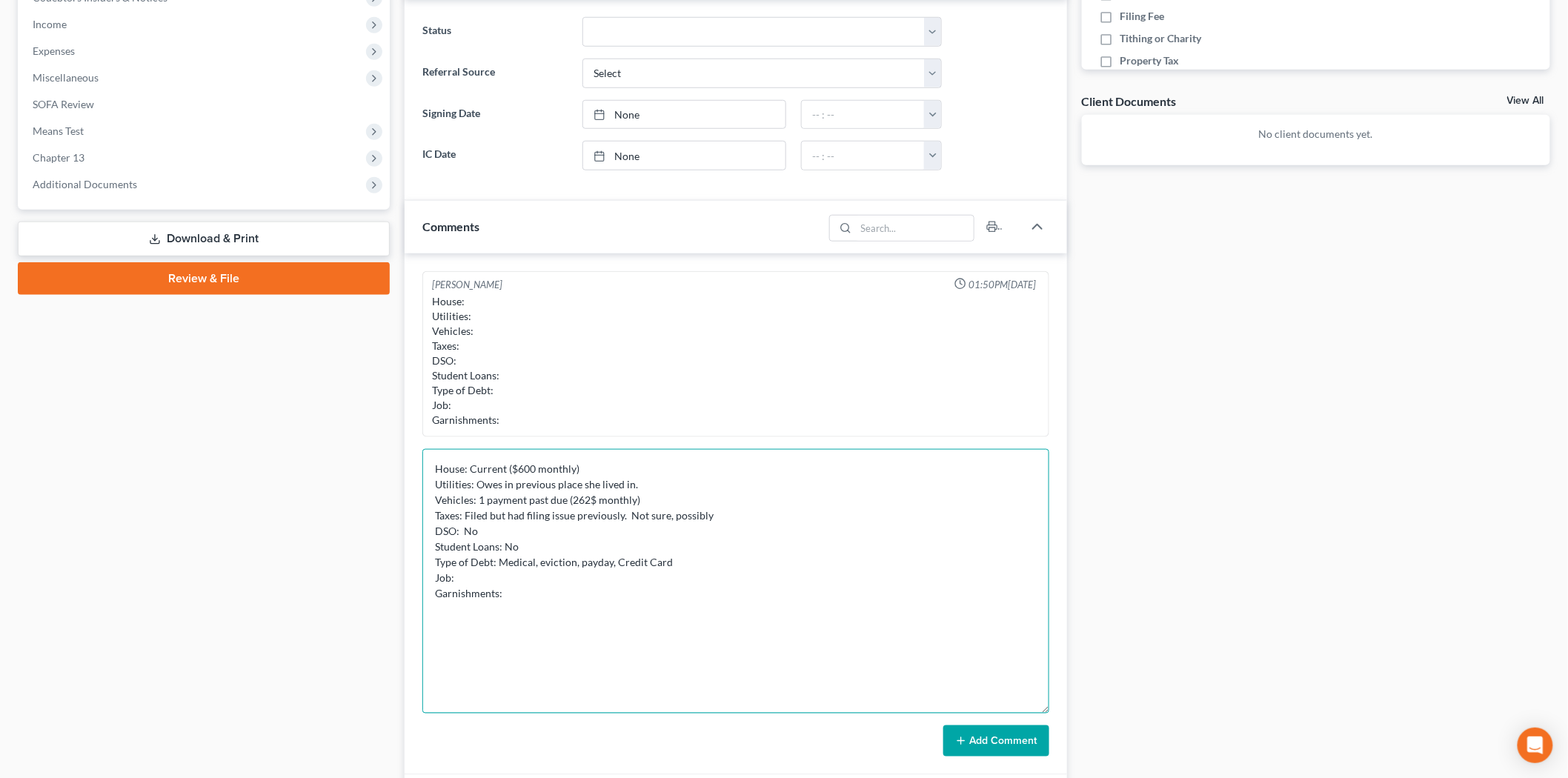
click at [533, 584] on textarea "House: Current ($600 monthly) Utilities: Owes in previous place she lived in. V…" at bounding box center [735, 581] width 627 height 264
click at [540, 589] on textarea "House: Current ($600 monthly) Utilities: Owes in previous place she lived in. V…" at bounding box center [735, 581] width 627 height 264
click at [530, 579] on textarea "House: Current ($600 monthly) Utilities: Owes in previous place she lived in. V…" at bounding box center [735, 581] width 627 height 264
click at [547, 590] on textarea "House: Current ($600 monthly) Utilities: Owes in previous place she lived in. V…" at bounding box center [735, 581] width 627 height 264
click at [539, 581] on textarea "House: Current ($600 monthly) Utilities: Owes in previous place she lived in. V…" at bounding box center [735, 581] width 627 height 264
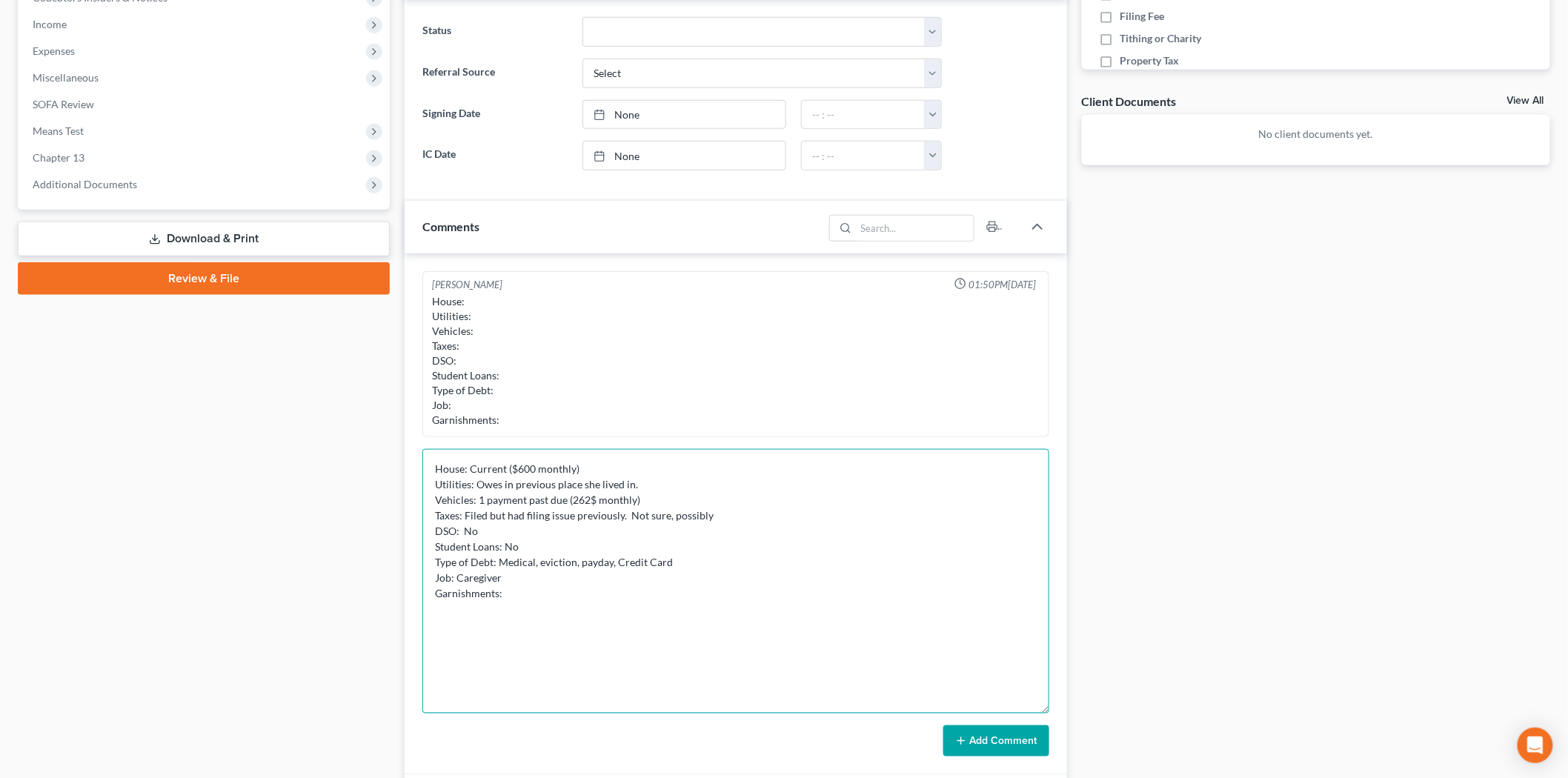
click at [573, 589] on textarea "House: Current ($600 monthly) Utilities: Owes in previous place she lived in. V…" at bounding box center [735, 581] width 627 height 264
type textarea "House: Current ($600 monthly) Utilities: Owes in previous place she lived in. V…"
click at [545, 621] on textarea "House: Current ($600 monthly) Utilities: Owes in previous place she lived in. V…" at bounding box center [735, 581] width 627 height 264
click at [543, 599] on textarea "House: Current ($600 monthly) Utilities: Owes in previous place she lived in. V…" at bounding box center [735, 581] width 627 height 264
click at [522, 617] on textarea "House: Current ($600 monthly) Utilities: Owes in previous place she lived in. V…" at bounding box center [735, 581] width 627 height 264
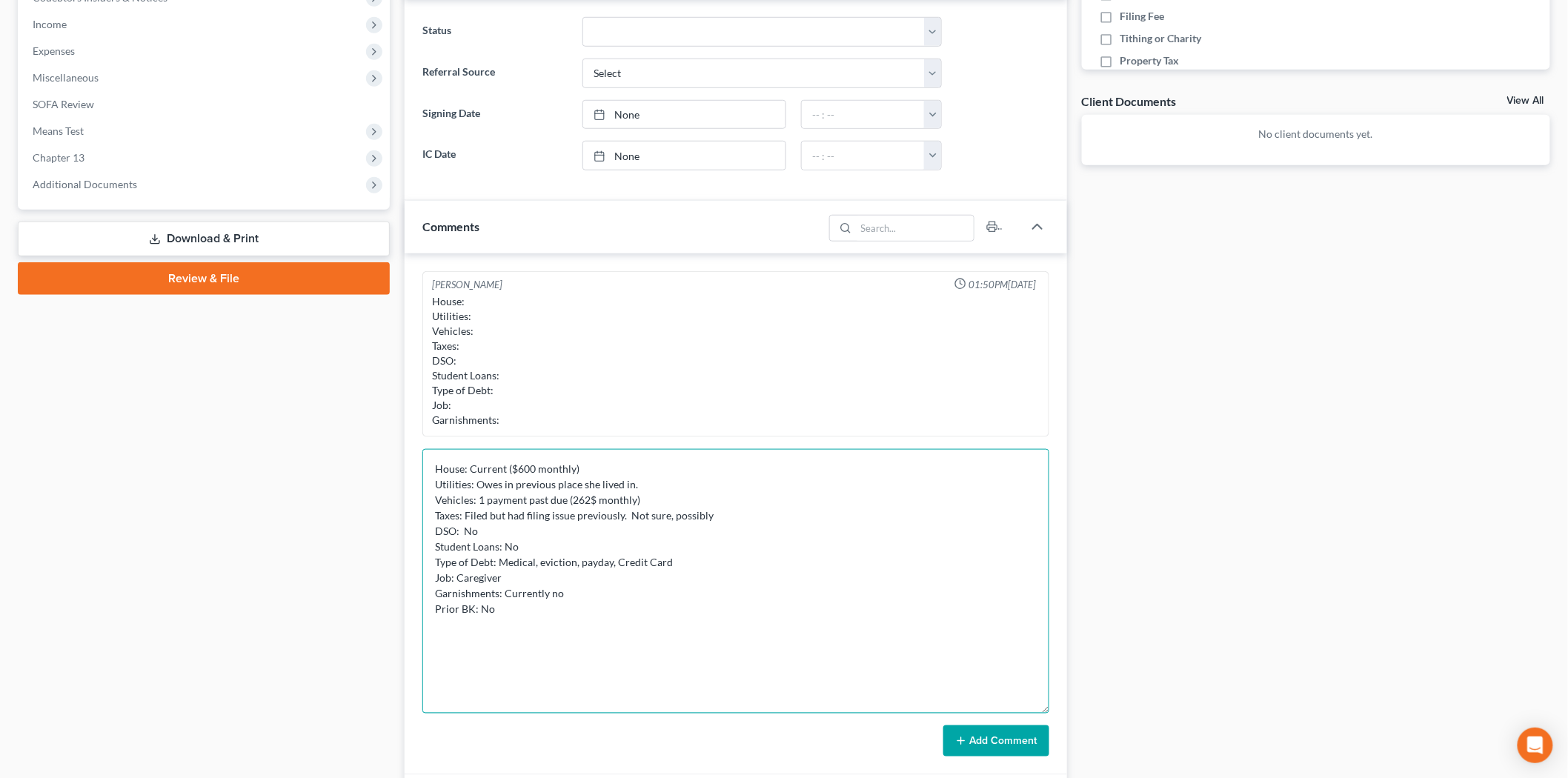
type textarea "House: Current ($600 monthly) Utilities: Owes in previous place she lived in. V…"
click at [961, 732] on button "Add Comment" at bounding box center [996, 741] width 106 height 31
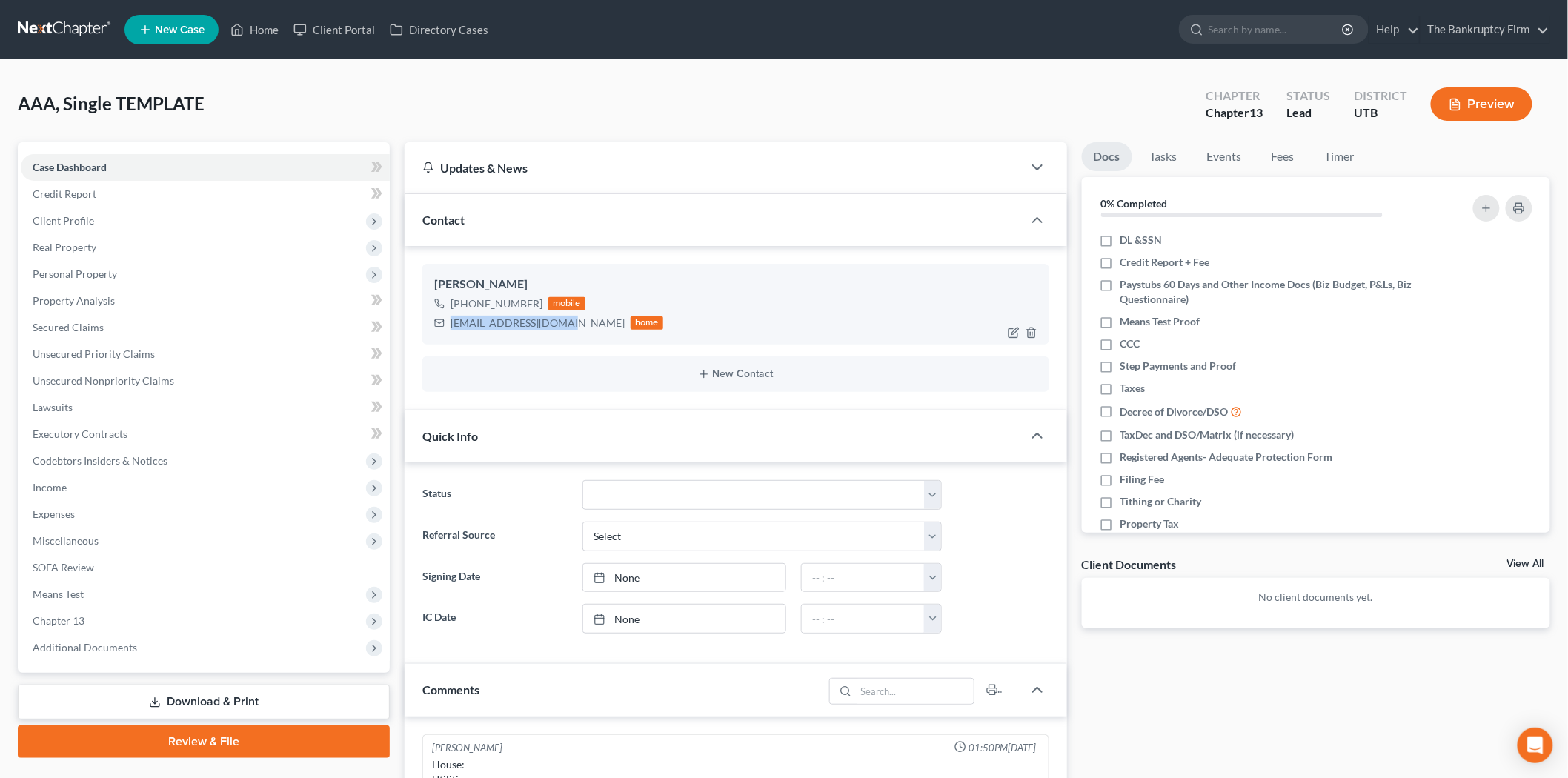
drag, startPoint x: 450, startPoint y: 324, endPoint x: 567, endPoint y: 330, distance: 117.2
click at [567, 330] on div "[EMAIL_ADDRESS][DOMAIN_NAME] home" at bounding box center [548, 323] width 229 height 20
copy div "[EMAIL_ADDRESS][DOMAIN_NAME]"
drag, startPoint x: 464, startPoint y: 304, endPoint x: 537, endPoint y: 308, distance: 73.1
click at [537, 308] on div "[PHONE_NUMBER] mobile" at bounding box center [548, 304] width 229 height 20
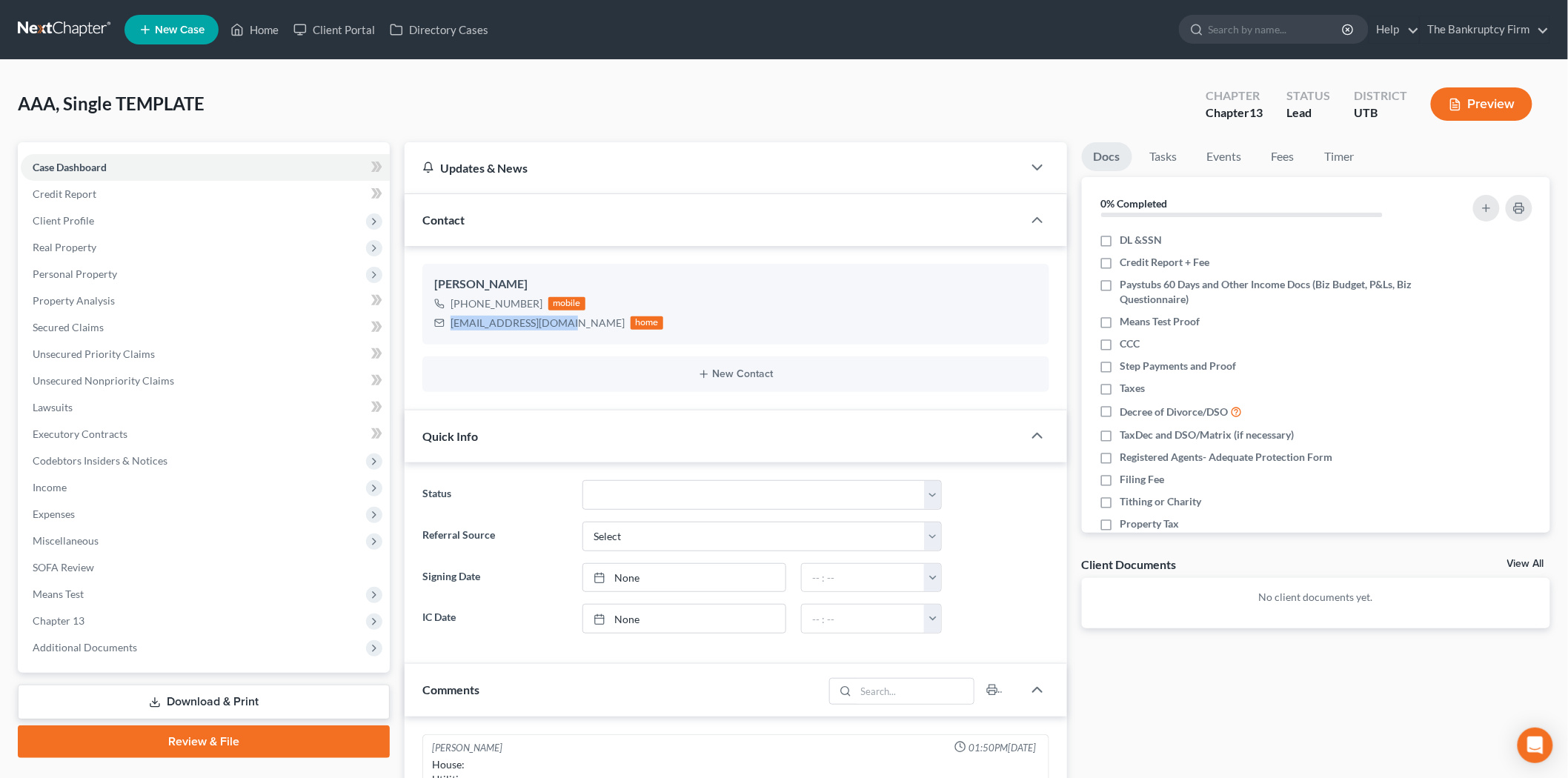
copy div "[PHONE_NUMBER]"
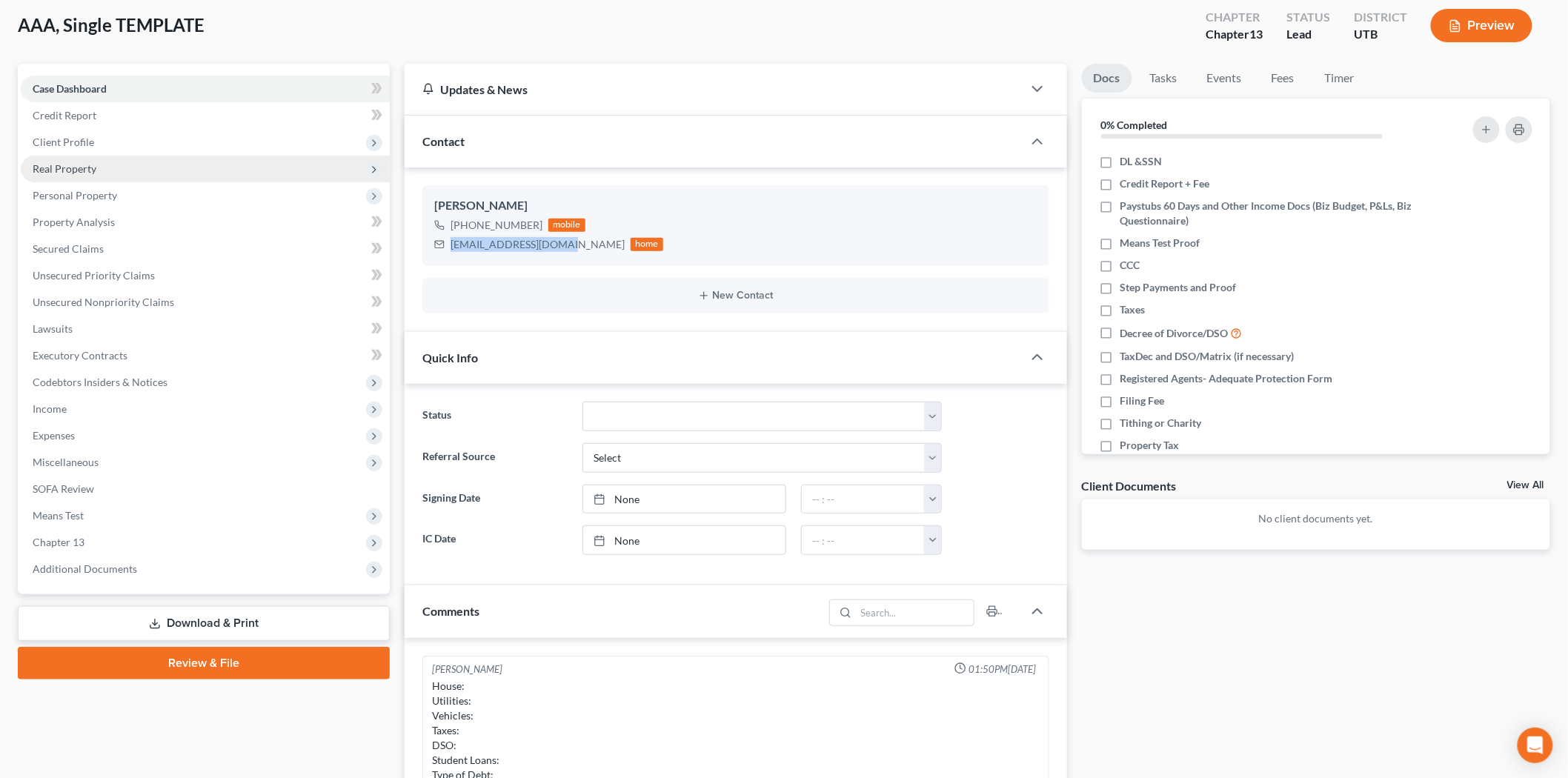
scroll to position [164, 0]
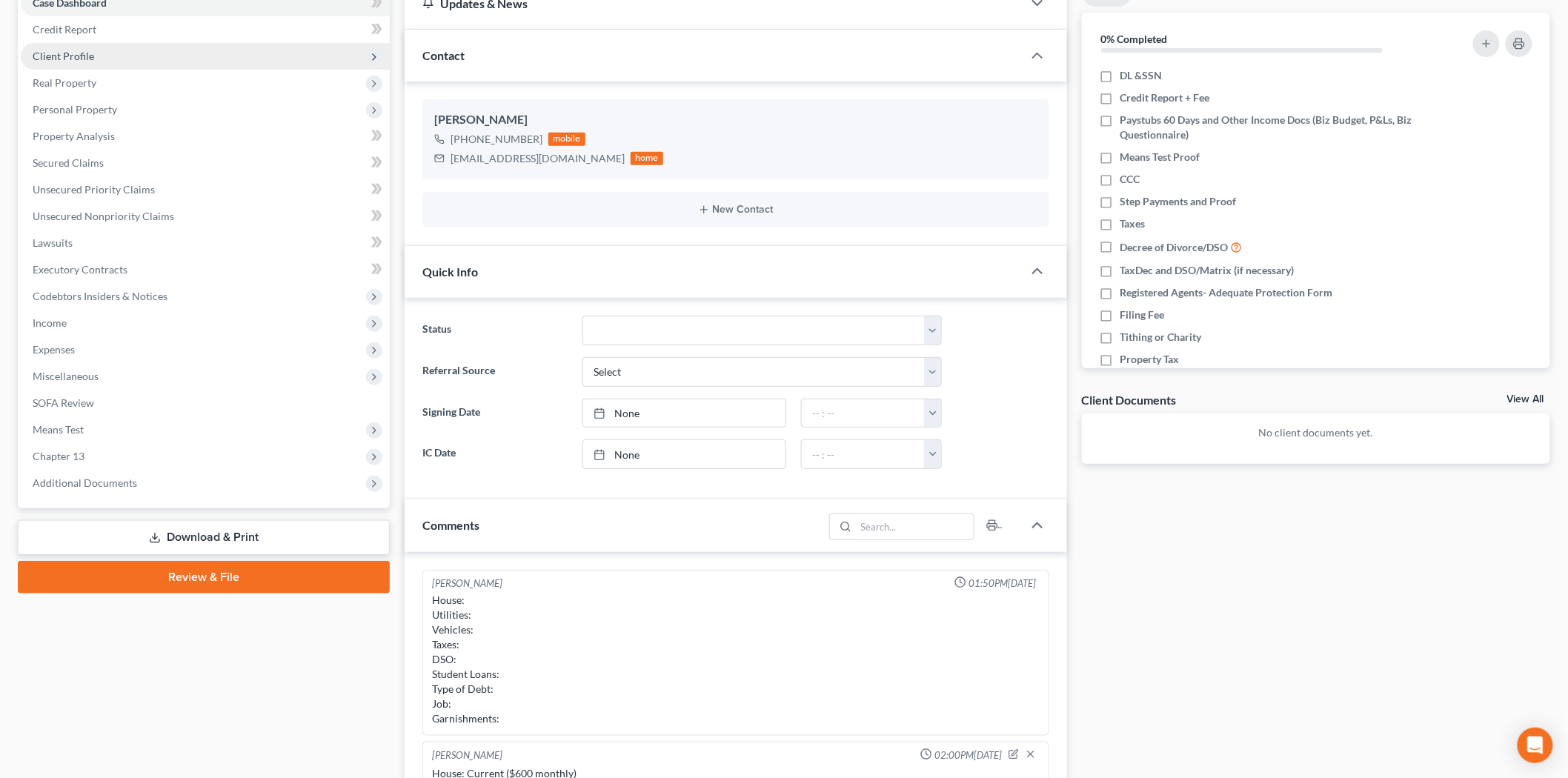
click at [190, 49] on span "Client Profile" at bounding box center [205, 56] width 369 height 27
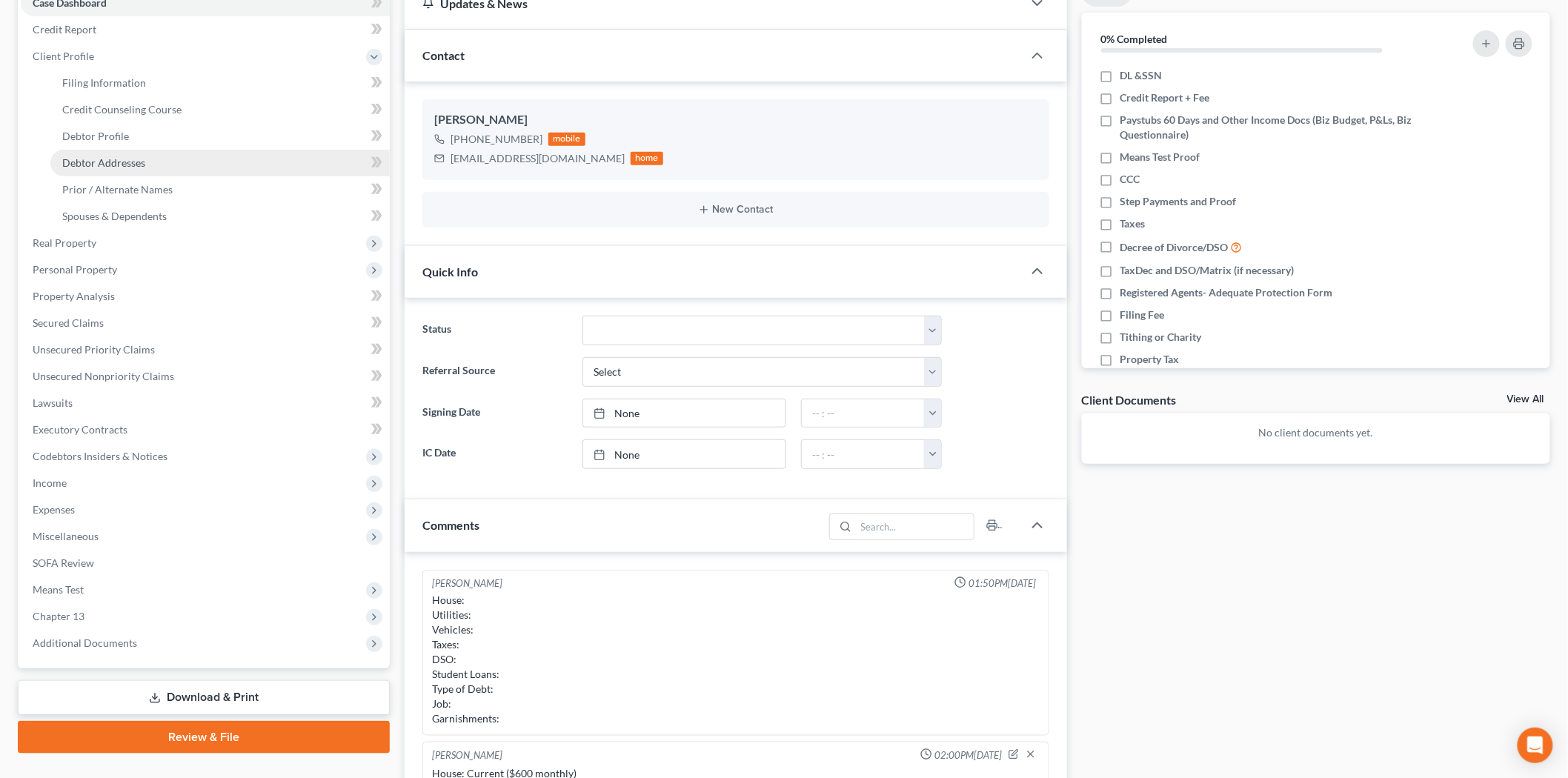
click at [304, 162] on link "Debtor Addresses" at bounding box center [219, 163] width 339 height 27
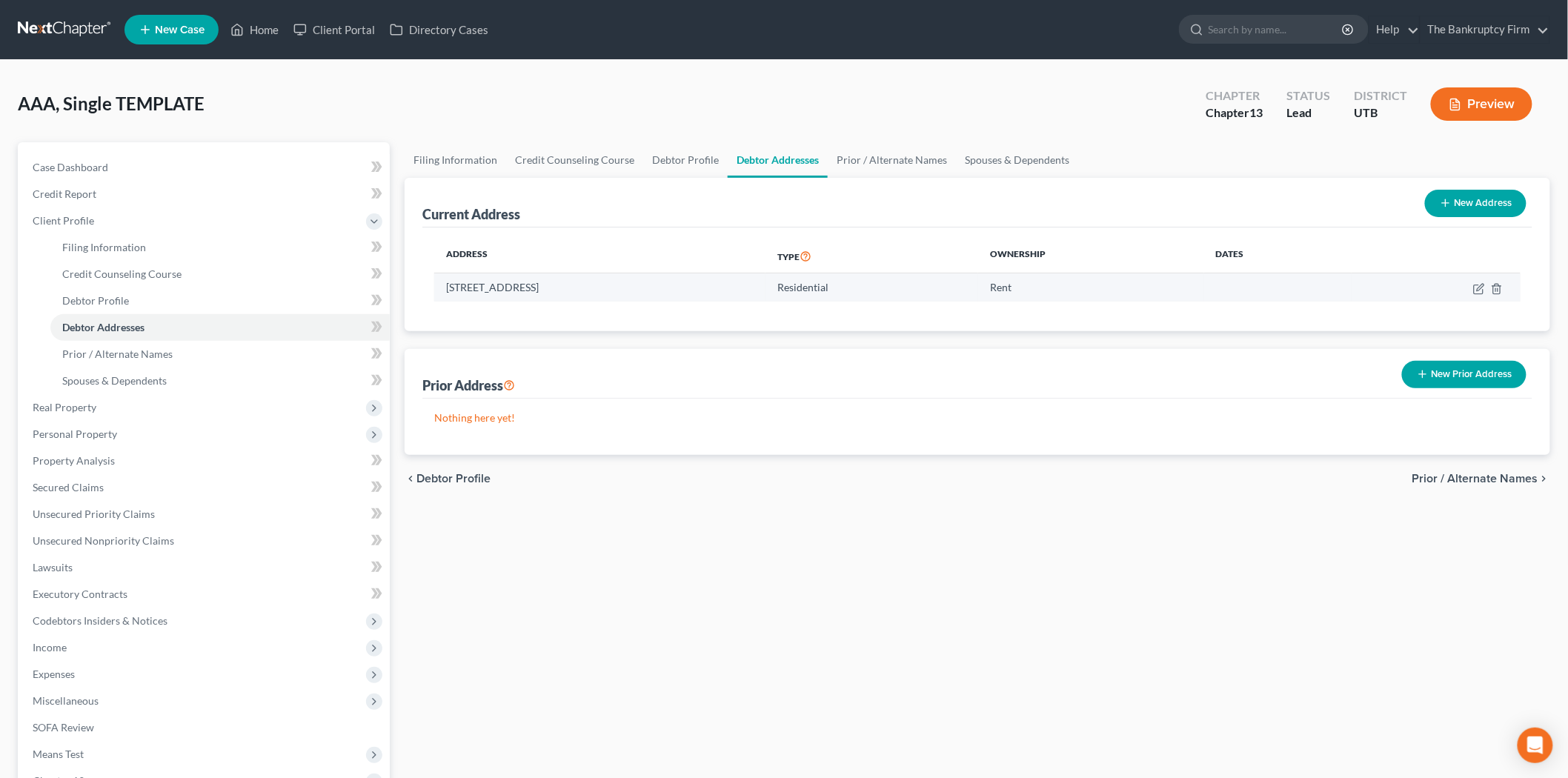
drag, startPoint x: 433, startPoint y: 278, endPoint x: 729, endPoint y: 284, distance: 296.1
click at [729, 284] on td "[STREET_ADDRESS]" at bounding box center [600, 288] width 332 height 28
click at [250, 40] on link "Home" at bounding box center [254, 29] width 63 height 27
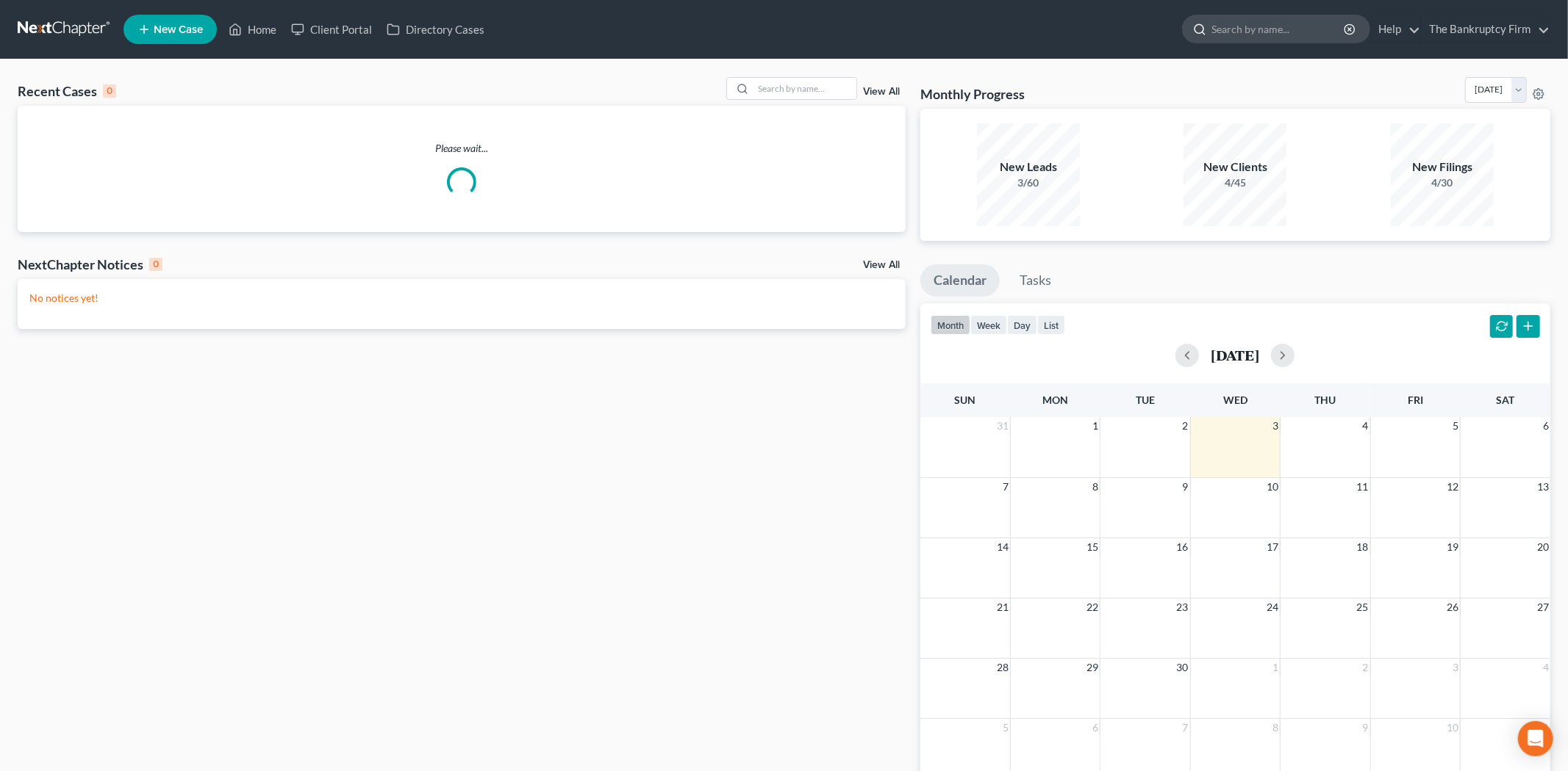
click at [1259, 31] on input "search" at bounding box center [1278, 29] width 134 height 27
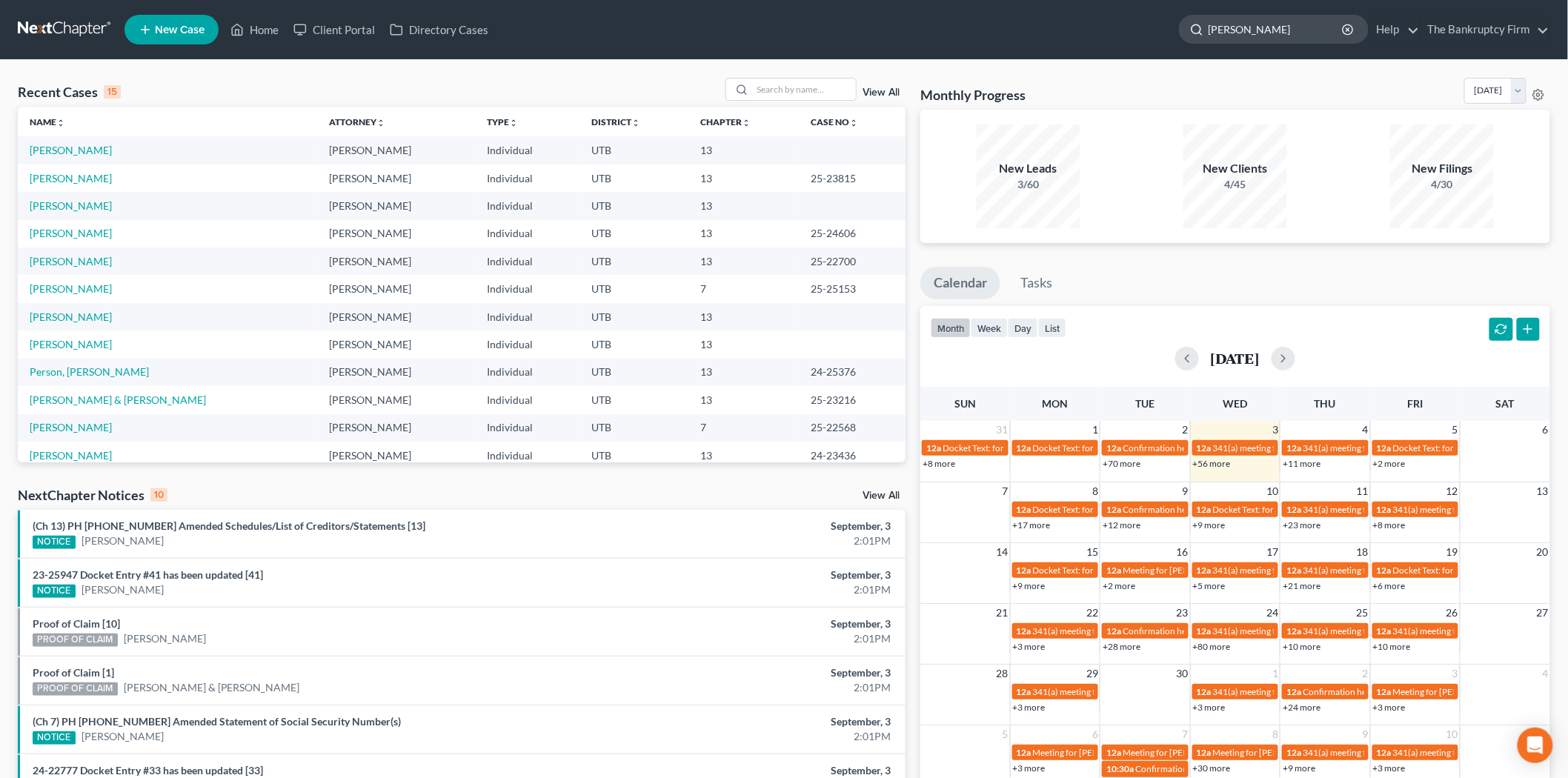
type input "[PERSON_NAME]"
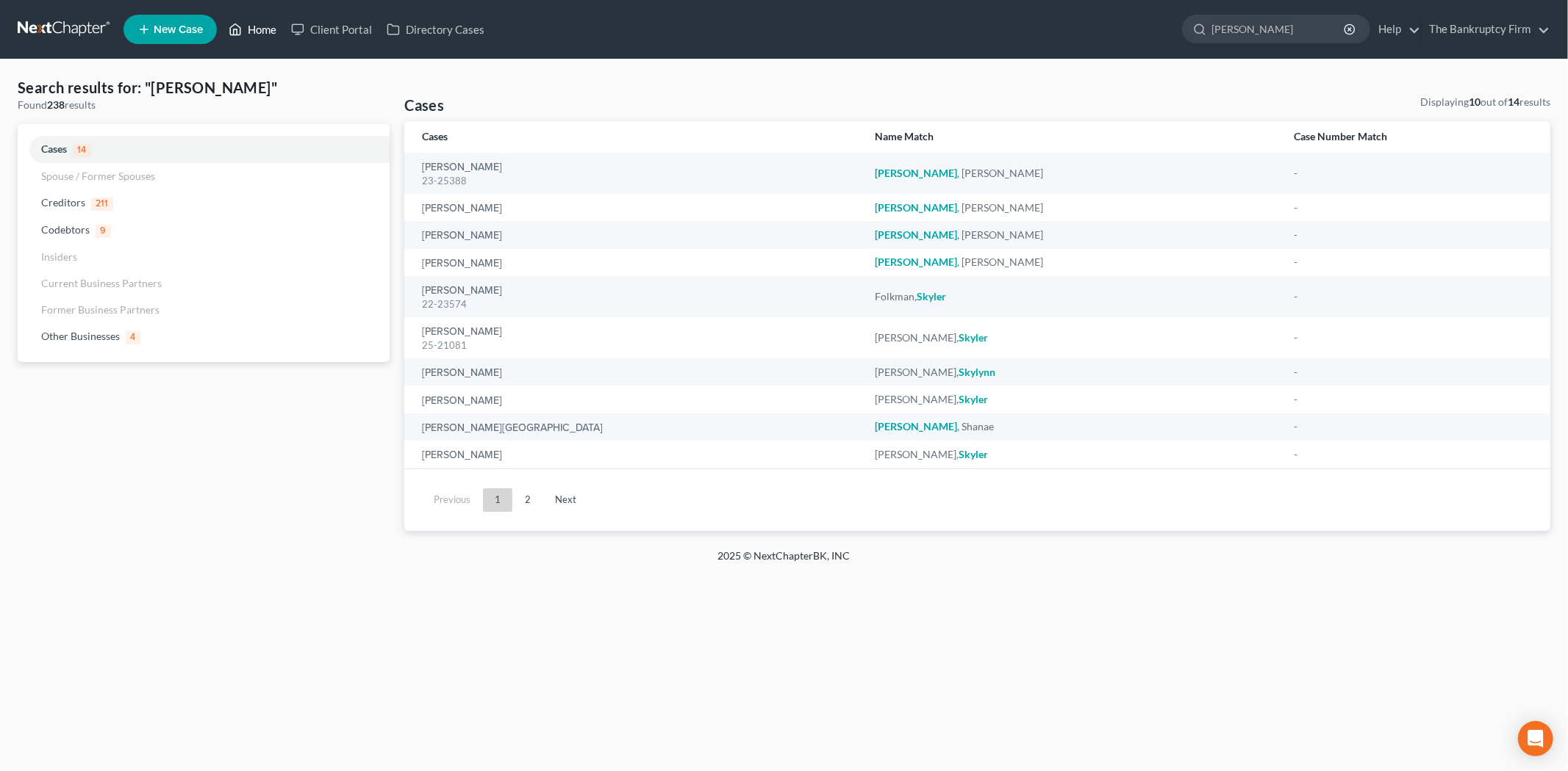
click at [259, 23] on link "Home" at bounding box center [252, 29] width 62 height 27
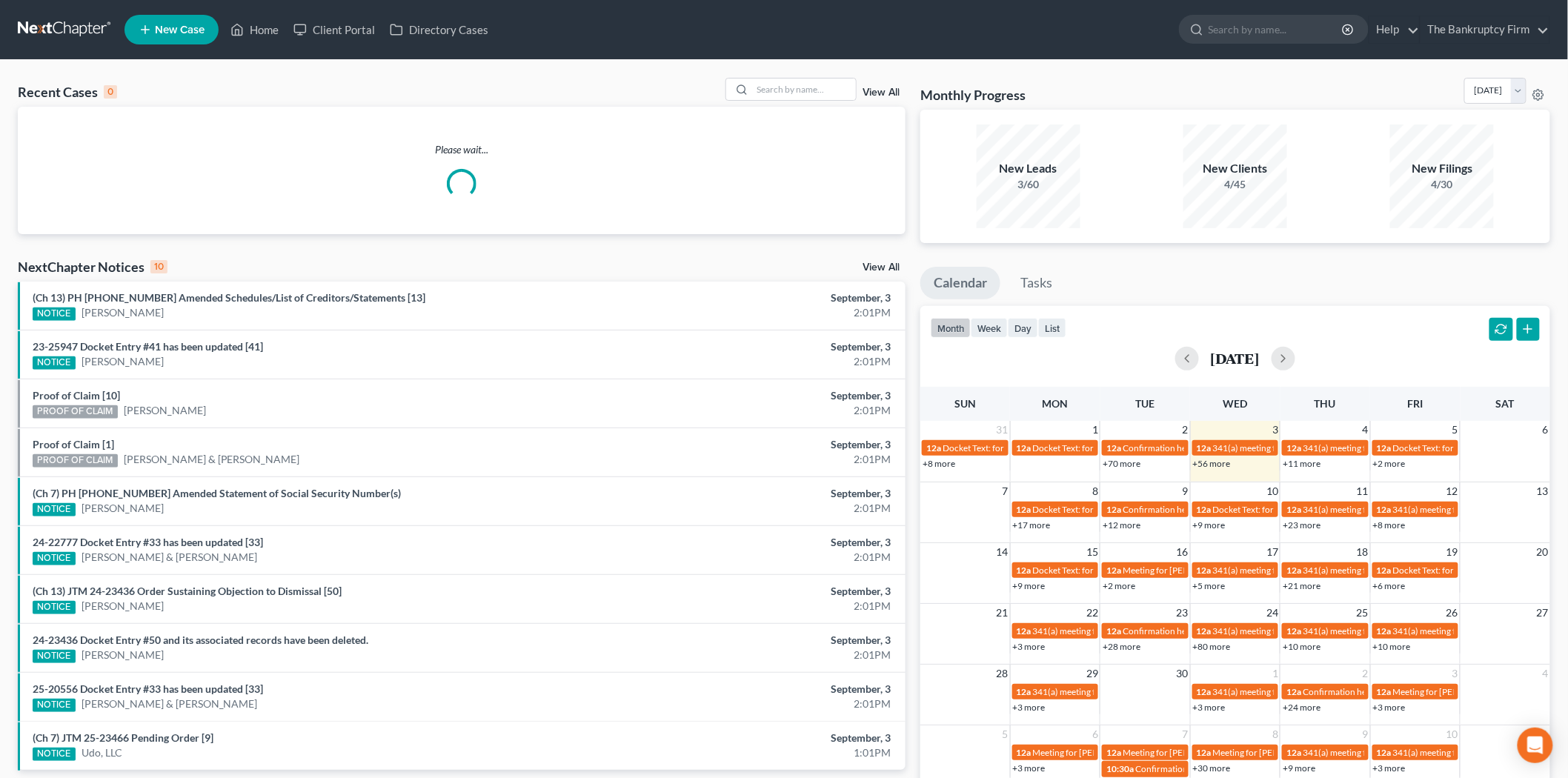
click at [878, 93] on link "View All" at bounding box center [882, 92] width 37 height 10
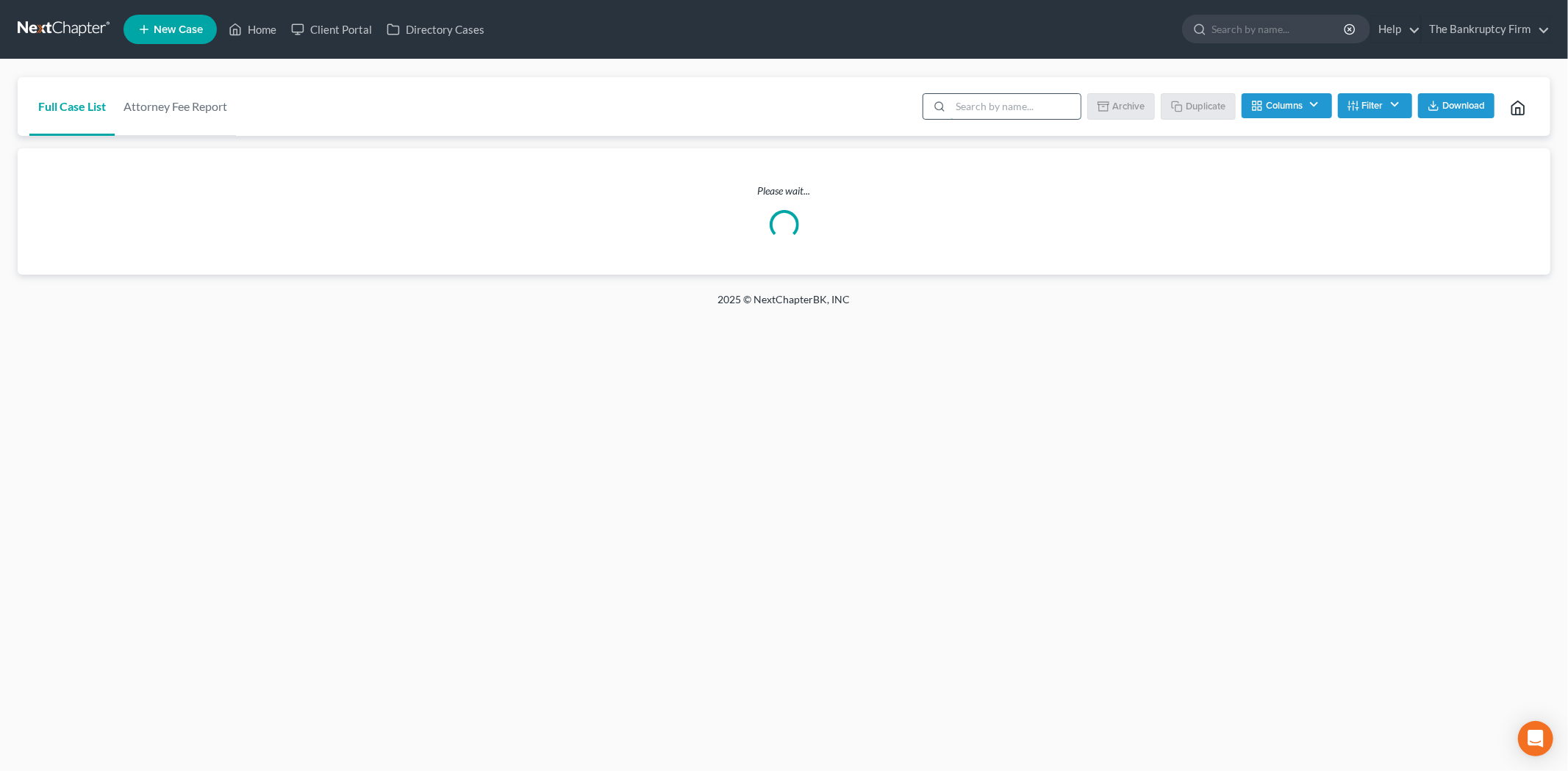
drag, startPoint x: 999, startPoint y: 110, endPoint x: 981, endPoint y: 98, distance: 21.6
click at [994, 107] on input "search" at bounding box center [1015, 106] width 130 height 25
type input "[PERSON_NAME]"
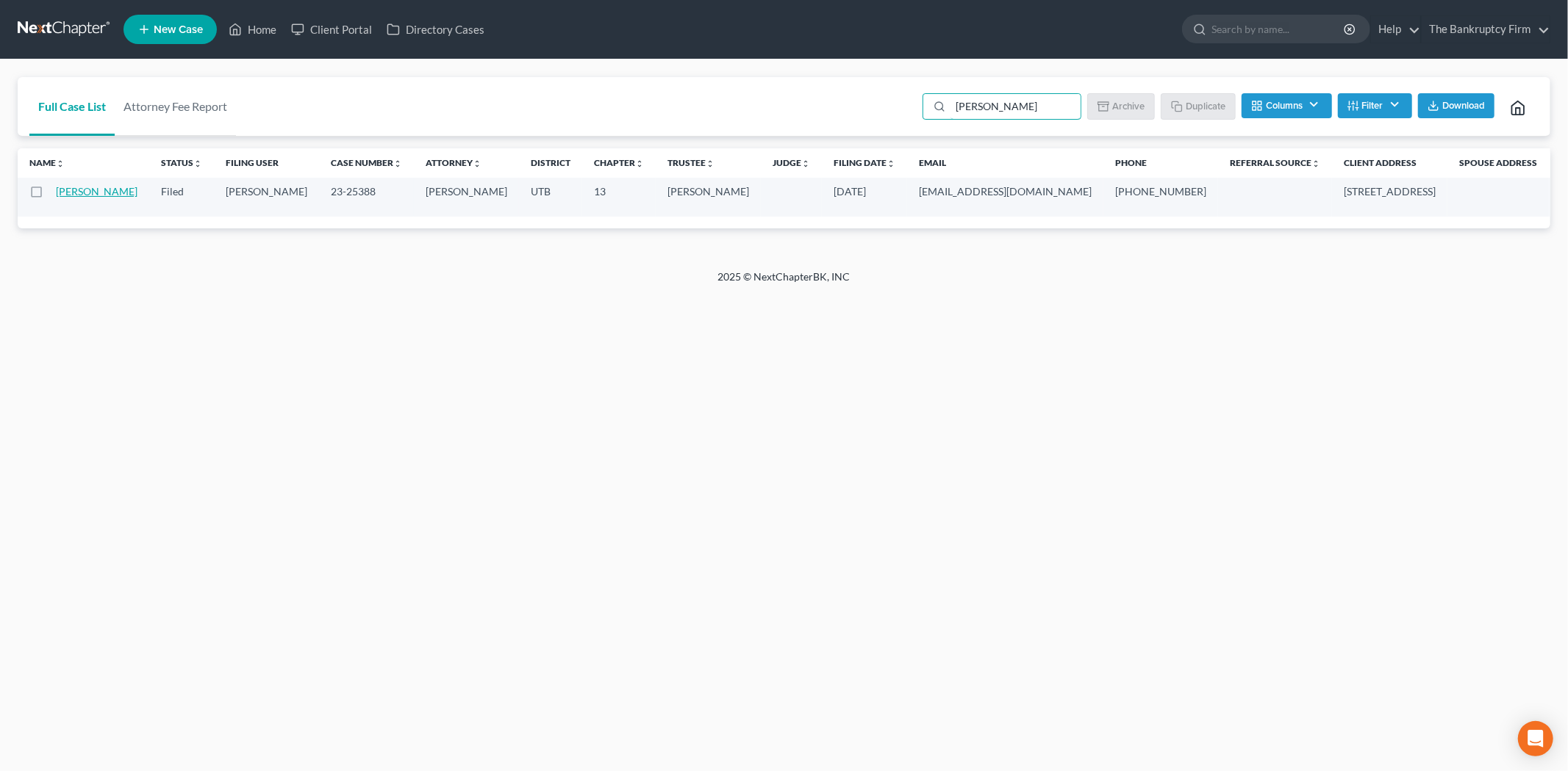
click at [69, 197] on link "[PERSON_NAME]" at bounding box center [96, 191] width 82 height 12
click at [71, 206] on td "[PERSON_NAME]" at bounding box center [102, 197] width 94 height 39
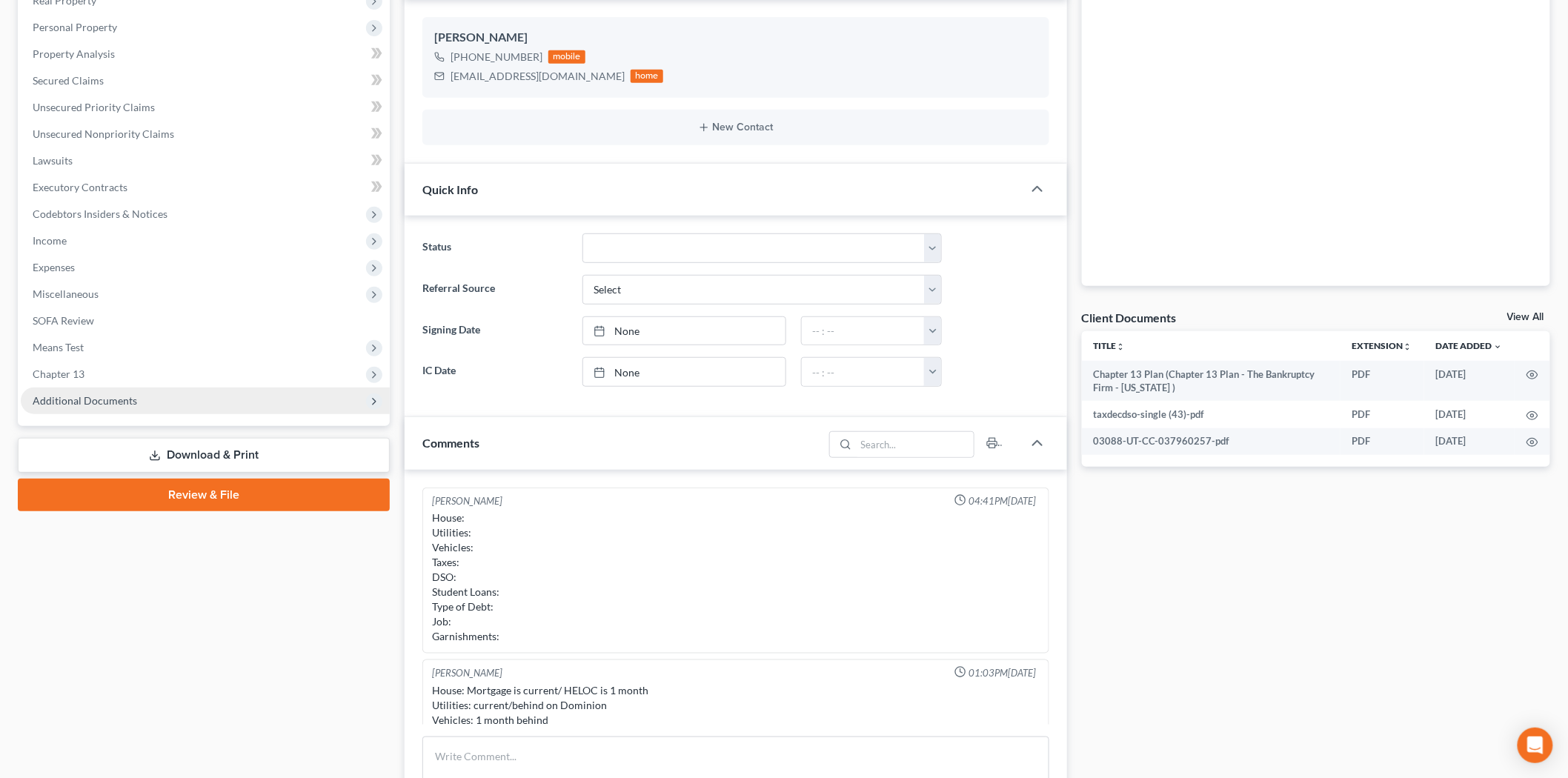
scroll to position [211, 0]
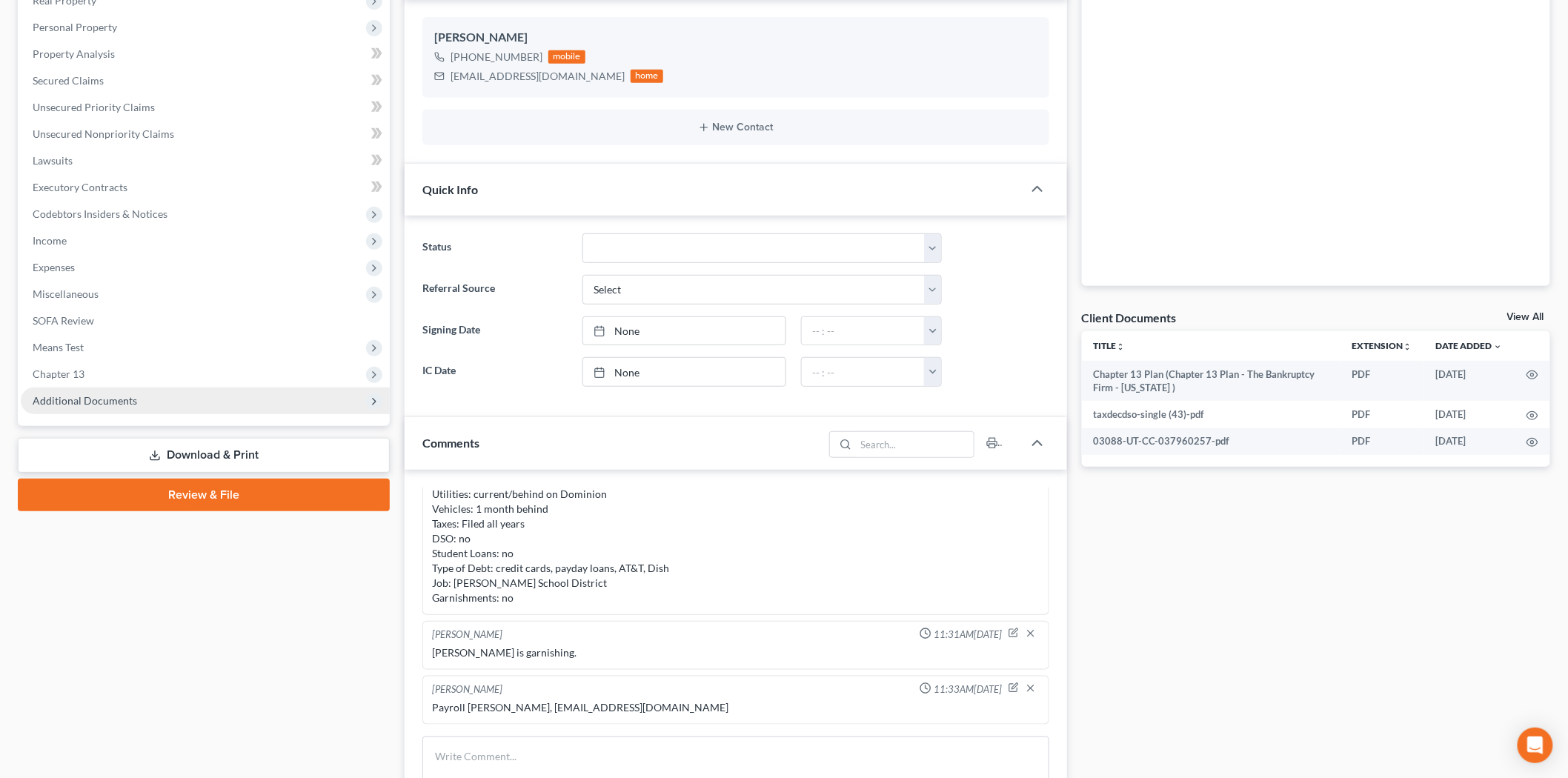
click at [210, 401] on span "Additional Documents" at bounding box center [205, 401] width 369 height 27
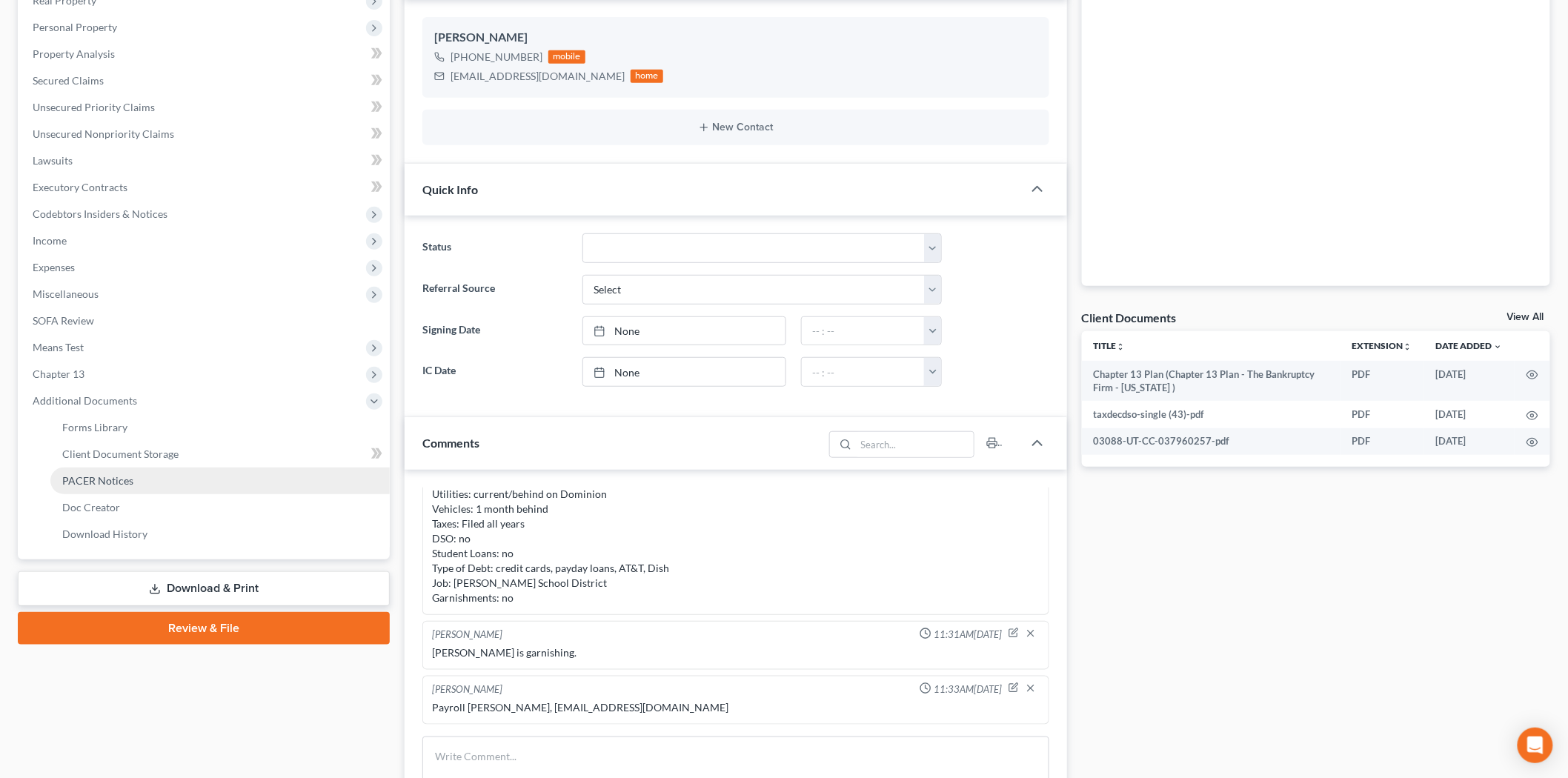
click at [199, 476] on link "PACER Notices" at bounding box center [219, 481] width 339 height 27
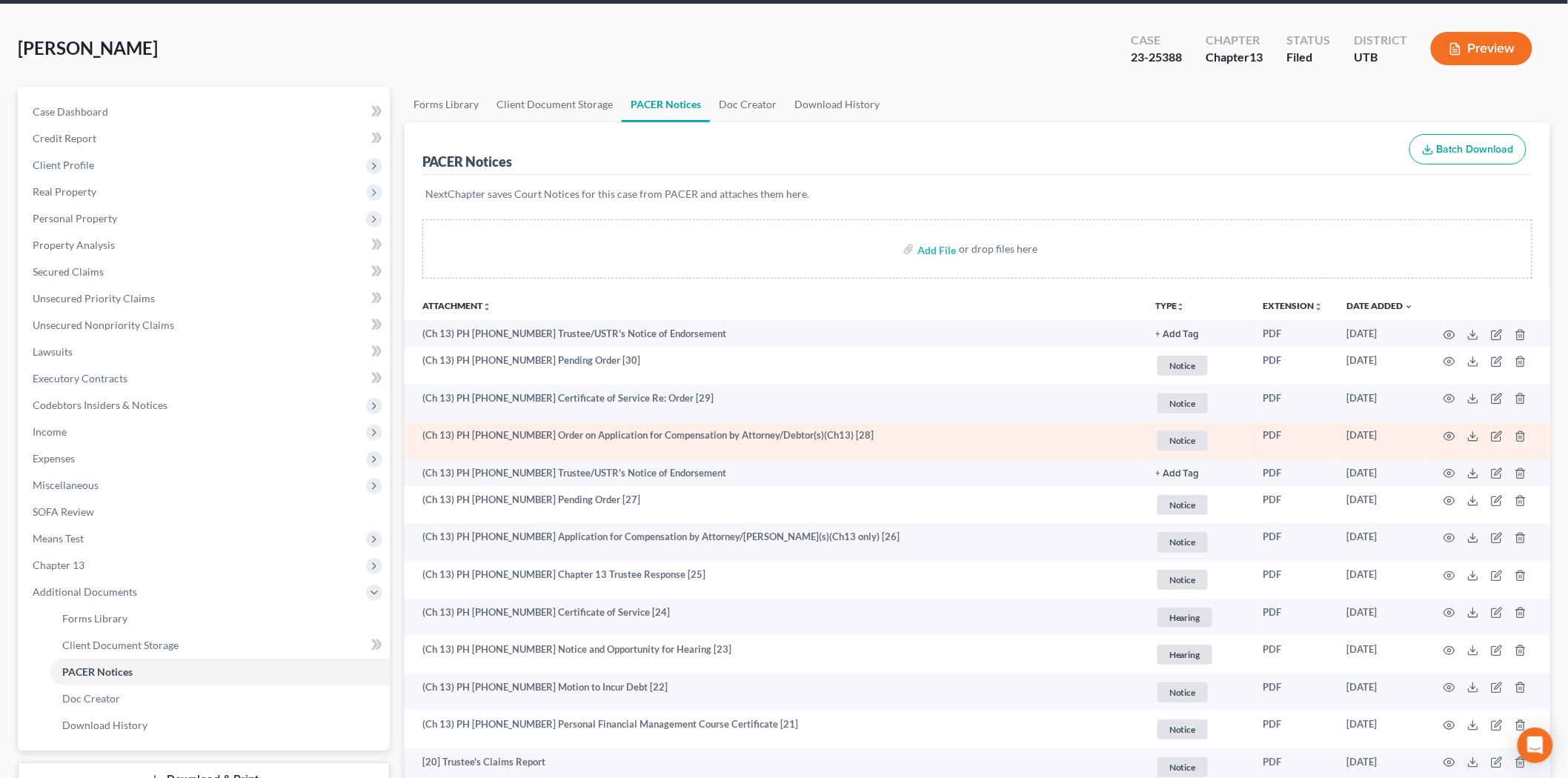
scroll to position [82, 0]
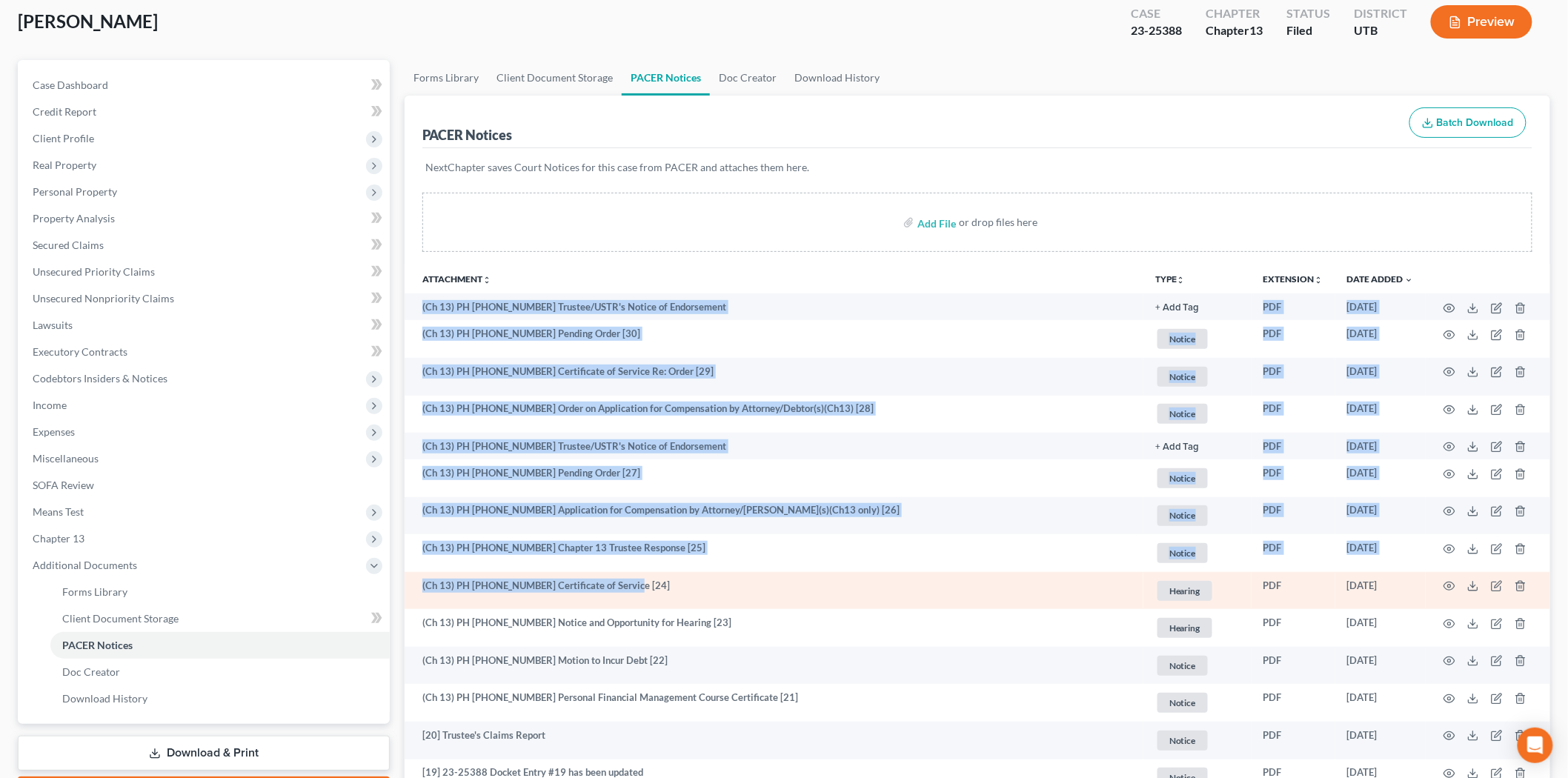
drag, startPoint x: 421, startPoint y: 306, endPoint x: 810, endPoint y: 576, distance: 473.5
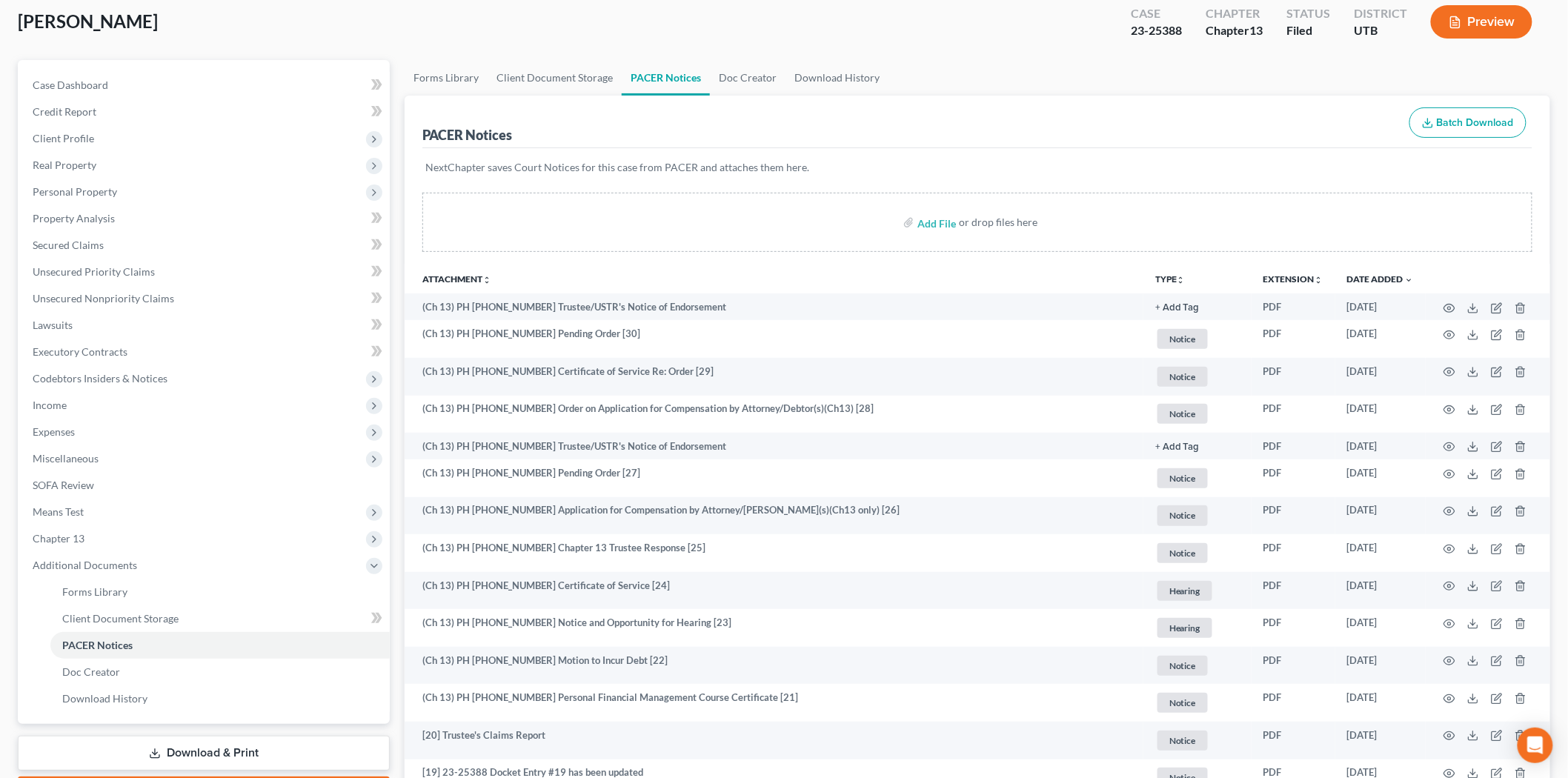
click at [938, 262] on div "Add File or drop files here" at bounding box center [977, 228] width 1146 height 71
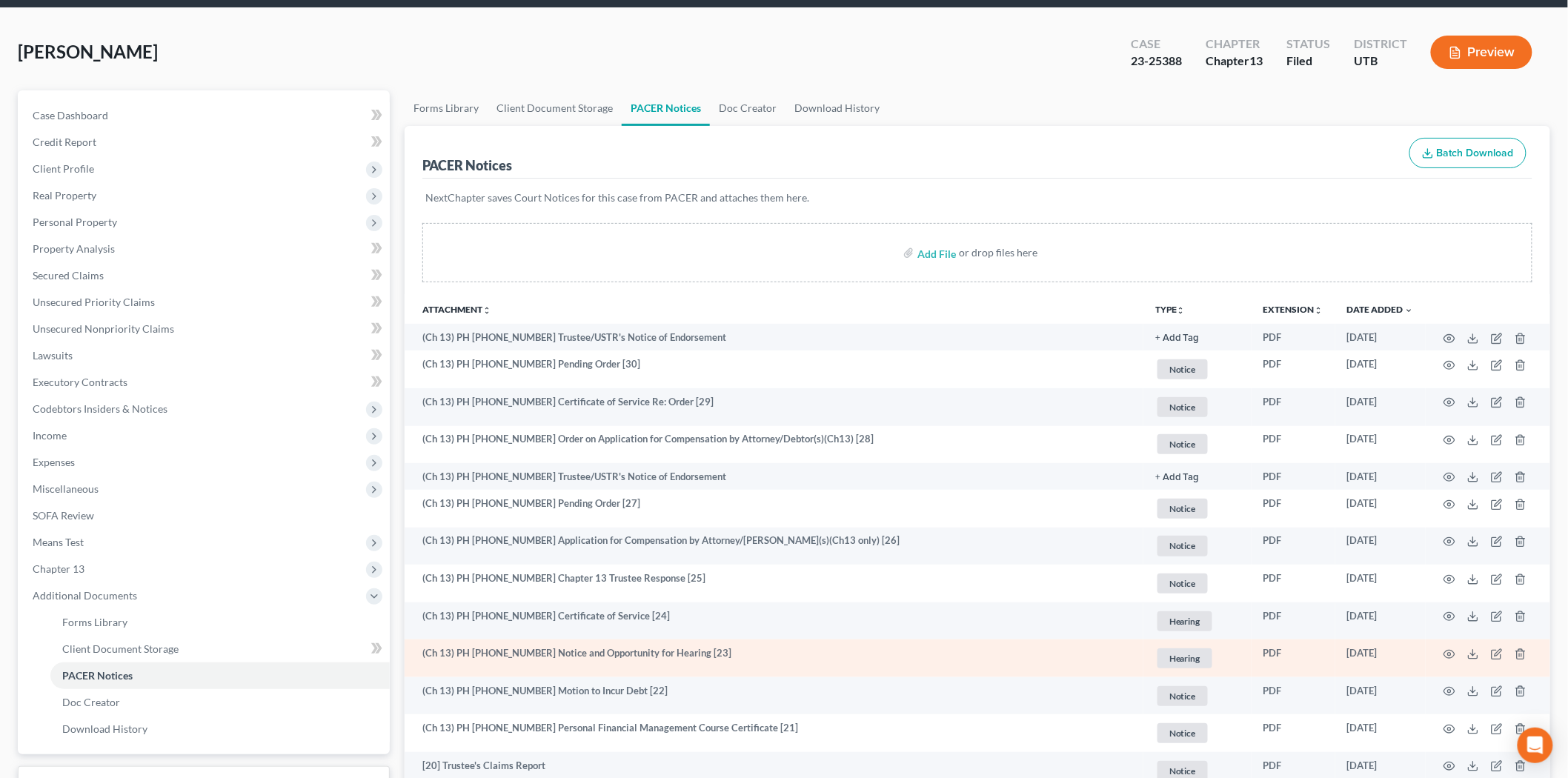
scroll to position [0, 0]
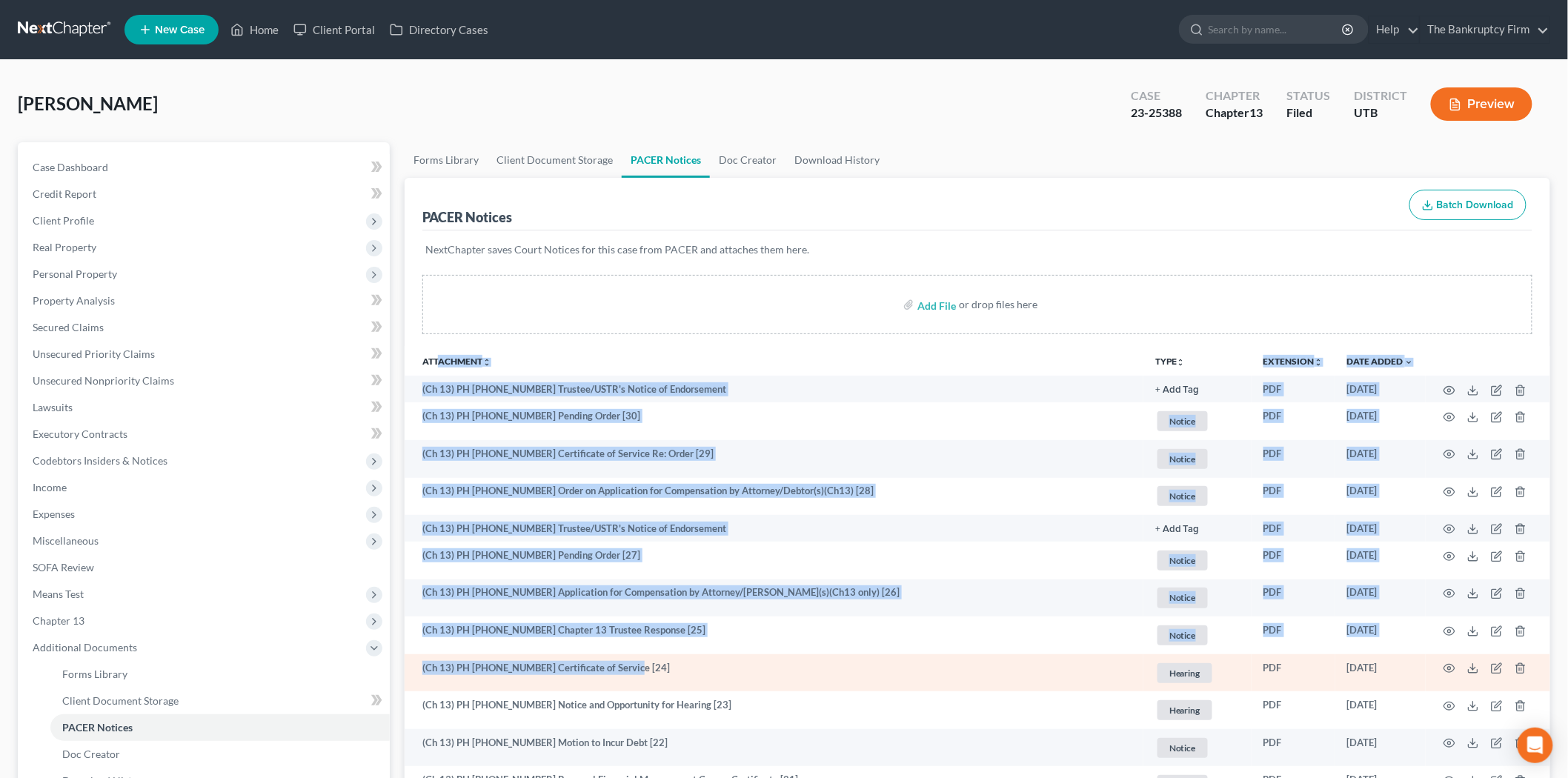
drag, startPoint x: 416, startPoint y: 375, endPoint x: 886, endPoint y: 658, distance: 548.6
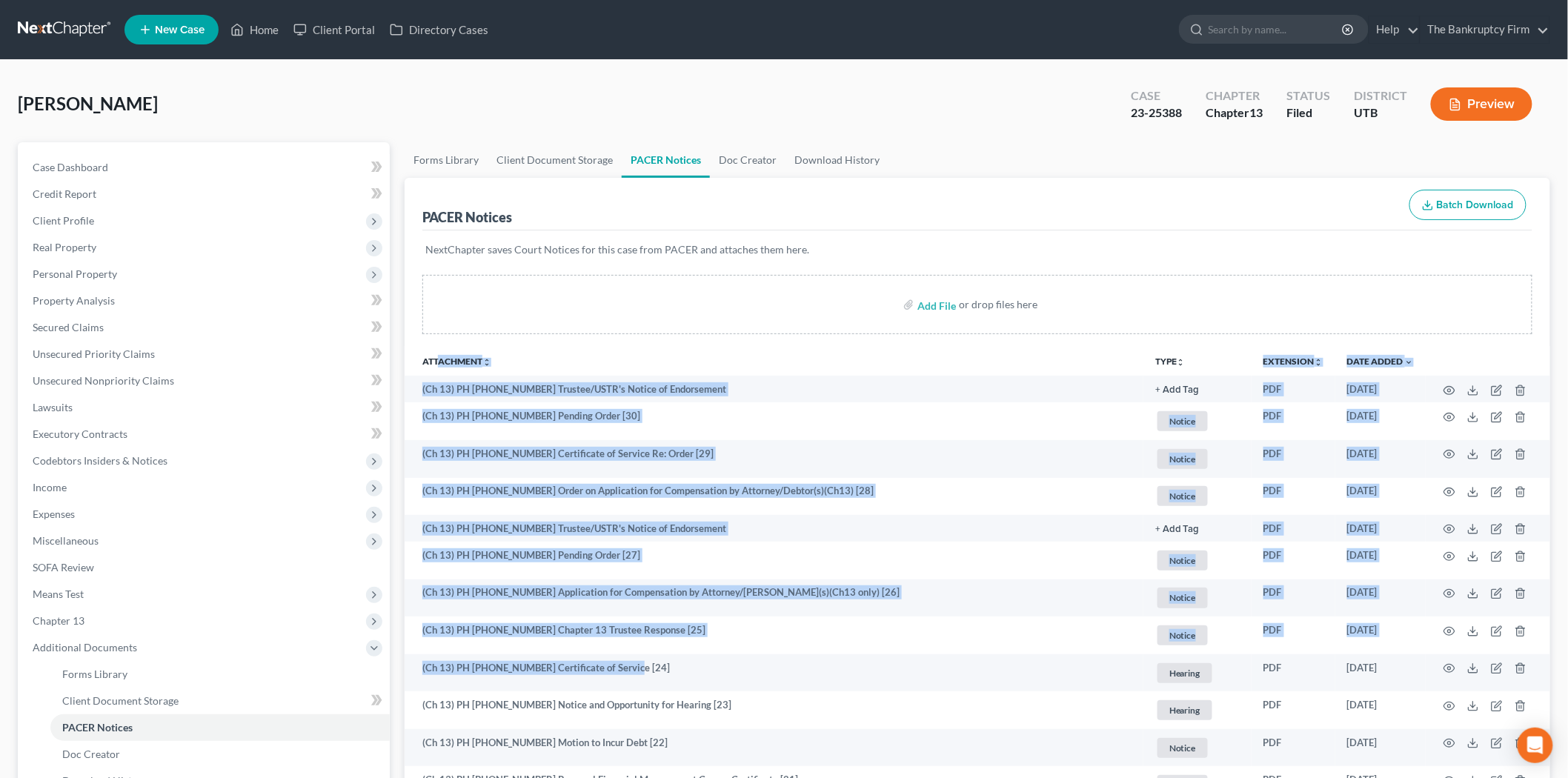
click at [685, 361] on th "Attachment unfold_more expand_more expand_less" at bounding box center [773, 361] width 739 height 30
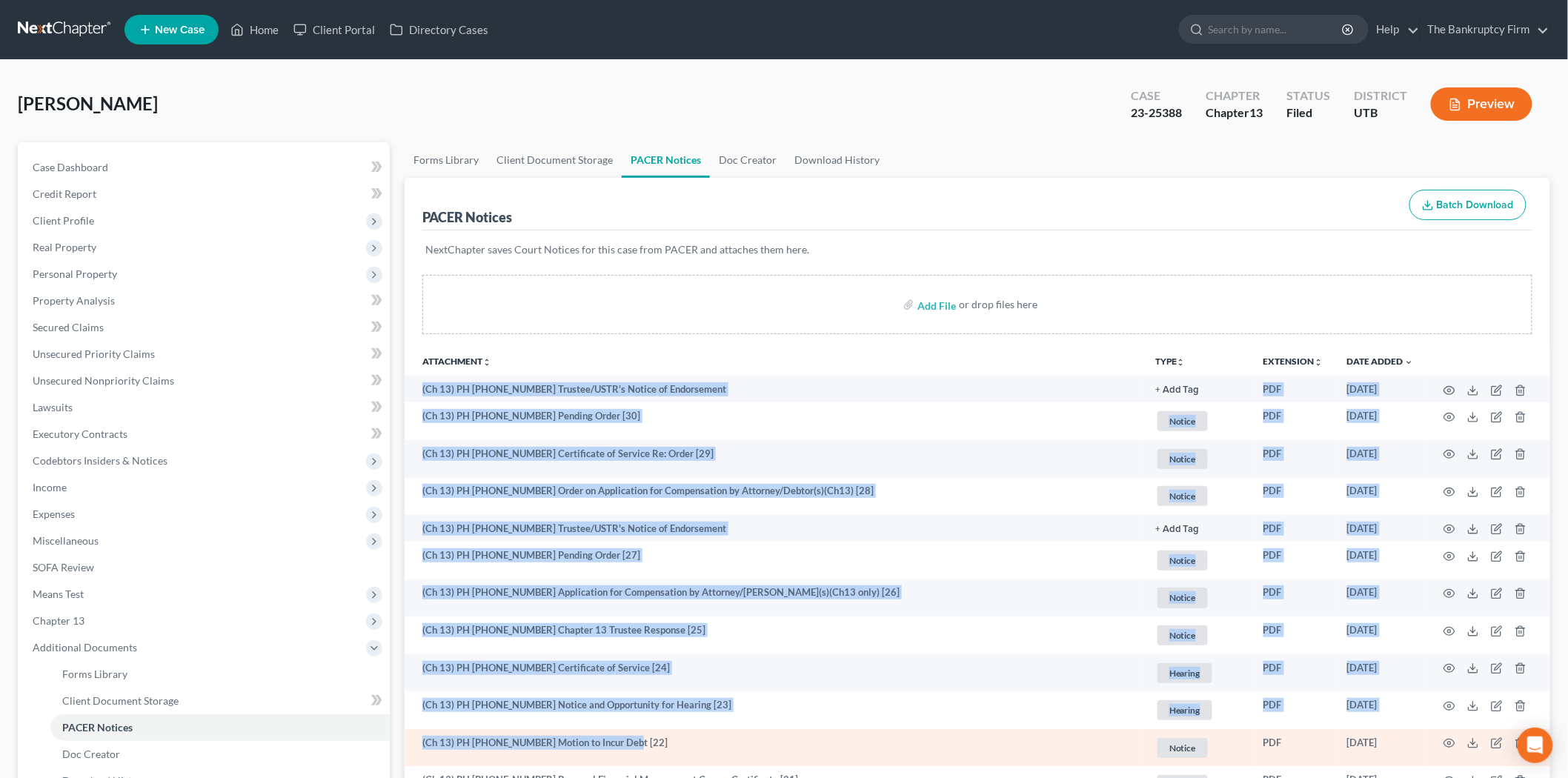
drag, startPoint x: 541, startPoint y: 464, endPoint x: 695, endPoint y: 745, distance: 320.4
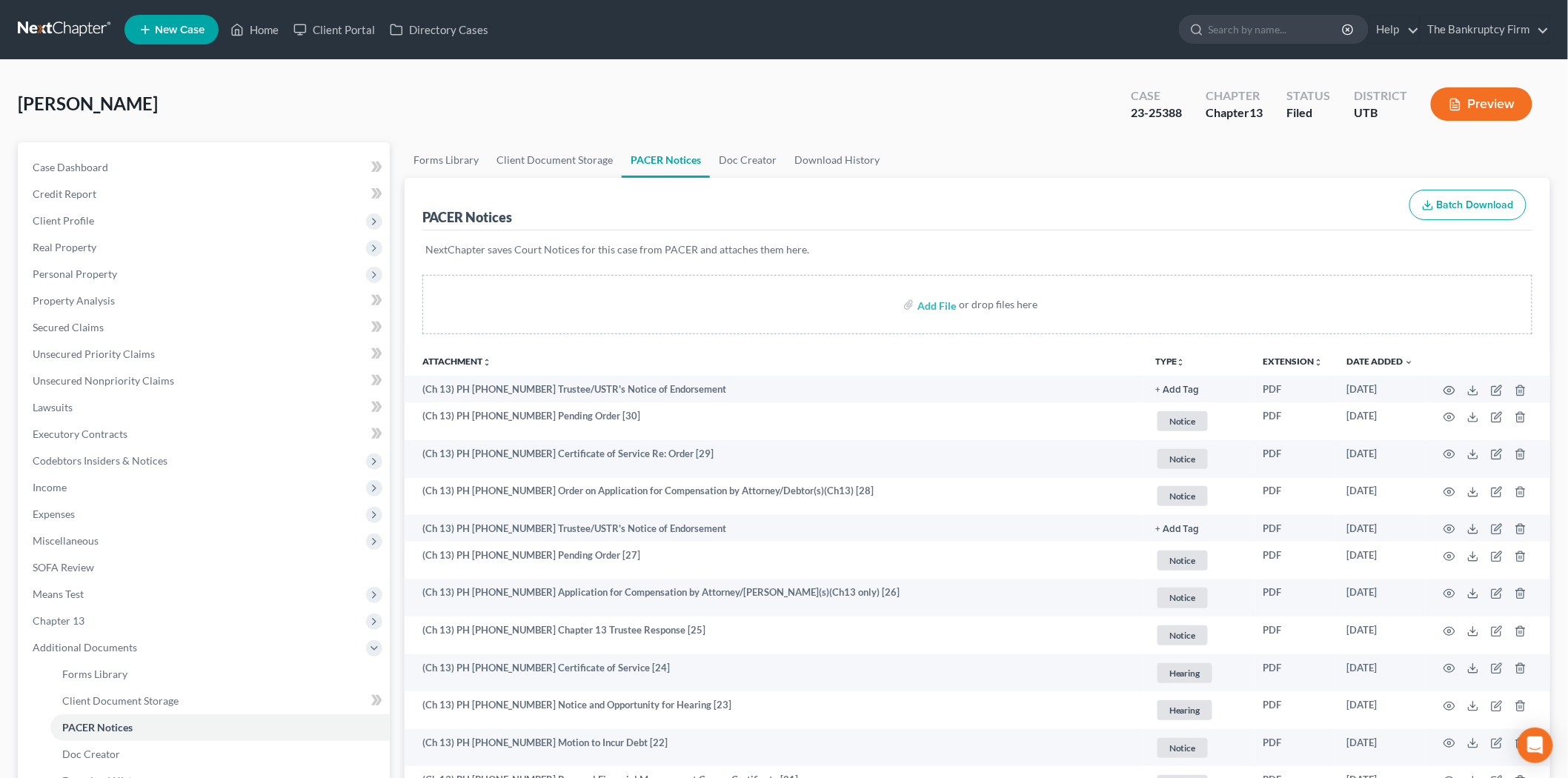
click at [663, 373] on th "Attachment unfold_more expand_more expand_less" at bounding box center [773, 361] width 739 height 30
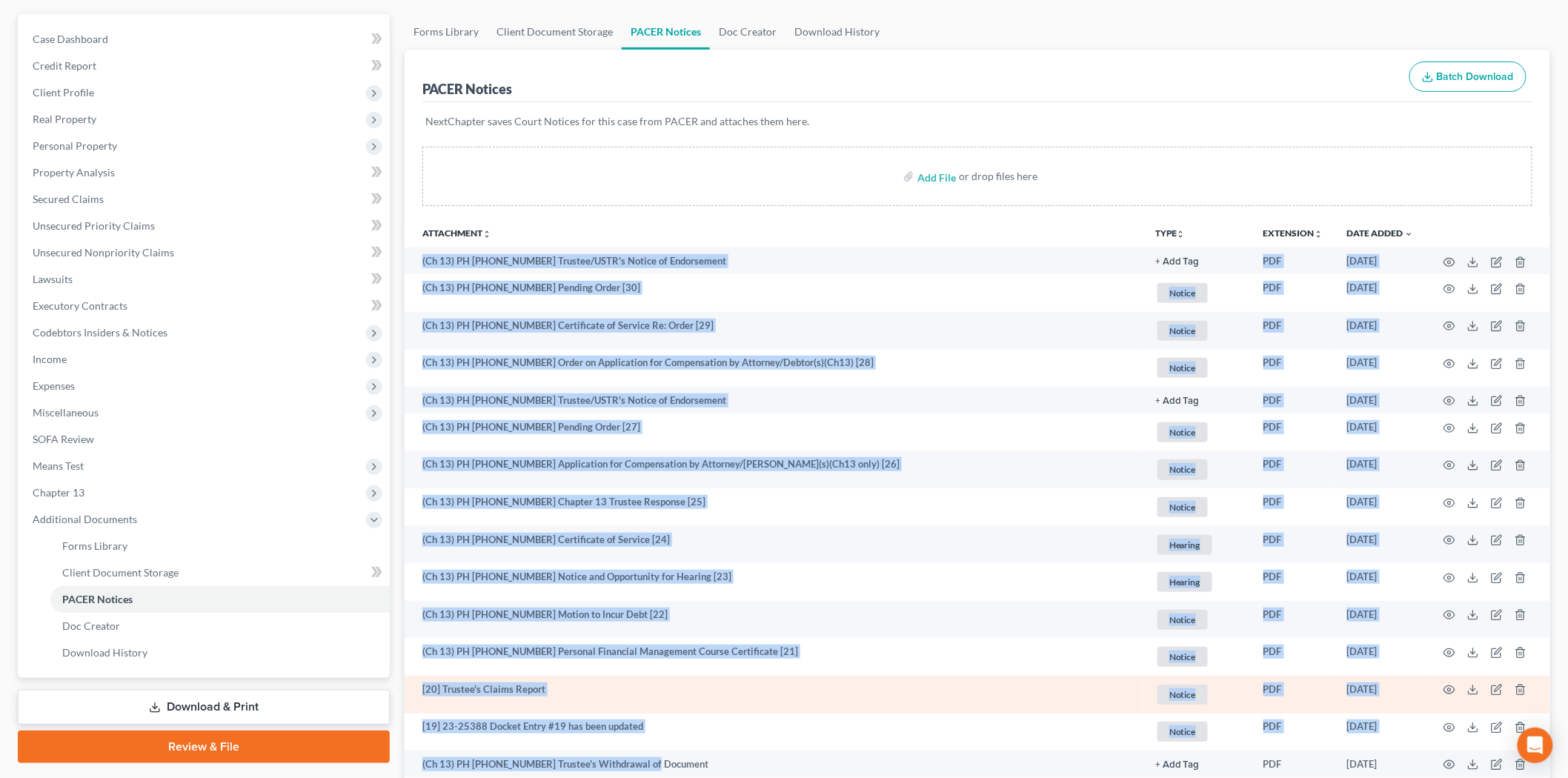
scroll to position [143, 0]
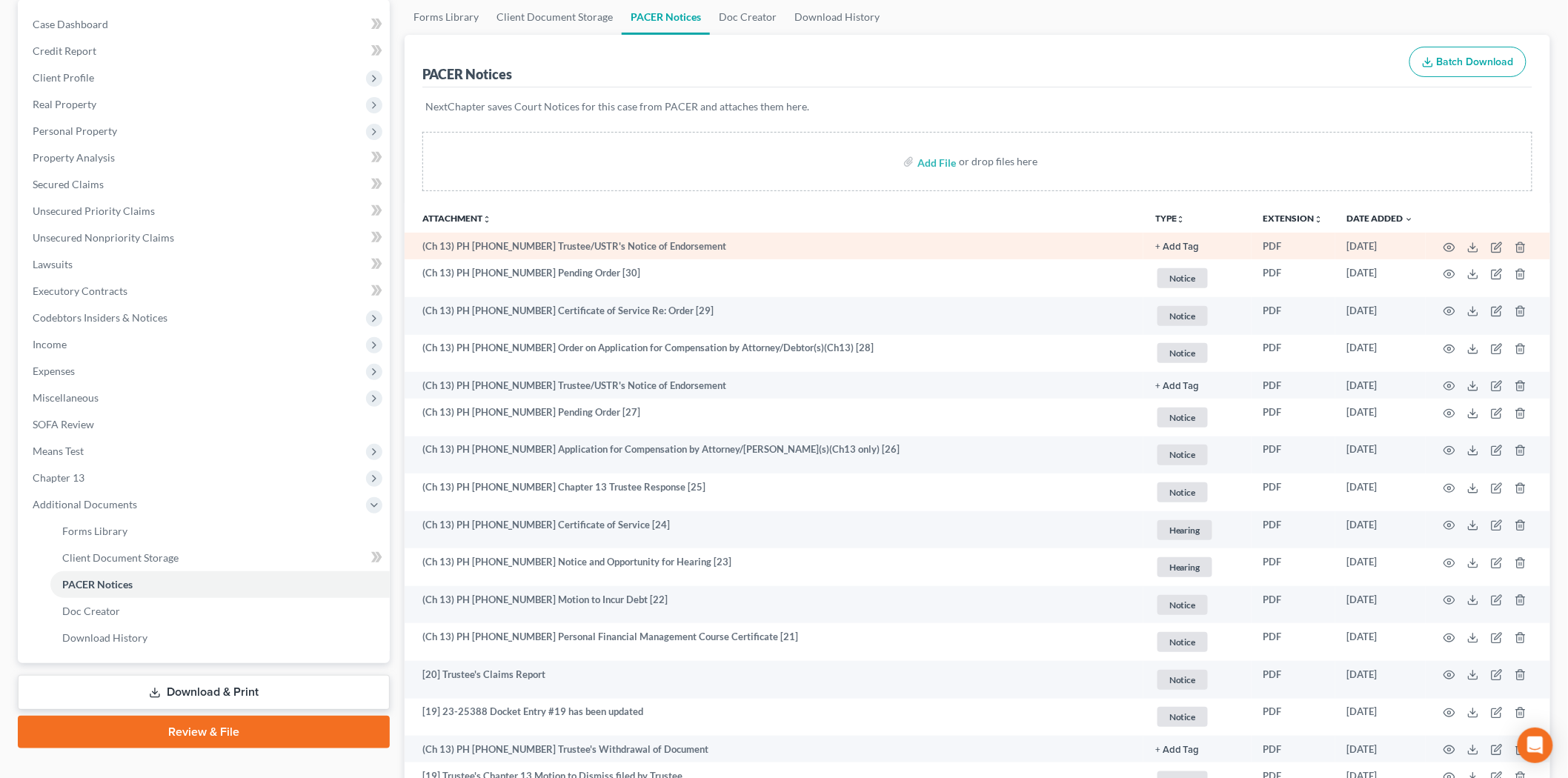
drag, startPoint x: 418, startPoint y: 383, endPoint x: 412, endPoint y: 239, distance: 144.1
click at [412, 239] on td "(Ch 13) PH [PHONE_NUMBER] Trustee/USTR's Notice of Endorsement" at bounding box center [773, 246] width 739 height 27
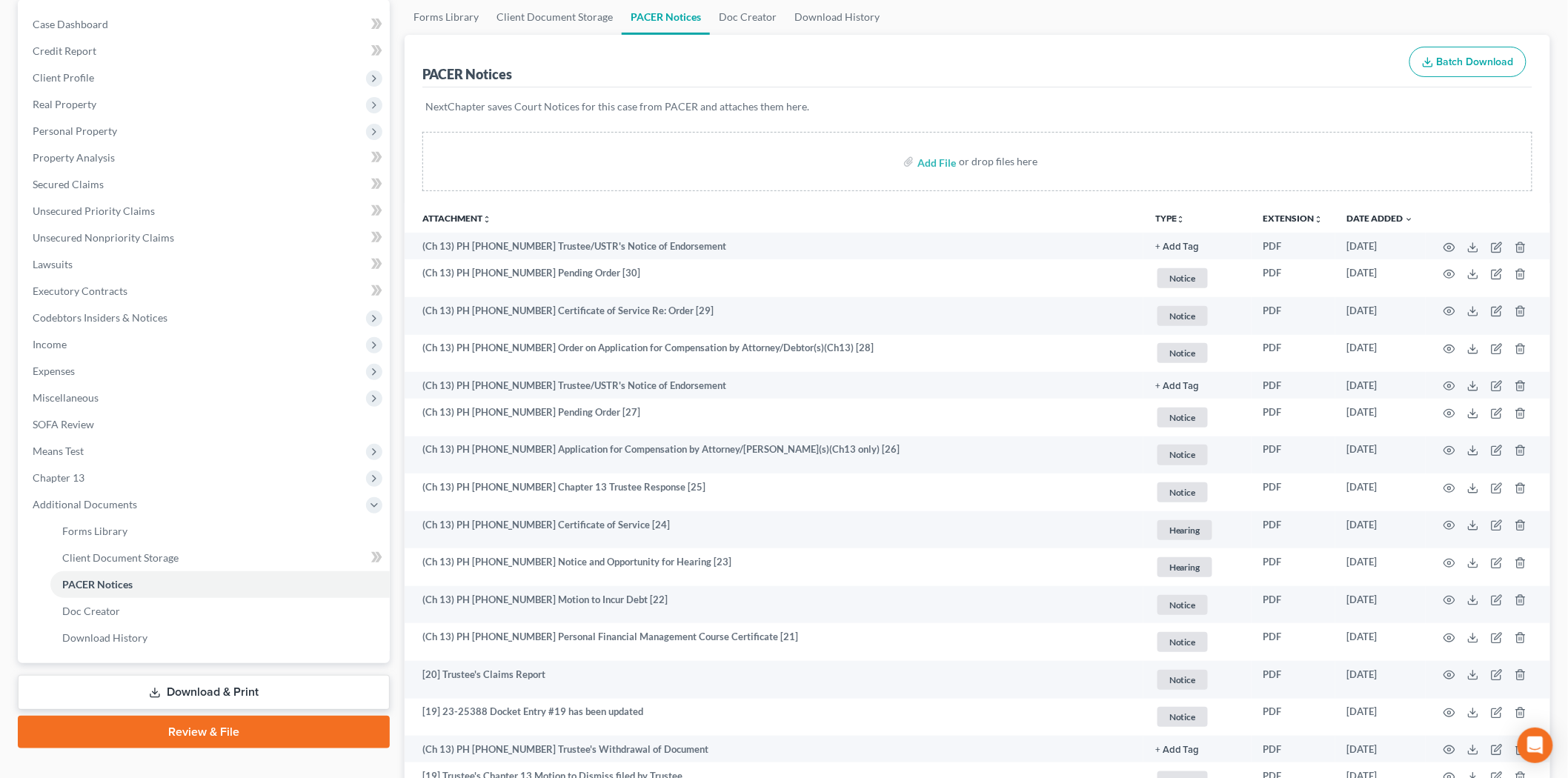
click at [543, 218] on th "Attachment unfold_more expand_more expand_less" at bounding box center [773, 218] width 739 height 30
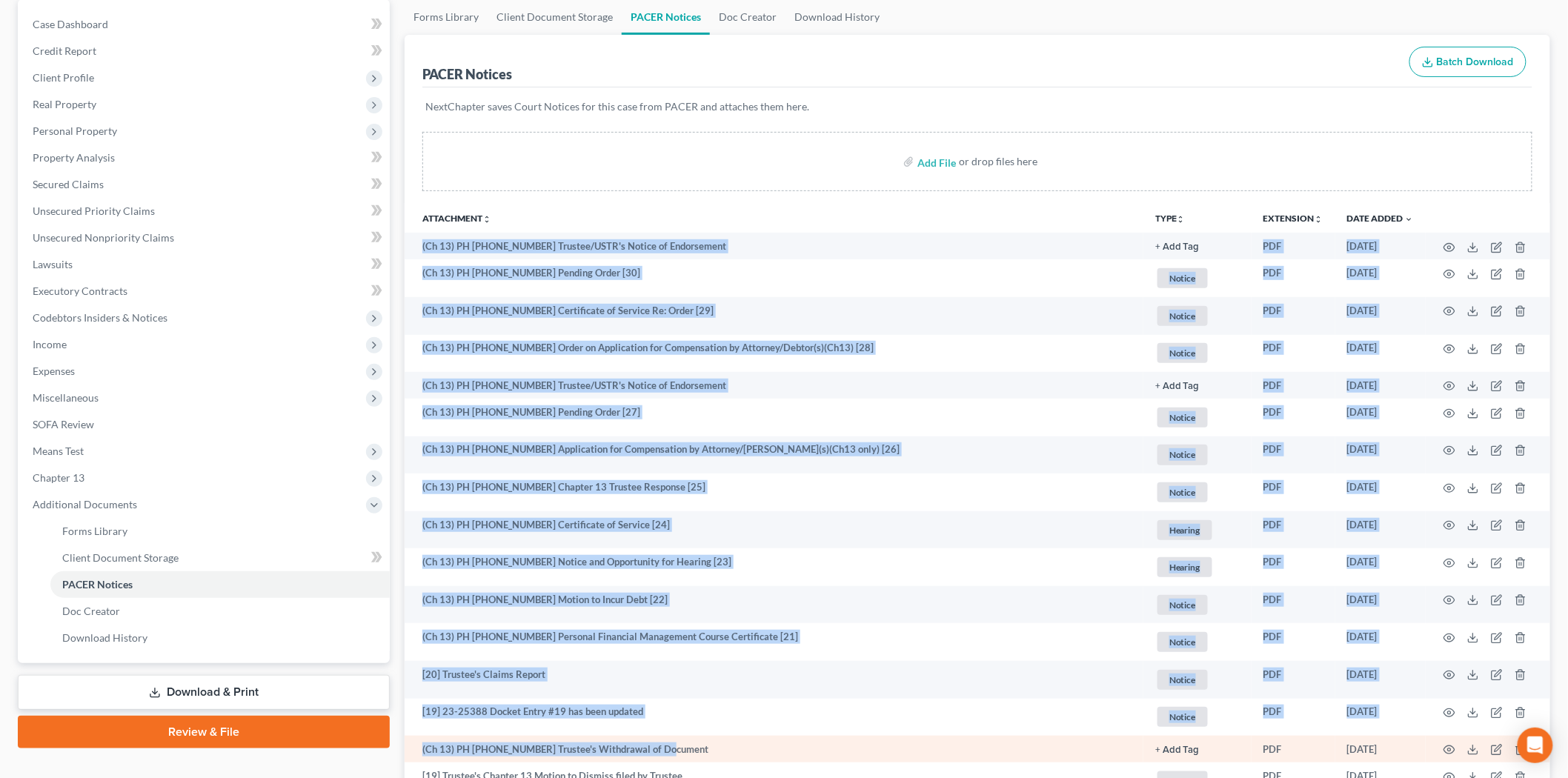
drag, startPoint x: 417, startPoint y: 246, endPoint x: 664, endPoint y: 751, distance: 562.2
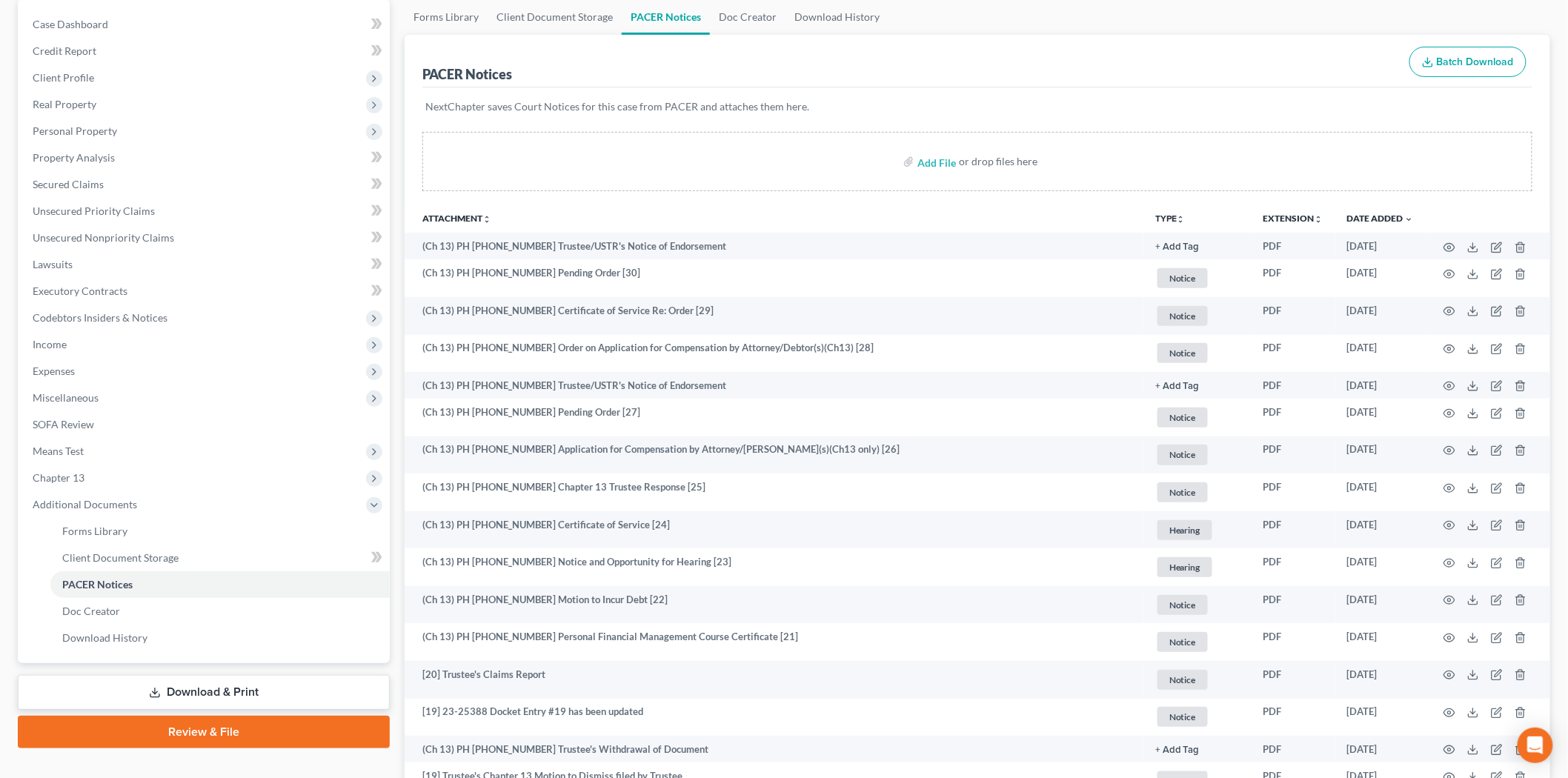
drag, startPoint x: 603, startPoint y: 212, endPoint x: 579, endPoint y: 216, distance: 24.3
click at [603, 210] on th "Attachment unfold_more expand_more expand_less" at bounding box center [773, 218] width 739 height 30
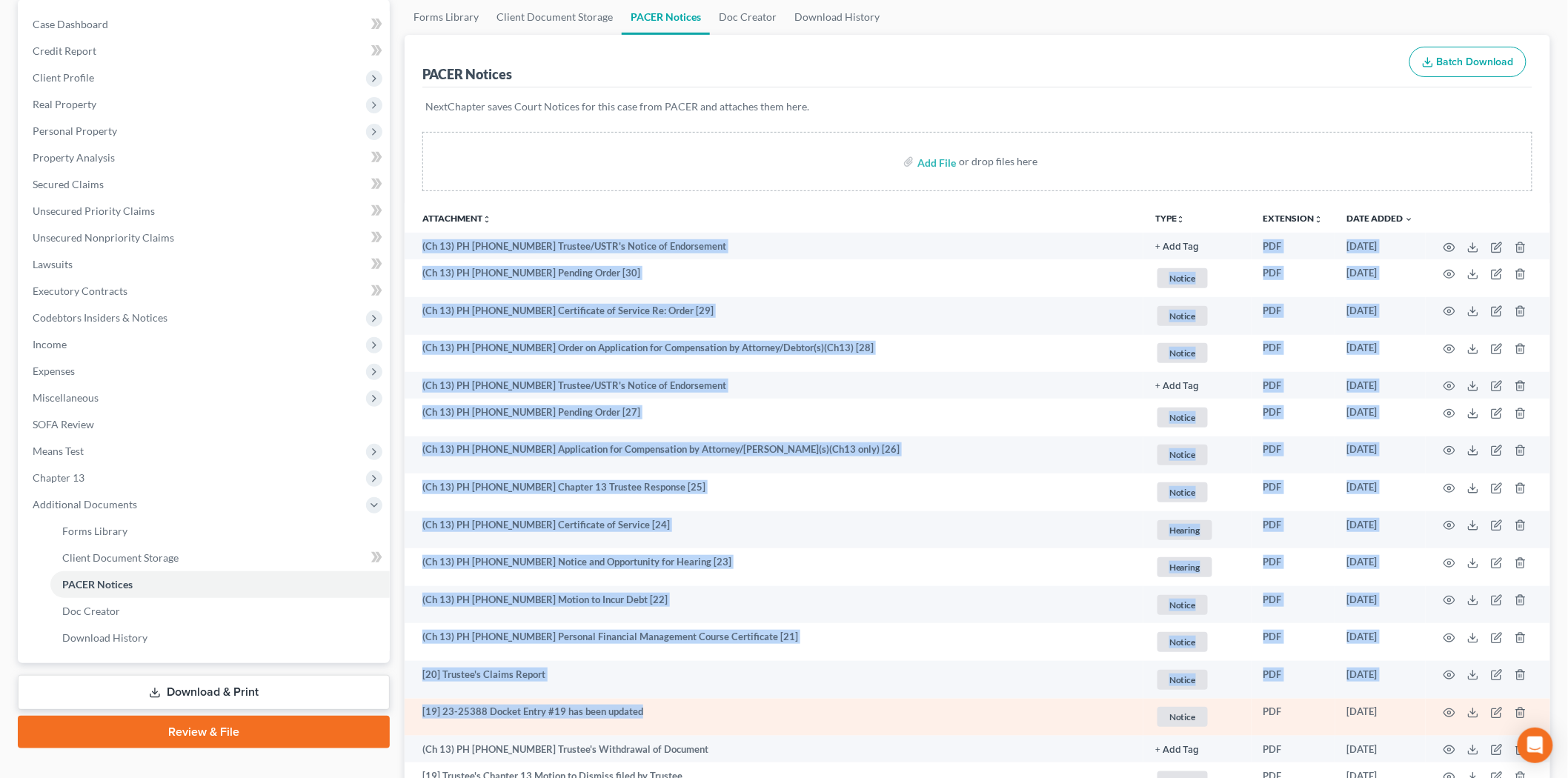
drag, startPoint x: 411, startPoint y: 235, endPoint x: 677, endPoint y: 705, distance: 540.1
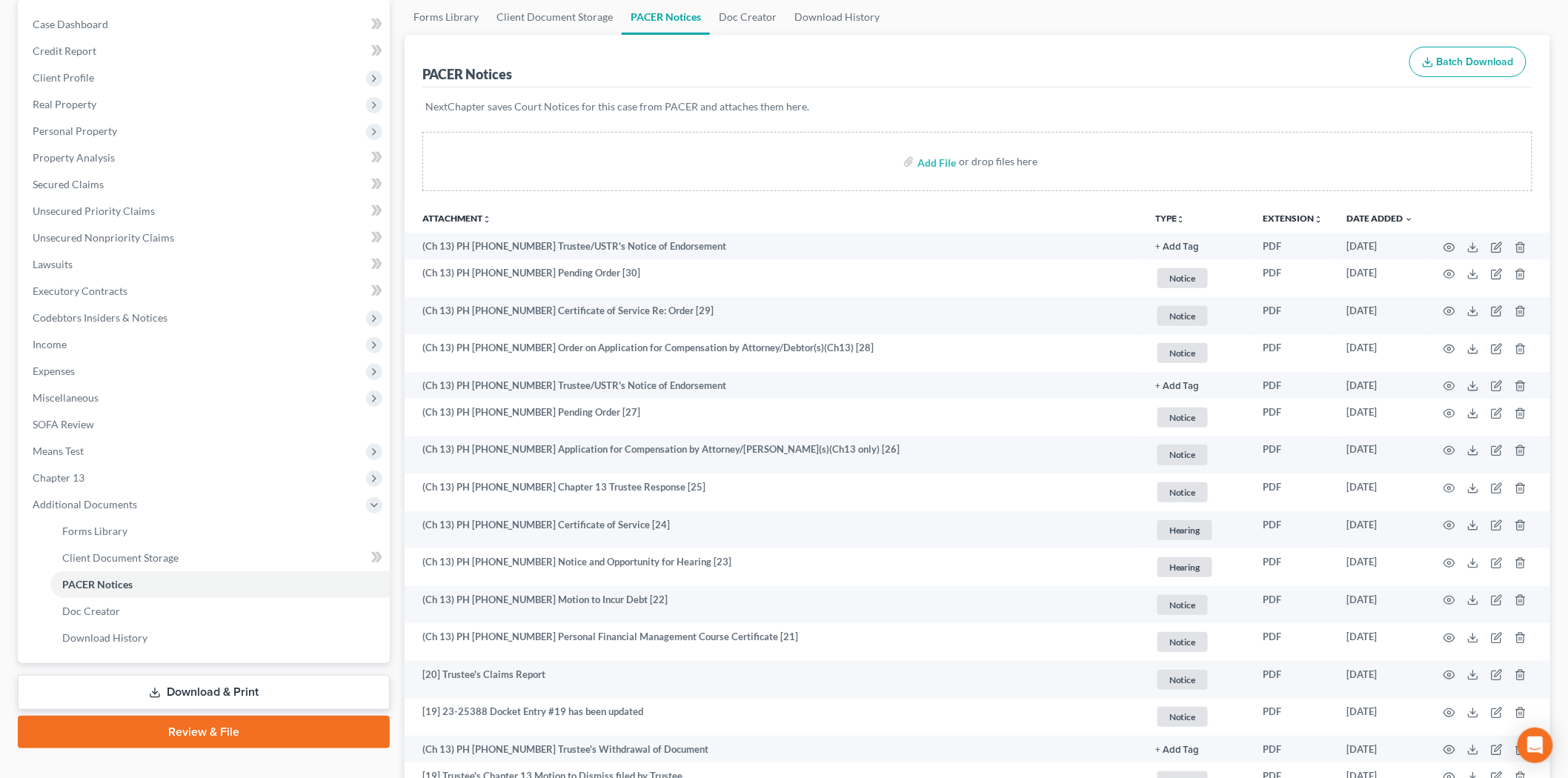
click at [780, 212] on th "Attachment unfold_more expand_more expand_less" at bounding box center [773, 218] width 739 height 30
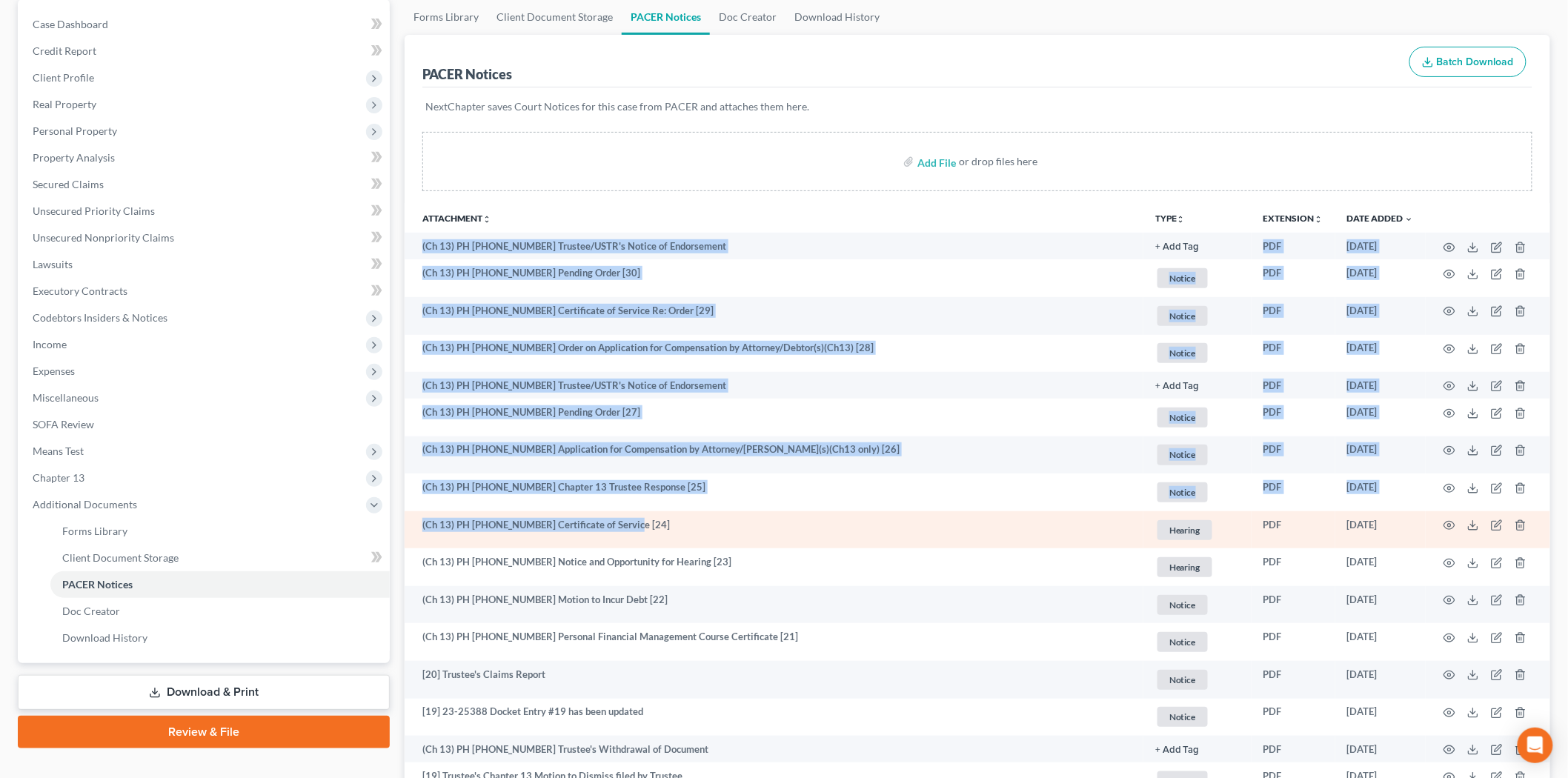
drag, startPoint x: 418, startPoint y: 243, endPoint x: 927, endPoint y: 543, distance: 590.8
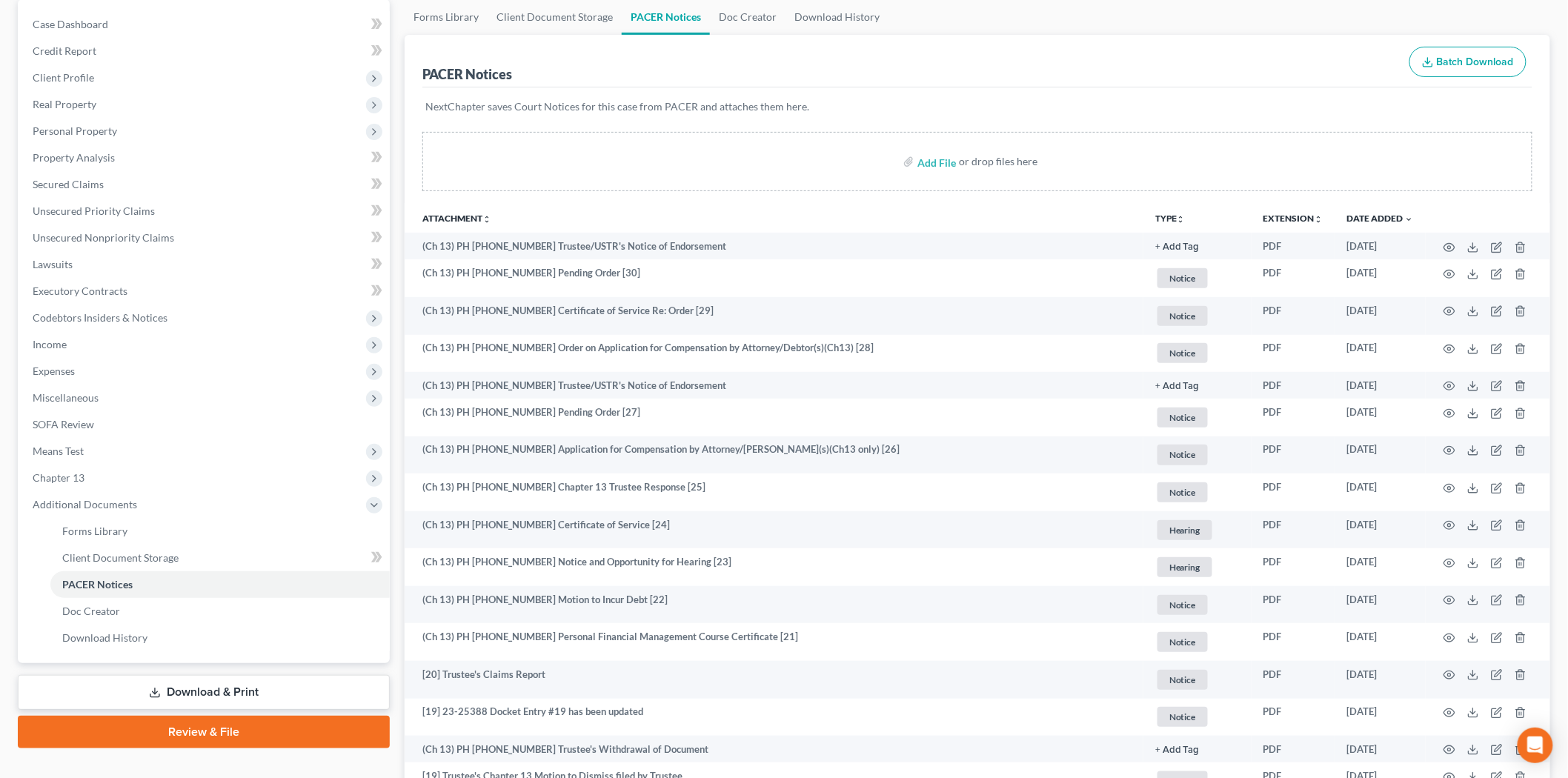
click at [803, 188] on div "Add File or drop files here" at bounding box center [977, 161] width 1110 height 59
